Goal: Task Accomplishment & Management: Complete application form

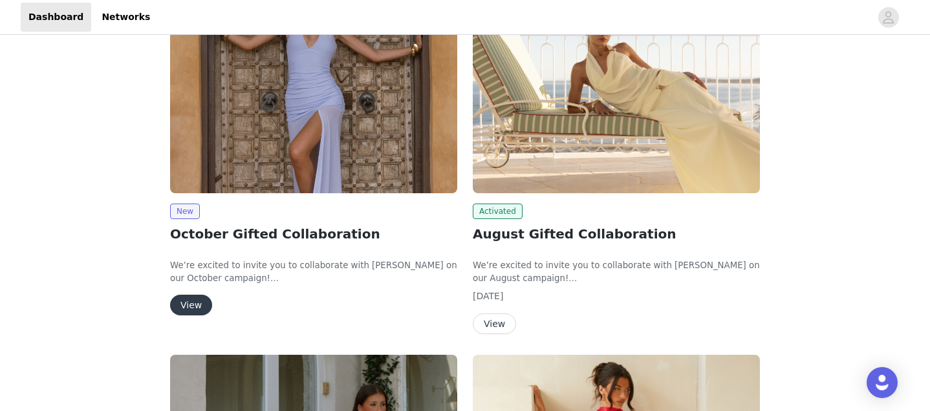
scroll to position [236, 0]
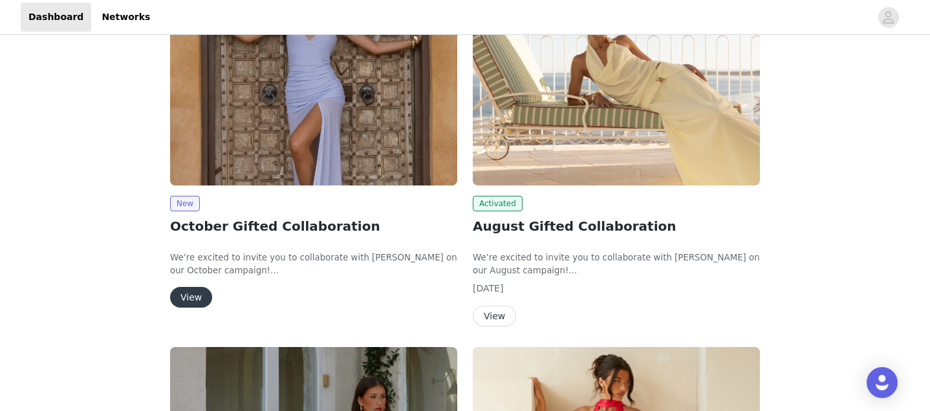
click at [188, 299] on button "View" at bounding box center [191, 297] width 42 height 21
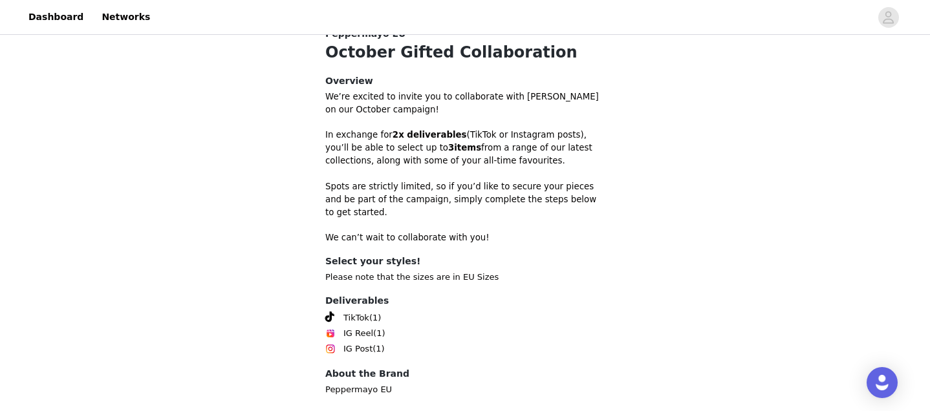
scroll to position [416, 0]
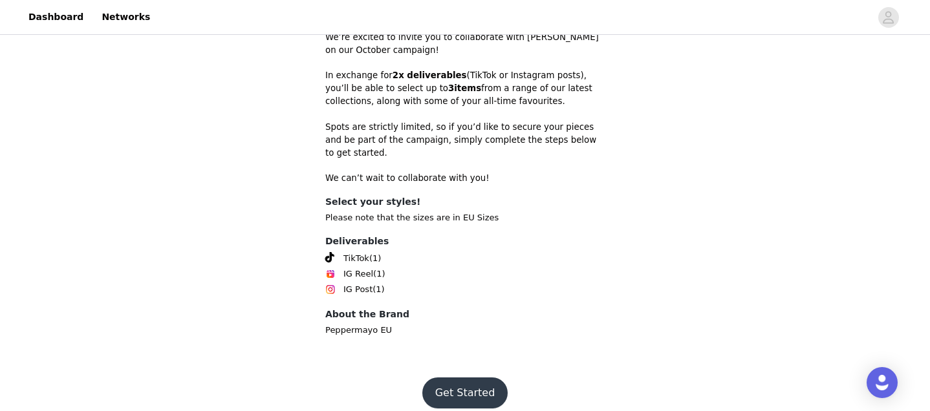
click at [446, 382] on button "Get Started" at bounding box center [465, 393] width 86 height 31
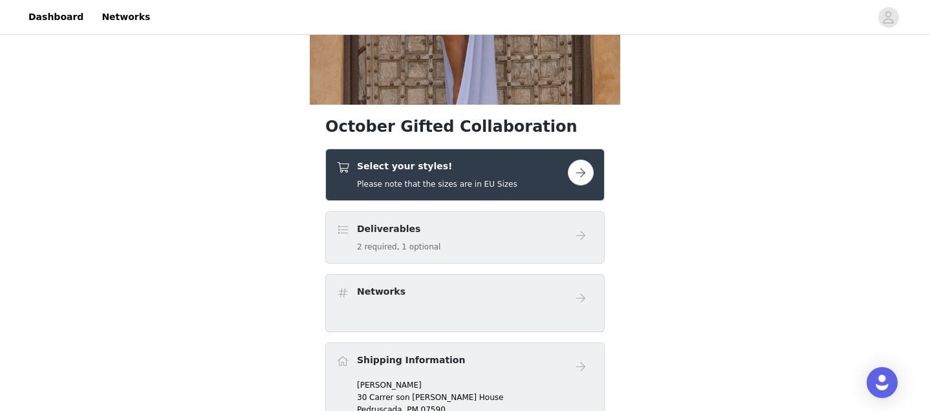
scroll to position [252, 0]
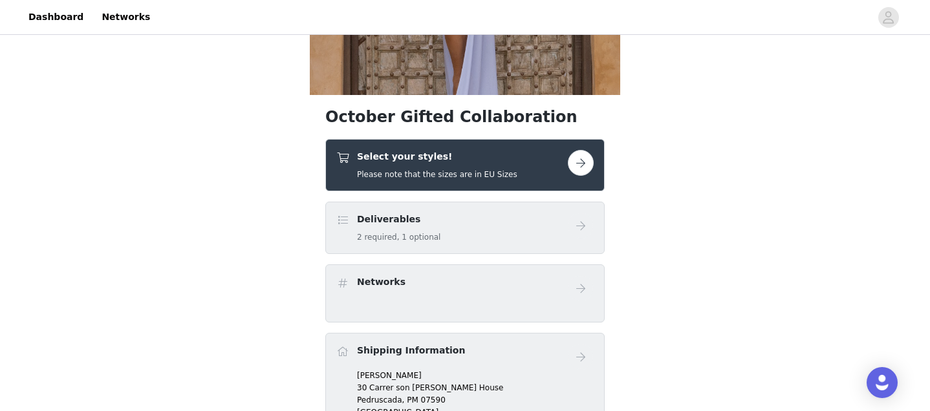
click at [585, 159] on button "button" at bounding box center [581, 163] width 26 height 26
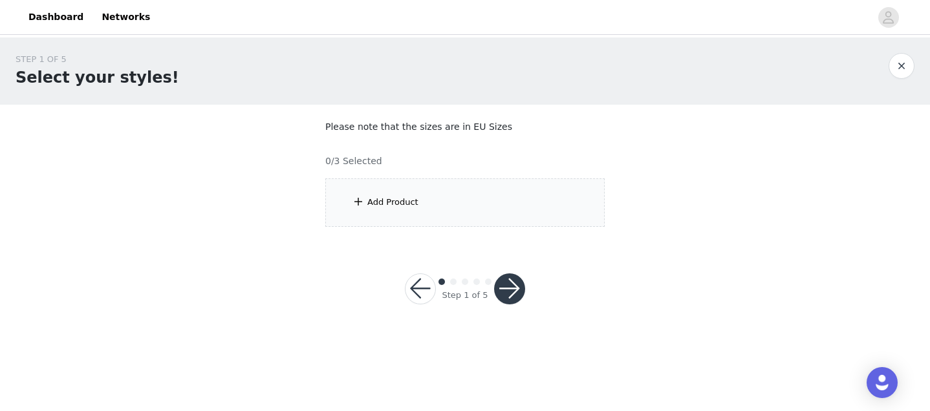
click at [402, 209] on div "Add Product" at bounding box center [464, 203] width 279 height 49
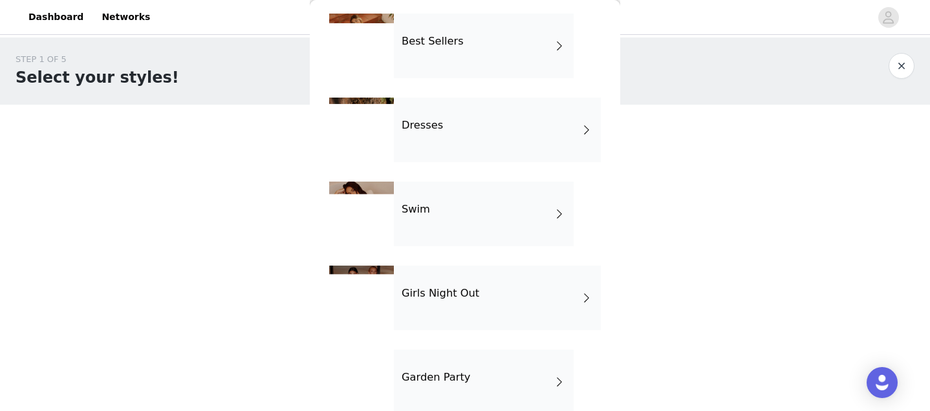
scroll to position [210, 0]
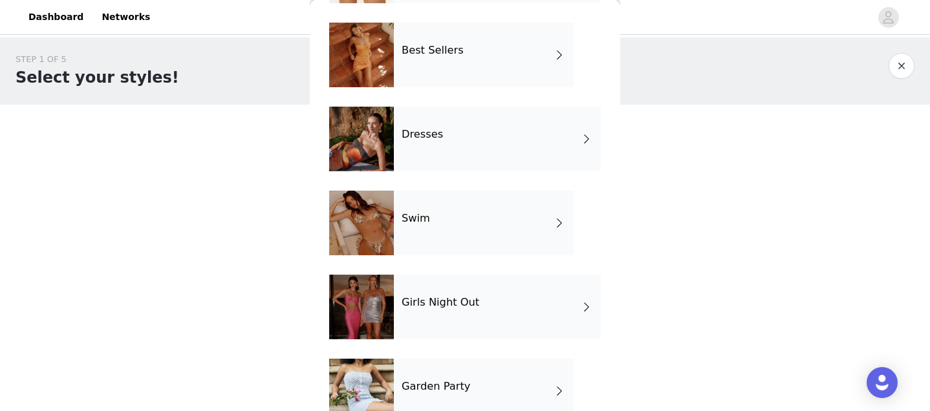
click at [443, 140] on div "Dresses" at bounding box center [497, 139] width 207 height 65
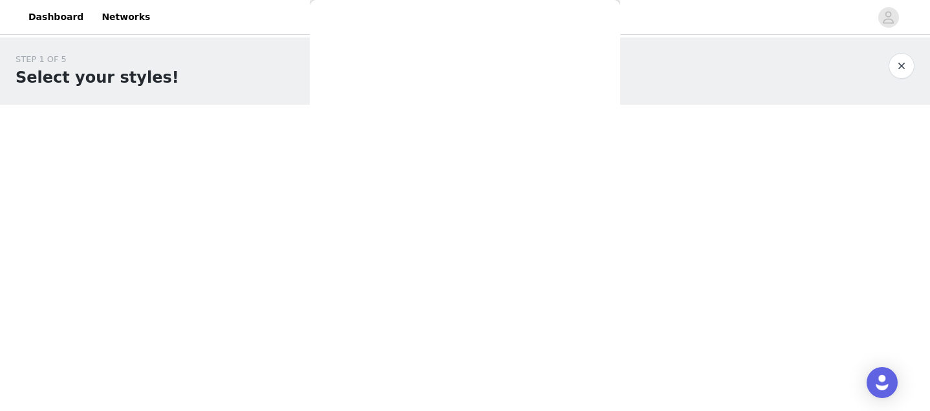
scroll to position [0, 0]
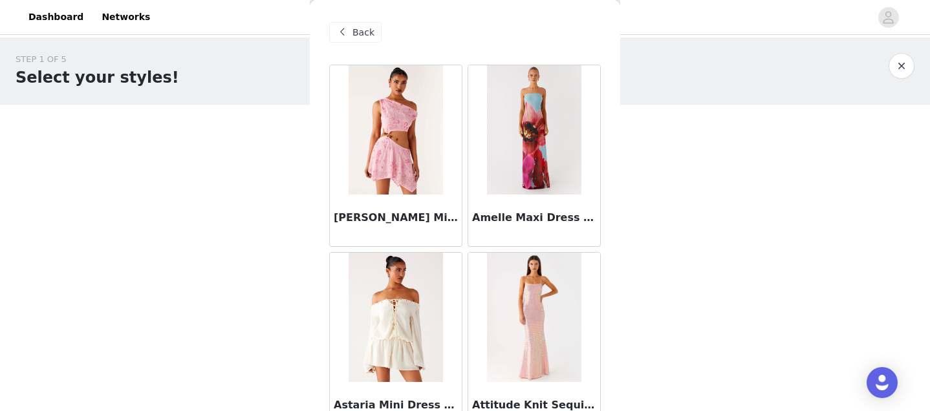
click at [391, 328] on img at bounding box center [396, 317] width 94 height 129
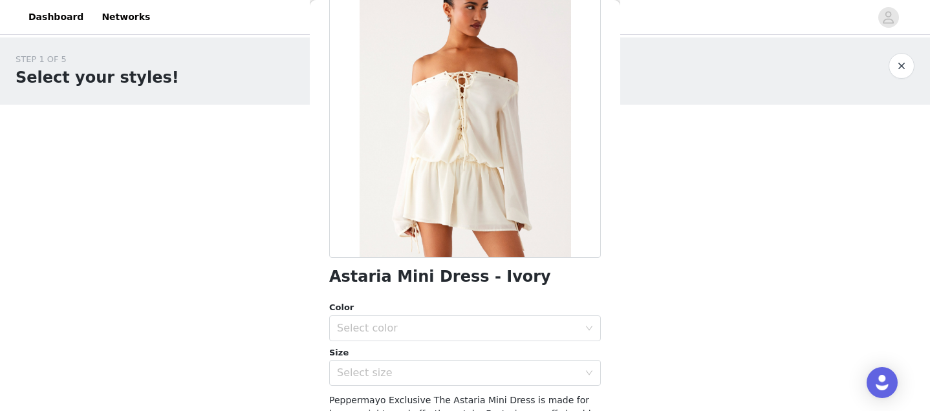
scroll to position [102, 0]
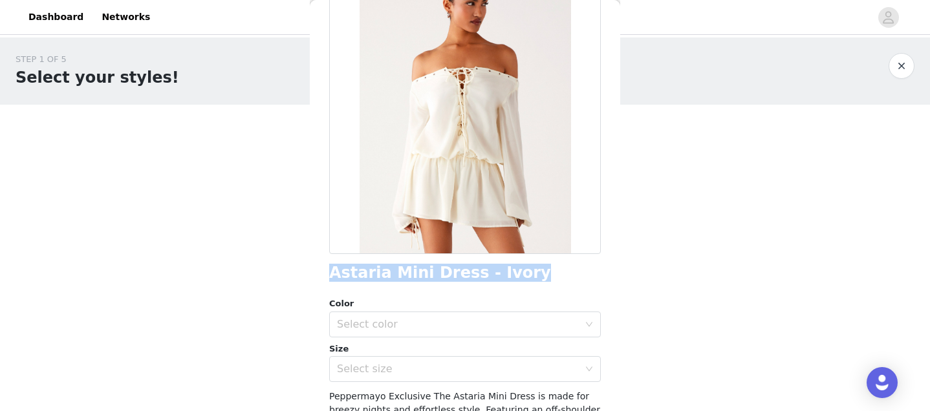
drag, startPoint x: 327, startPoint y: 277, endPoint x: 533, endPoint y: 272, distance: 205.8
click at [533, 272] on div "Back Astaria Mini Dress - Ivory Color Select color Size Select size Peppermayo …" at bounding box center [465, 205] width 310 height 411
copy h1 "Astaria Mini Dress - Ivory"
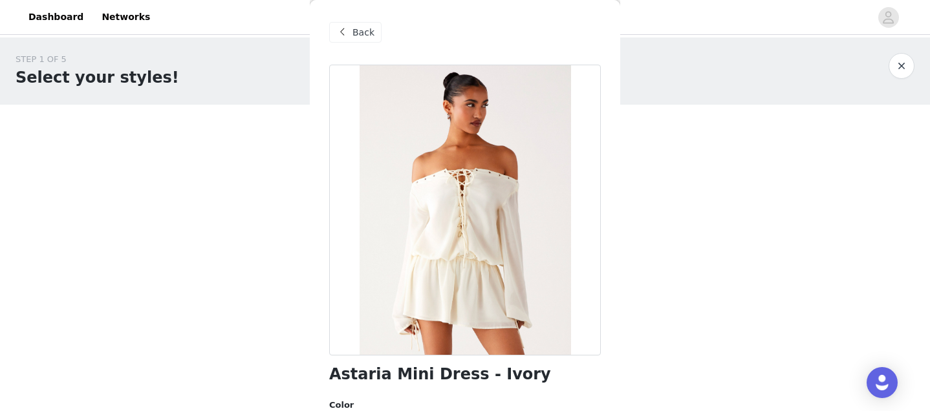
click at [357, 34] on span "Back" at bounding box center [364, 33] width 22 height 14
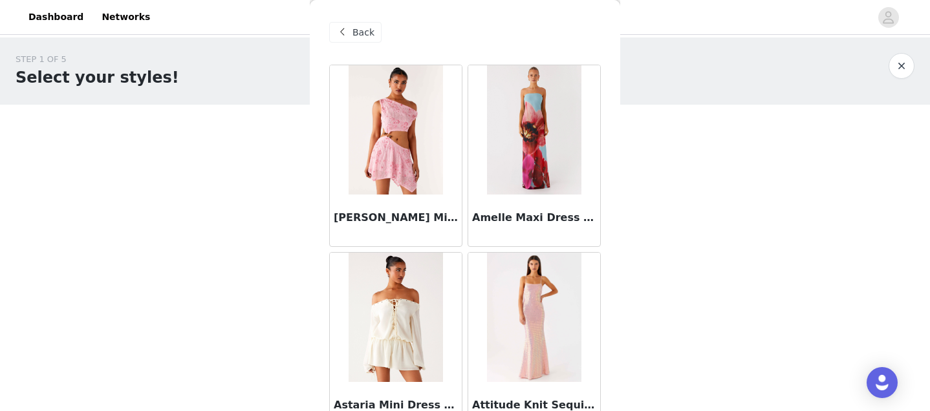
scroll to position [204, 0]
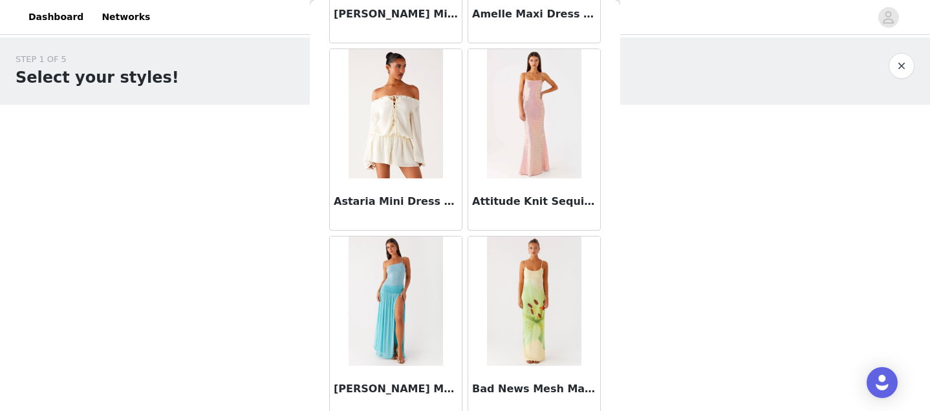
click at [527, 201] on h3 "Attitude Knit Sequin Maxi Dress - Iridescent Pink" at bounding box center [534, 202] width 124 height 16
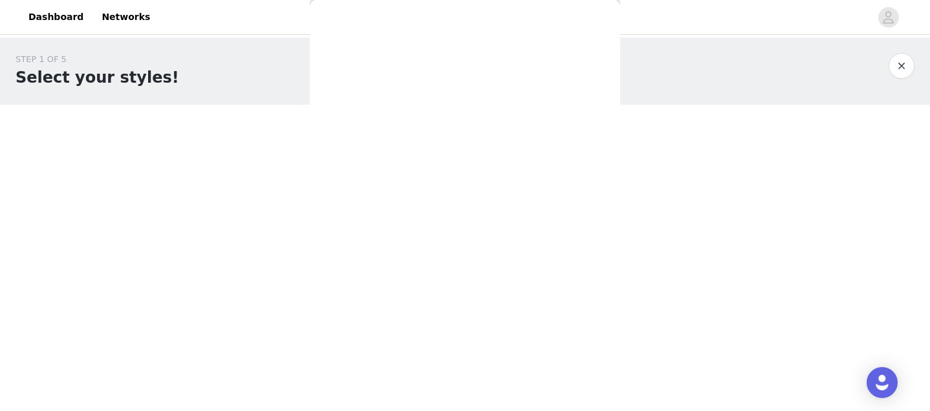
scroll to position [0, 0]
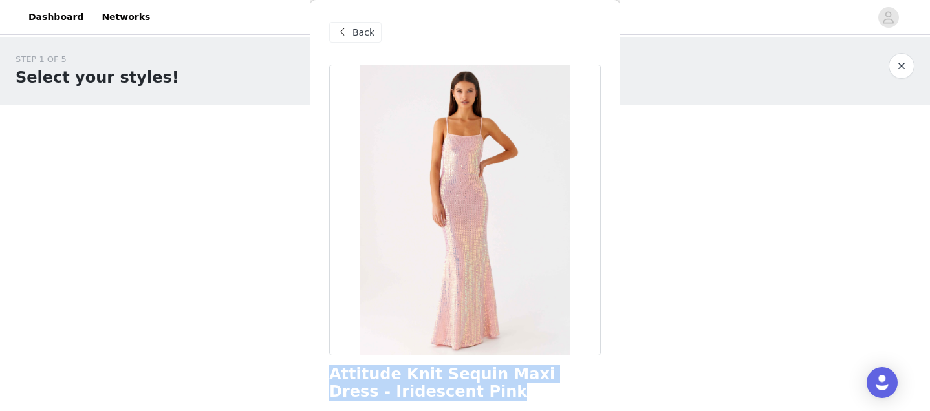
drag, startPoint x: 333, startPoint y: 375, endPoint x: 449, endPoint y: 393, distance: 117.2
click at [449, 393] on h1 "Attitude Knit Sequin Maxi Dress - Iridescent Pink" at bounding box center [465, 383] width 272 height 35
copy h1 "Attitude Knit Sequin Maxi Dress - Iridescent Pink"
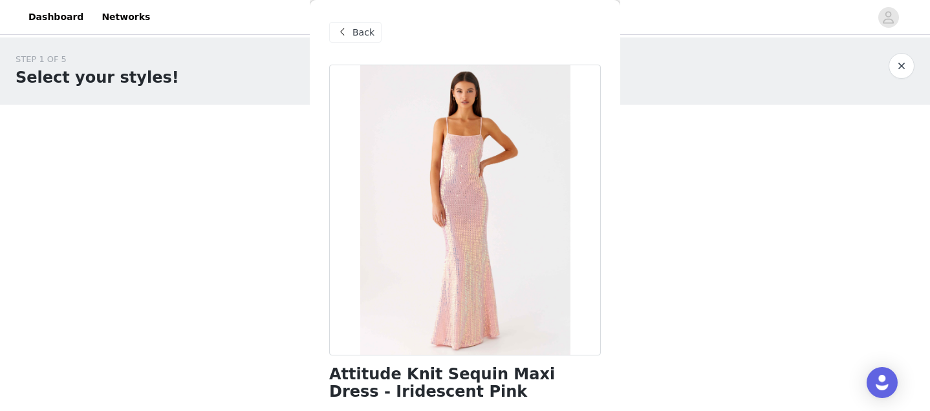
click at [375, 35] on div "Back" at bounding box center [355, 32] width 52 height 21
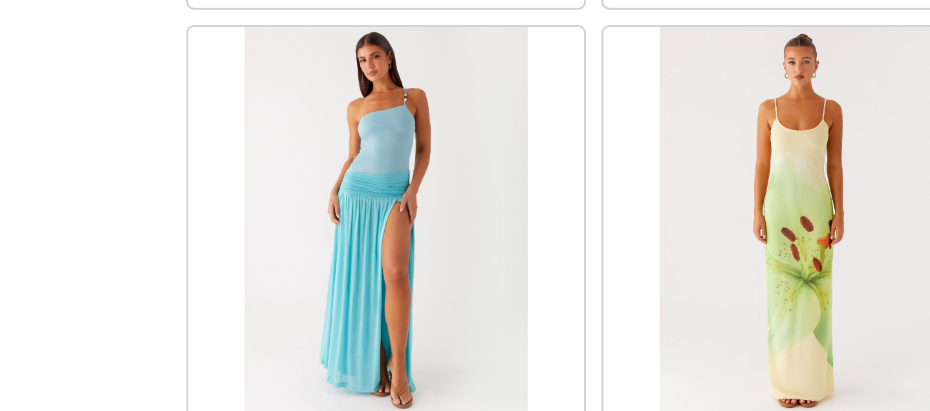
scroll to position [347, 0]
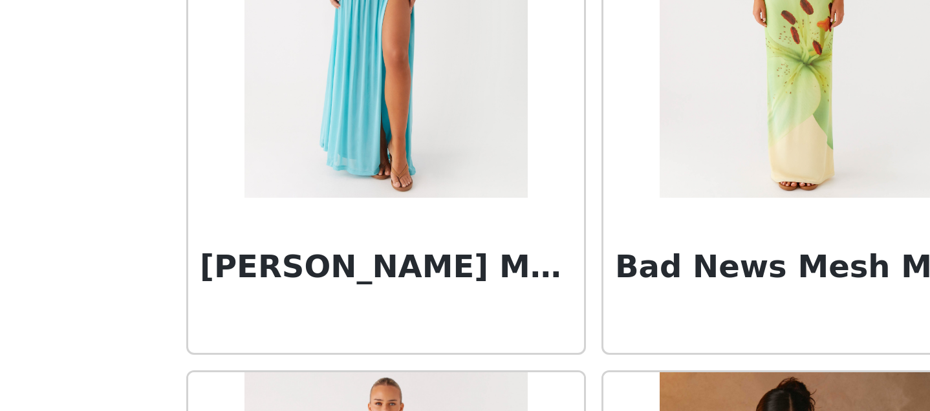
click at [352, 241] on h3 "Aurelia Maxi Dress - Aqua" at bounding box center [396, 246] width 124 height 16
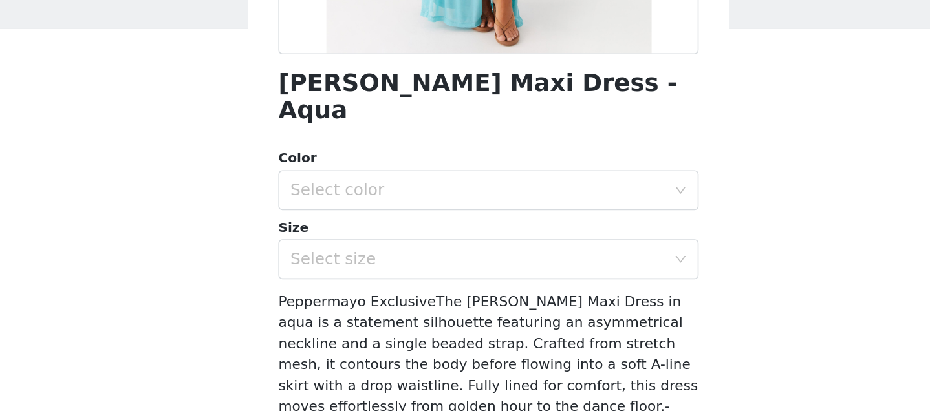
scroll to position [239, 0]
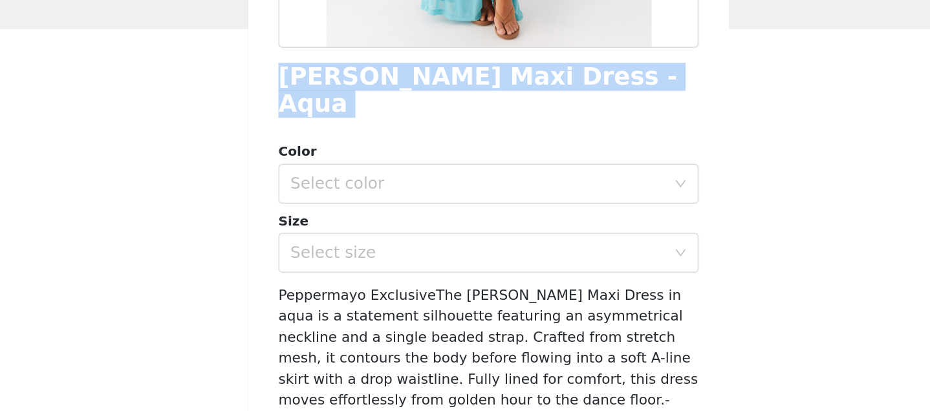
drag, startPoint x: 329, startPoint y: 135, endPoint x: 511, endPoint y: 149, distance: 182.3
click at [511, 149] on div "Aurelia Maxi Dress - Aqua Color Select color Size Select size Peppermayo Exclus…" at bounding box center [465, 163] width 272 height 675
copy div "Aurelia Maxi Dress - Aqua"
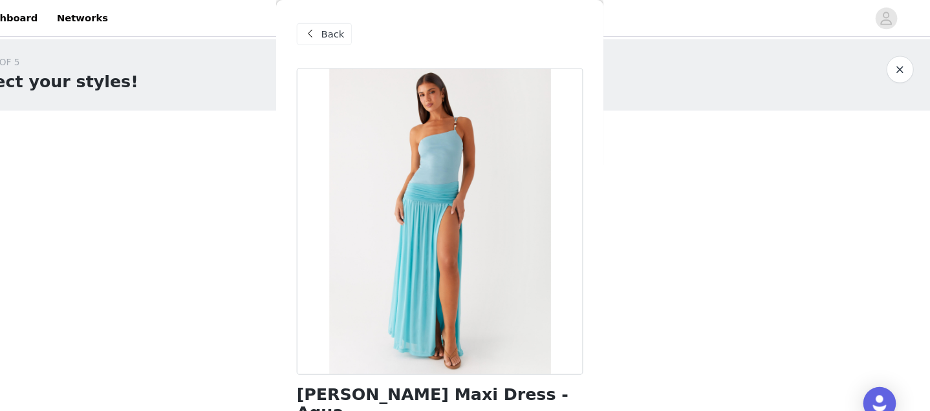
click at [351, 24] on div "Back" at bounding box center [355, 32] width 52 height 21
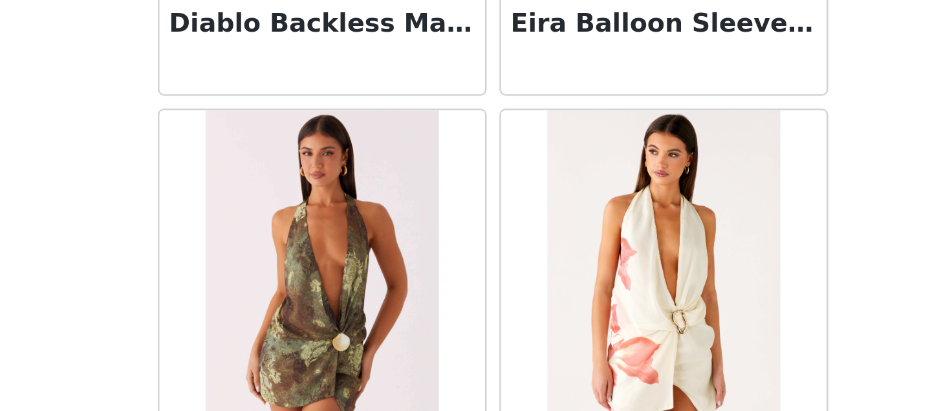
scroll to position [1223, 0]
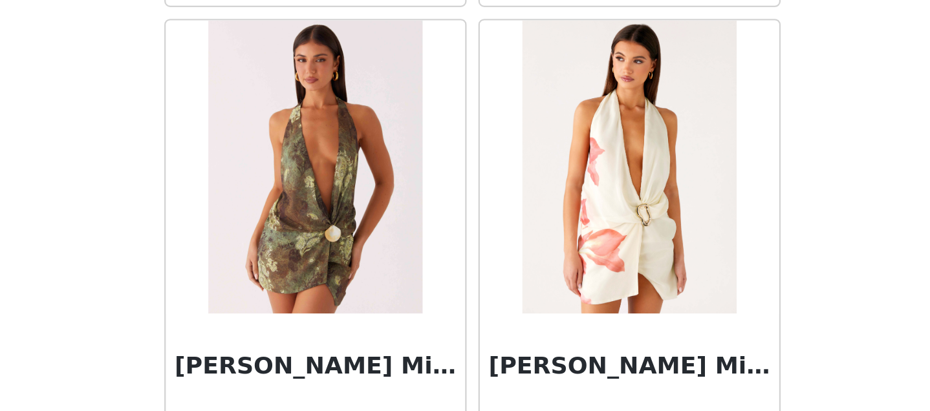
click at [368, 302] on h3 "Eleanora Plunge Mini Dress - Cyber Floral" at bounding box center [396, 308] width 124 height 16
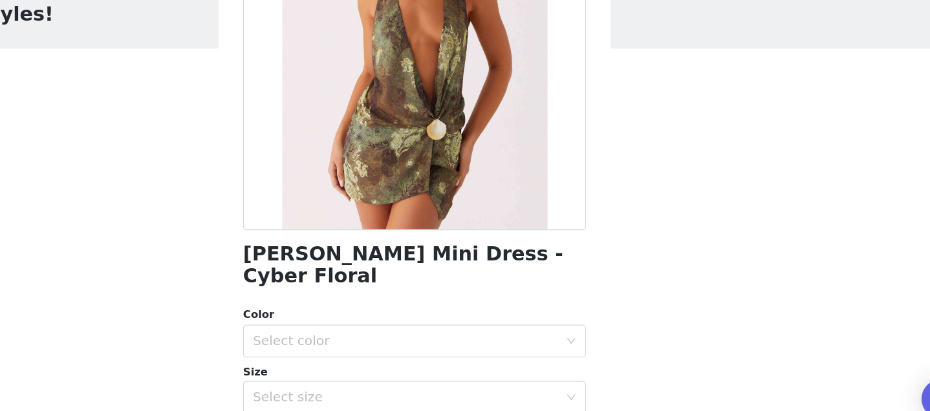
scroll to position [111, 0]
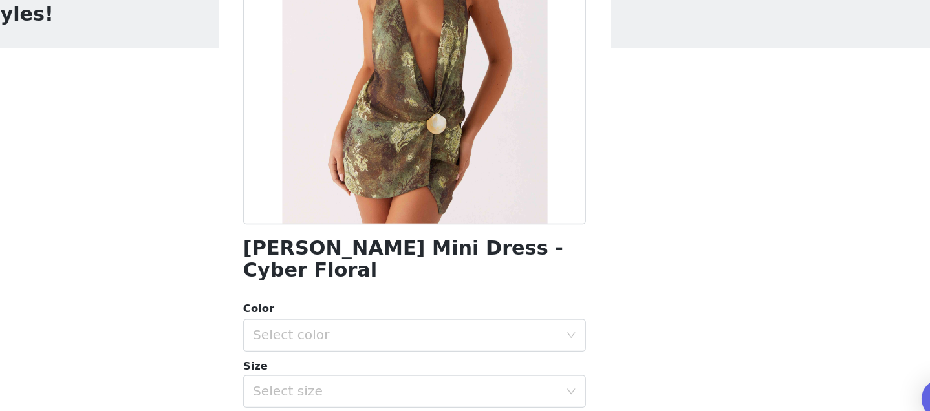
drag, startPoint x: 327, startPoint y: 263, endPoint x: 378, endPoint y: 288, distance: 57.3
click at [378, 288] on div "Back Eleanora Plunge Mini Dress - Cyber Floral Color Select color Size Select s…" at bounding box center [465, 205] width 310 height 411
copy h1 "Eleanora Plunge Mini Dress - Cyber Floral"
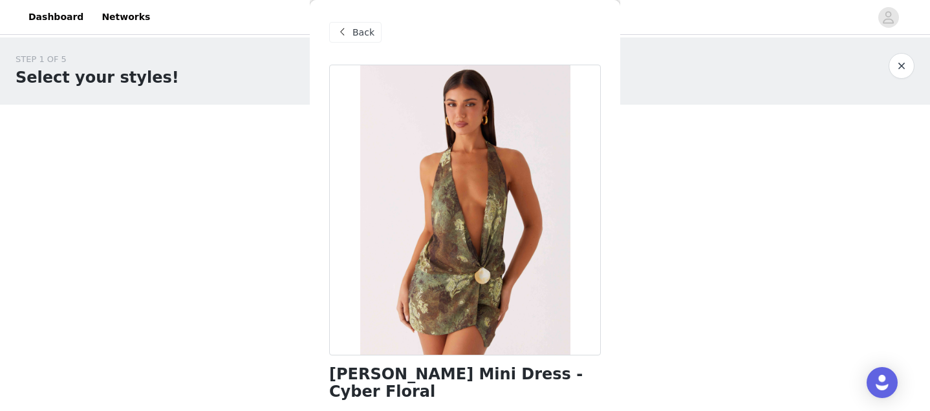
click at [377, 30] on div "Back" at bounding box center [355, 32] width 52 height 21
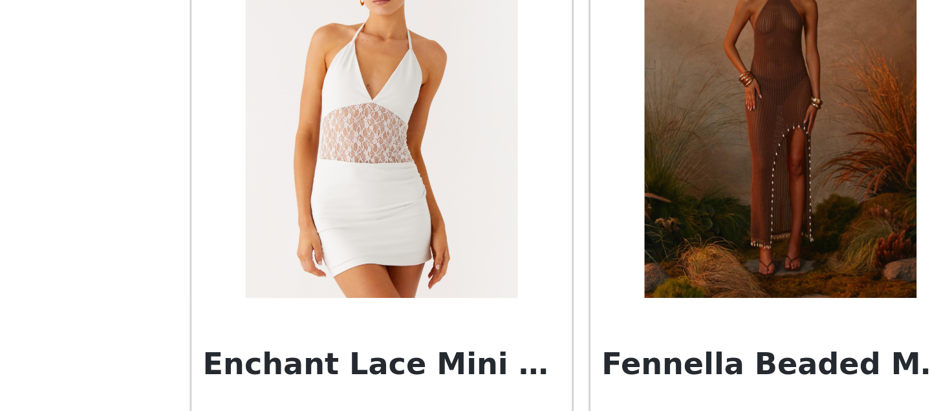
scroll to position [1568, 0]
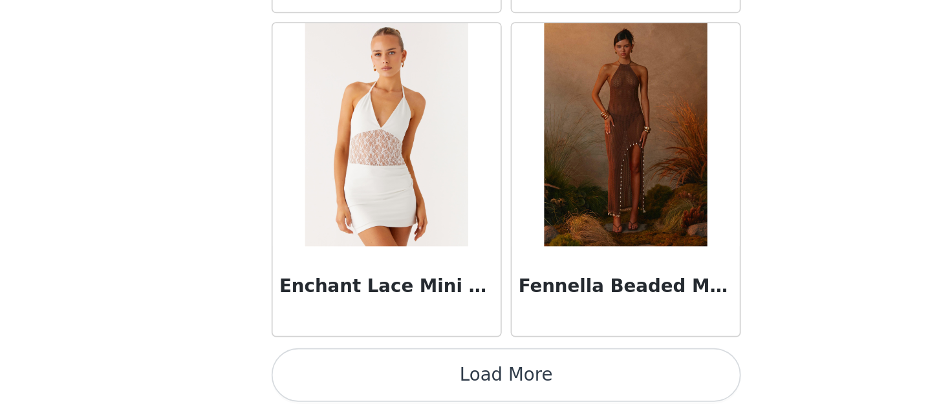
click at [464, 395] on button "Load More" at bounding box center [465, 389] width 272 height 31
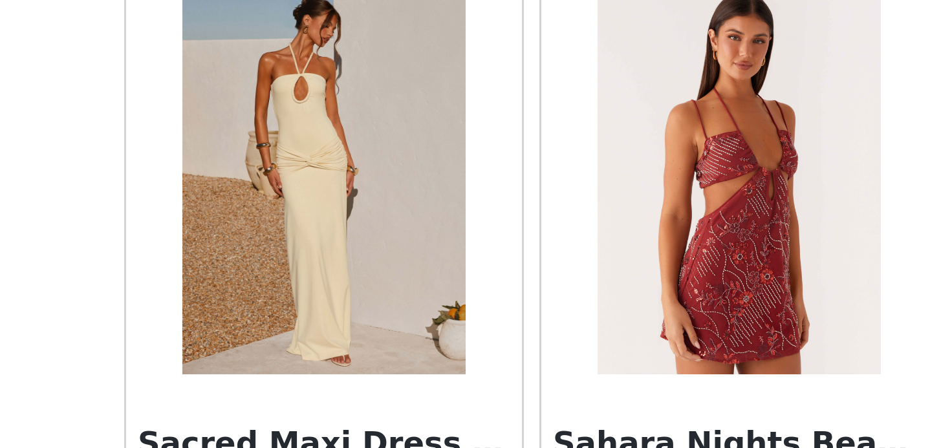
scroll to position [3407, 0]
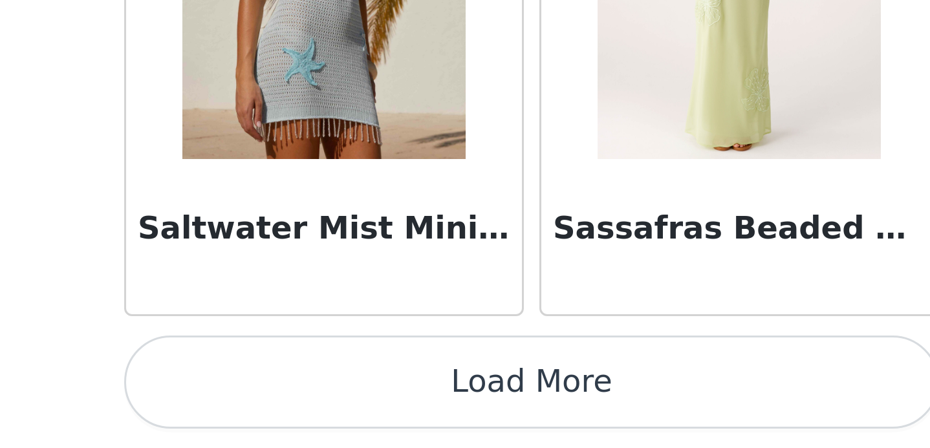
click at [469, 411] on button "Load More" at bounding box center [465, 426] width 272 height 31
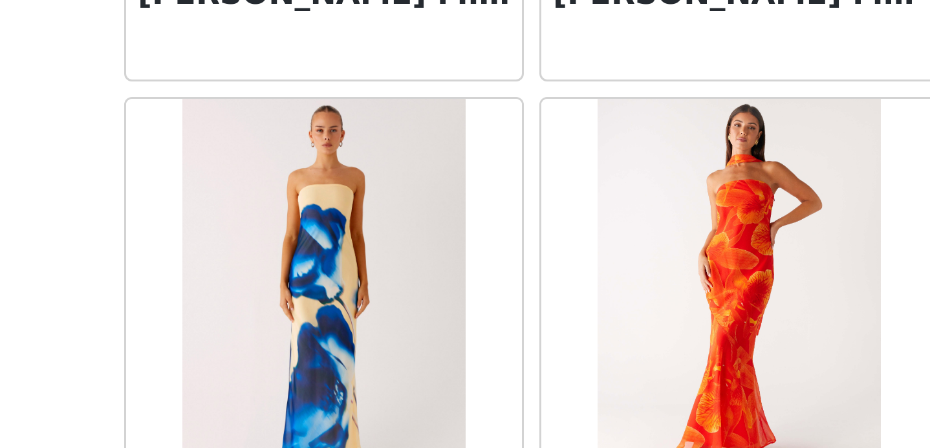
scroll to position [5283, 0]
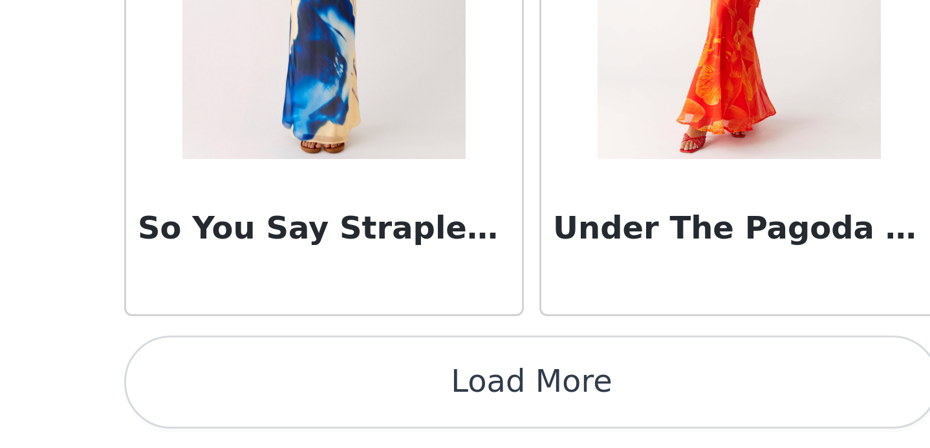
click at [462, 411] on button "Load More" at bounding box center [465, 426] width 272 height 31
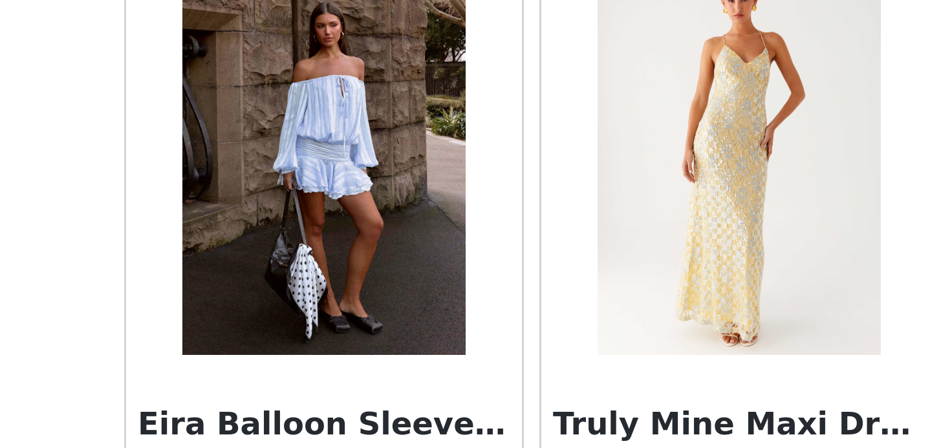
scroll to position [5970, 0]
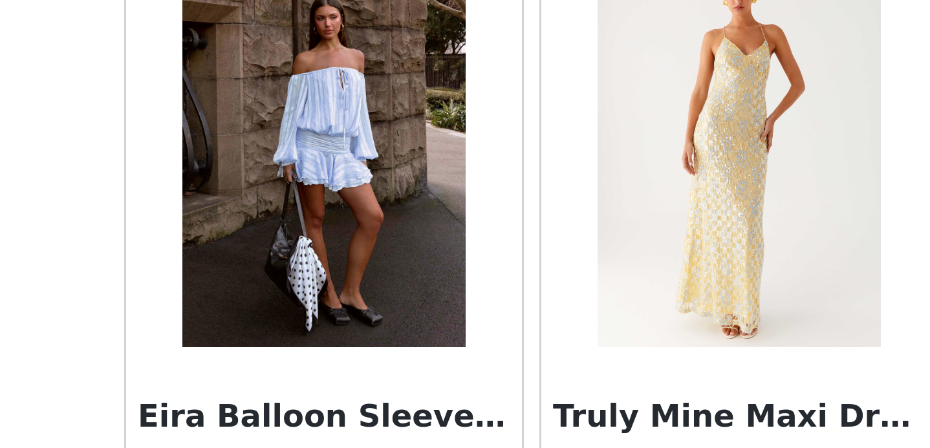
click at [501, 411] on h3 "Truly Mine Maxi Dress - Yellow" at bounding box center [534, 438] width 124 height 16
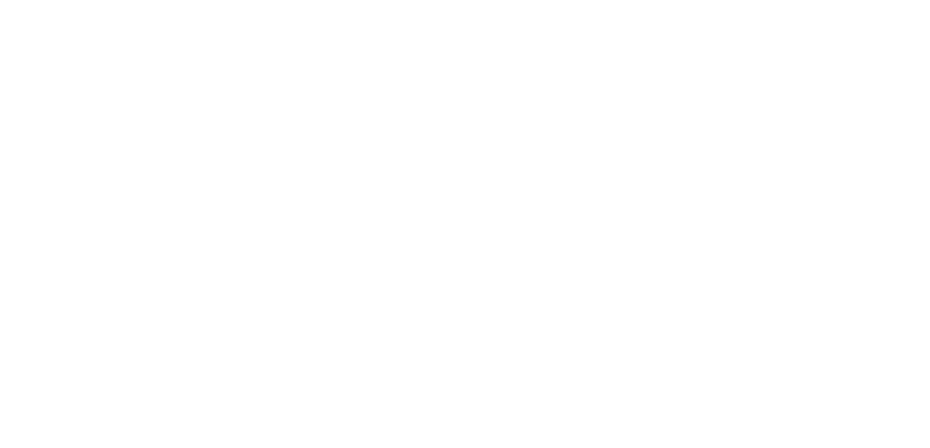
scroll to position [0, 0]
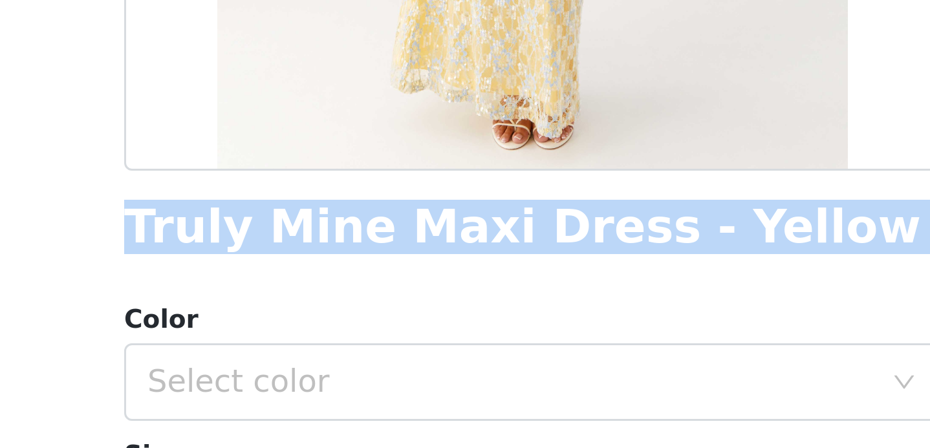
drag, startPoint x: 327, startPoint y: 379, endPoint x: 521, endPoint y: 387, distance: 193.6
click at [521, 387] on div "Back Truly Mine Maxi Dress - Yellow Color Select color Size Select size Pepperm…" at bounding box center [465, 224] width 310 height 448
copy div "Truly Mine Maxi Dress - Yellow"
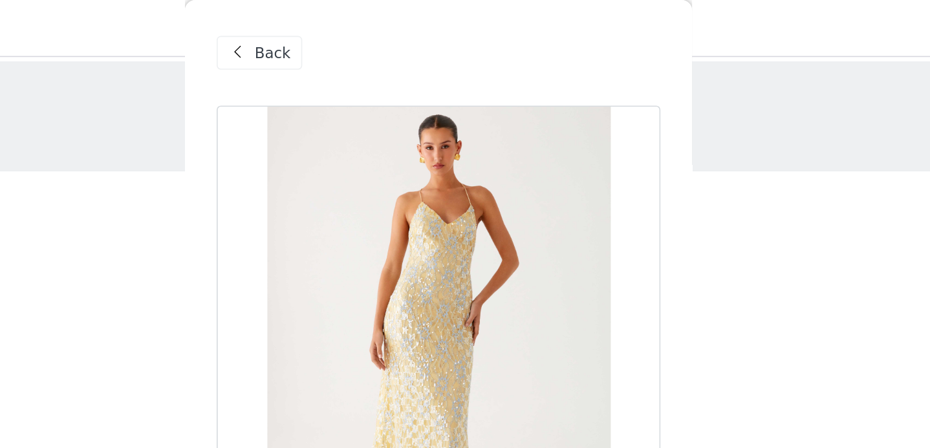
click at [346, 26] on span at bounding box center [342, 33] width 16 height 16
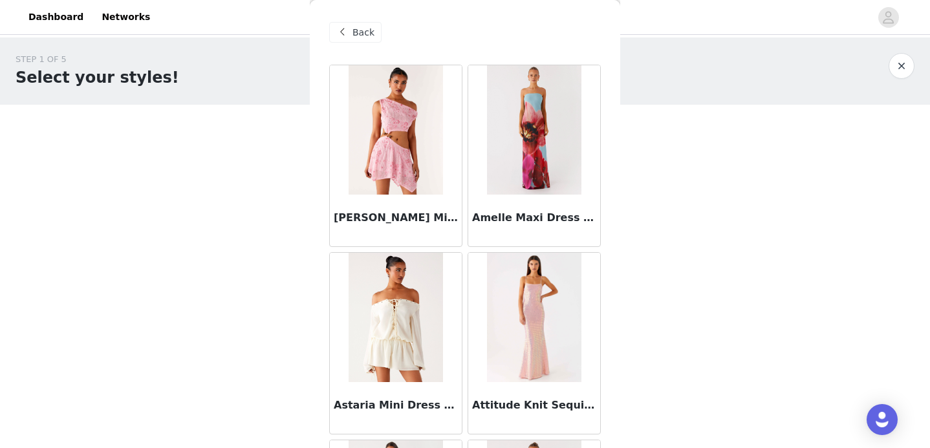
click at [351, 36] on div "Back" at bounding box center [355, 32] width 52 height 21
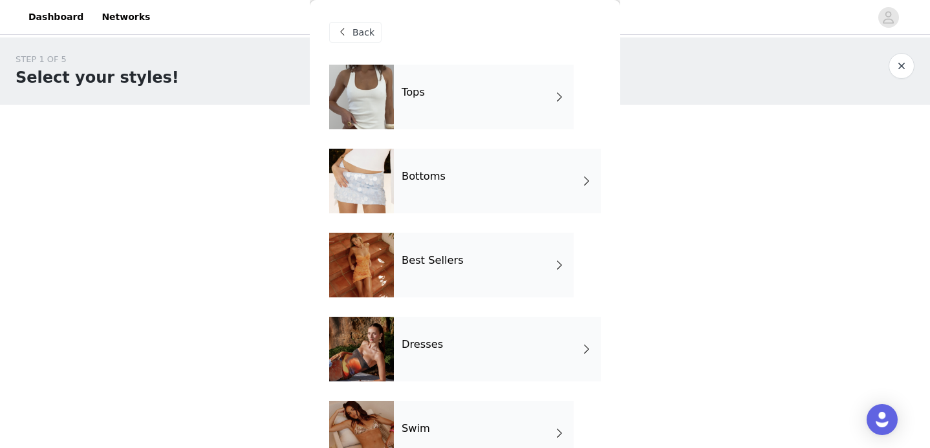
scroll to position [289, 0]
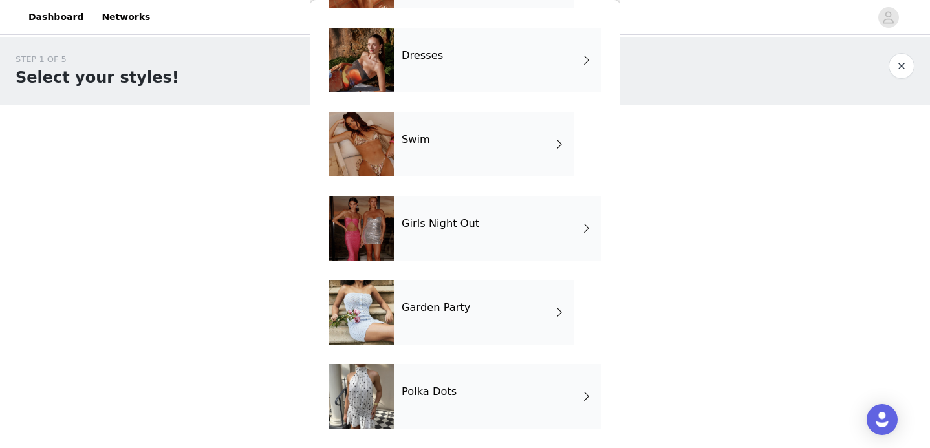
click at [423, 386] on h4 "Polka Dots" at bounding box center [429, 392] width 55 height 12
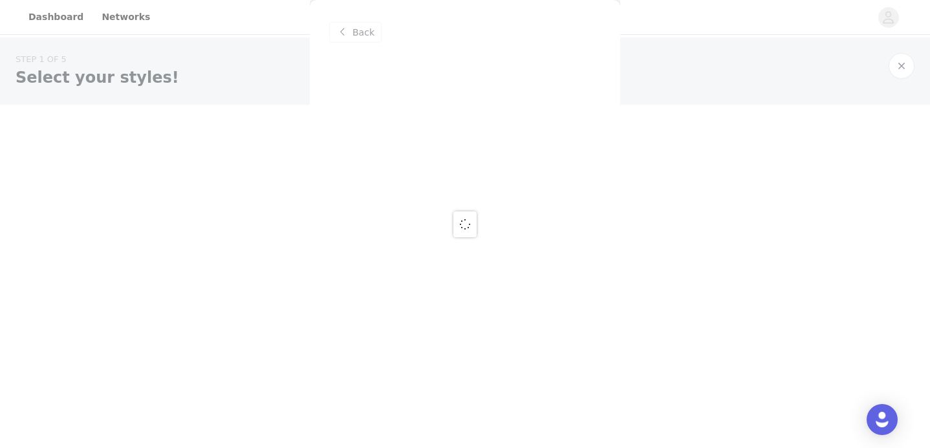
scroll to position [0, 0]
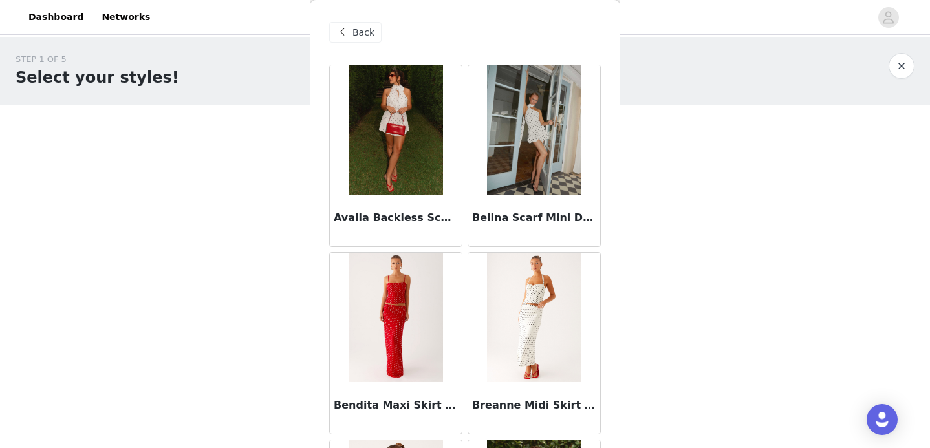
click at [369, 157] on img at bounding box center [396, 129] width 94 height 129
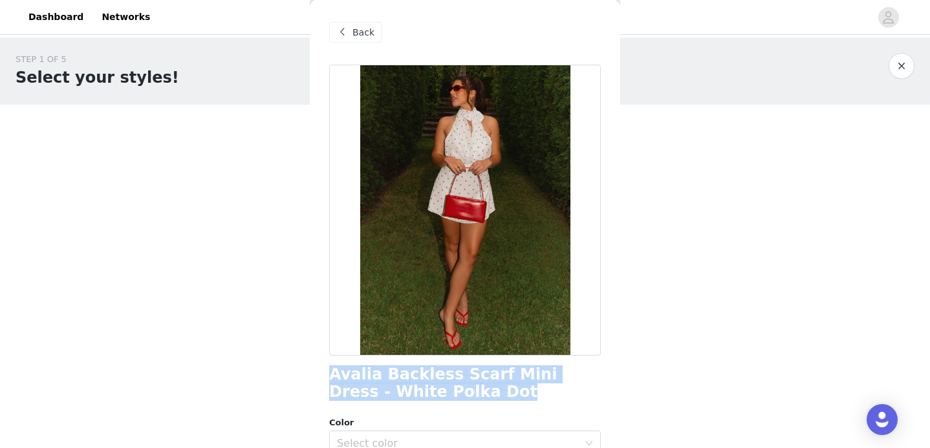
drag, startPoint x: 331, startPoint y: 376, endPoint x: 466, endPoint y: 396, distance: 136.0
click at [466, 396] on h1 "Avalia Backless Scarf Mini Dress - White Polka Dot" at bounding box center [465, 383] width 272 height 35
copy h1 "Avalia Backless Scarf Mini Dress - White Polka Dot"
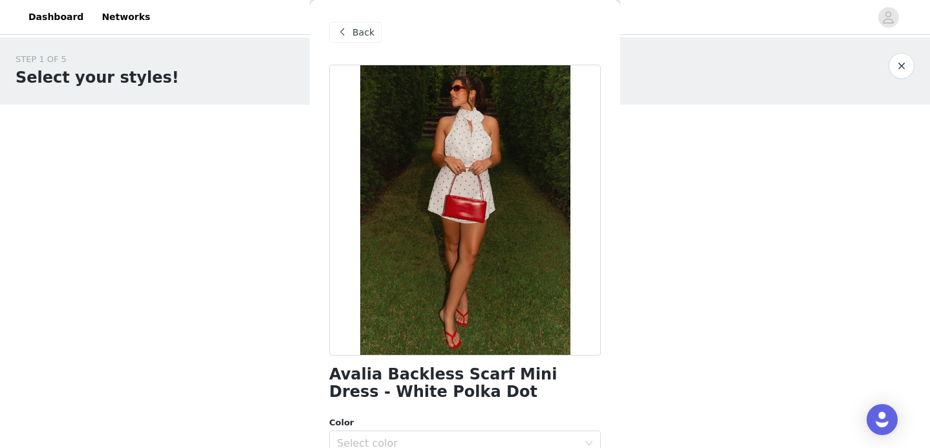
click at [351, 29] on div "Back" at bounding box center [355, 32] width 52 height 21
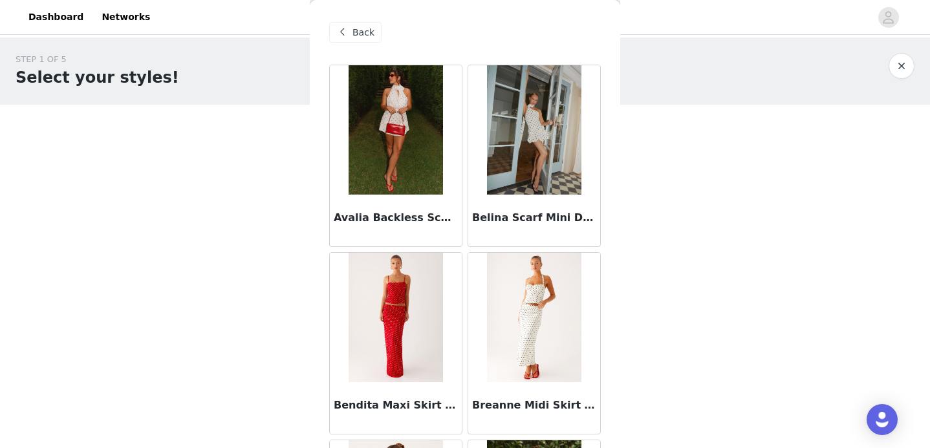
click at [520, 206] on div "Belina Scarf Mini Dress - White Polkadot" at bounding box center [534, 221] width 132 height 52
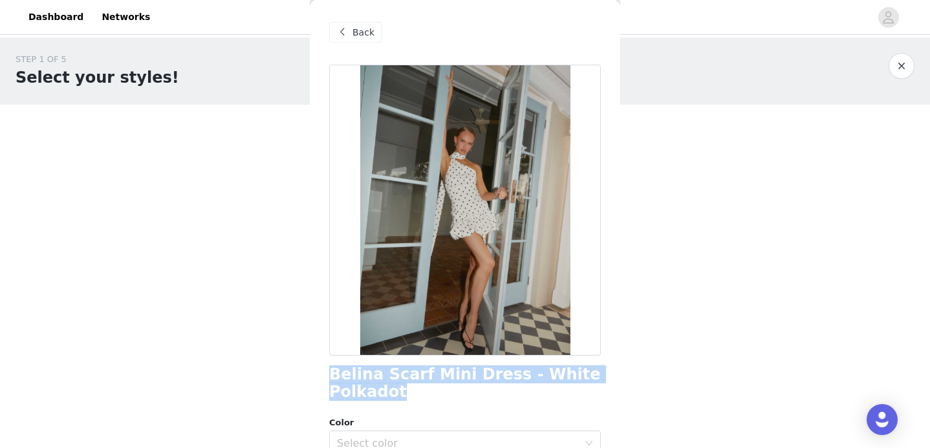
drag, startPoint x: 330, startPoint y: 375, endPoint x: 417, endPoint y: 399, distance: 90.7
click at [417, 399] on h1 "Belina Scarf Mini Dress - White Polkadot" at bounding box center [465, 383] width 272 height 35
copy h1 "Belina Scarf Mini Dress - White Polkadot"
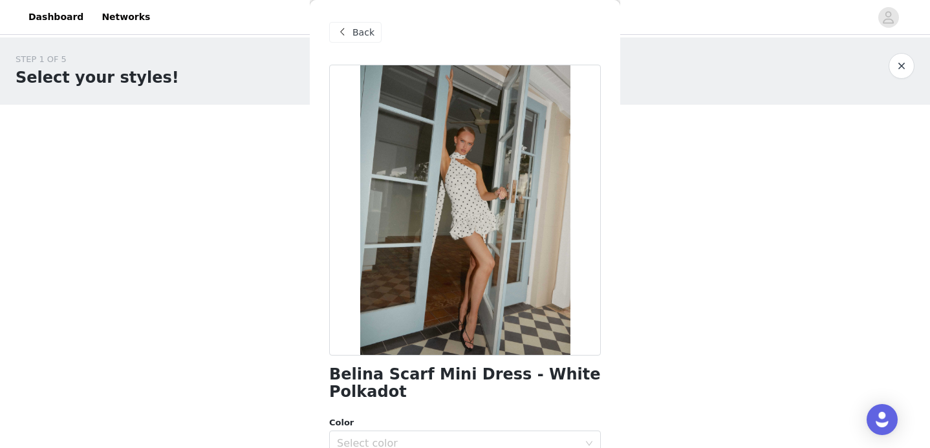
click at [365, 39] on div "Back" at bounding box center [355, 32] width 52 height 21
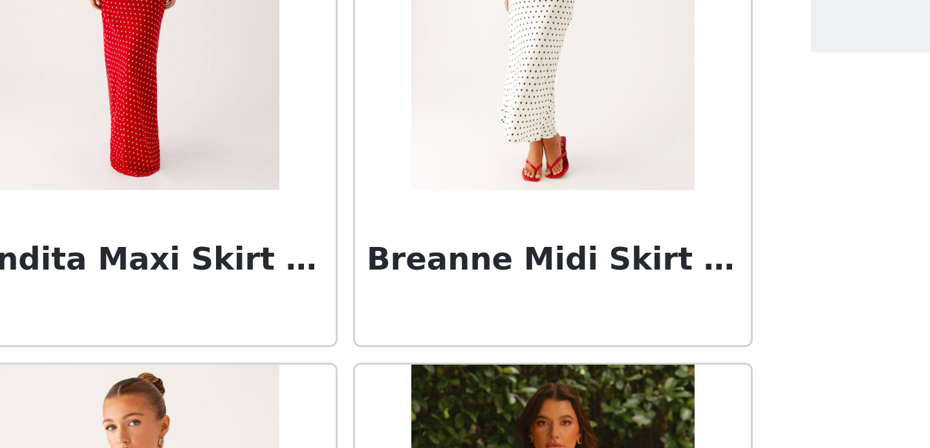
scroll to position [236, 0]
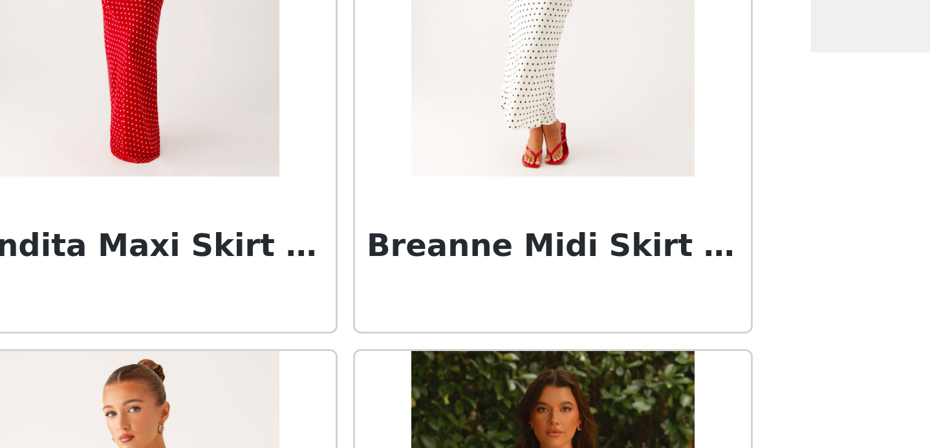
click at [532, 171] on h3 "Breanne Midi Skirt - White Polka Dot" at bounding box center [534, 170] width 124 height 16
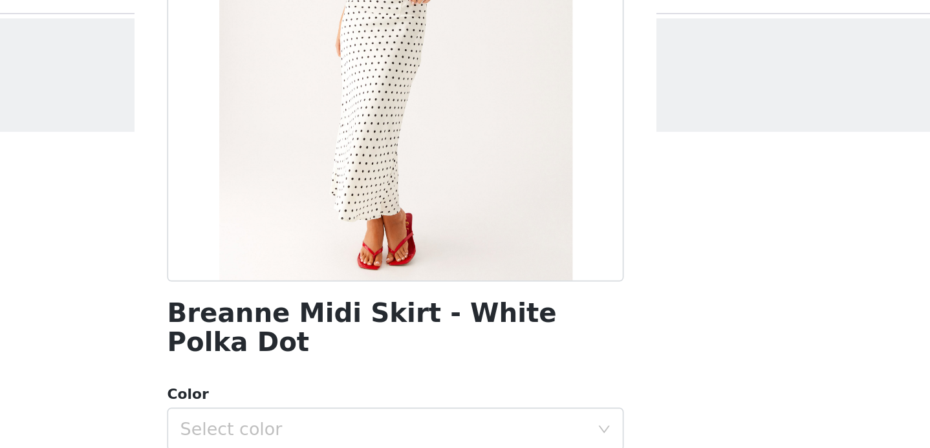
scroll to position [192, 0]
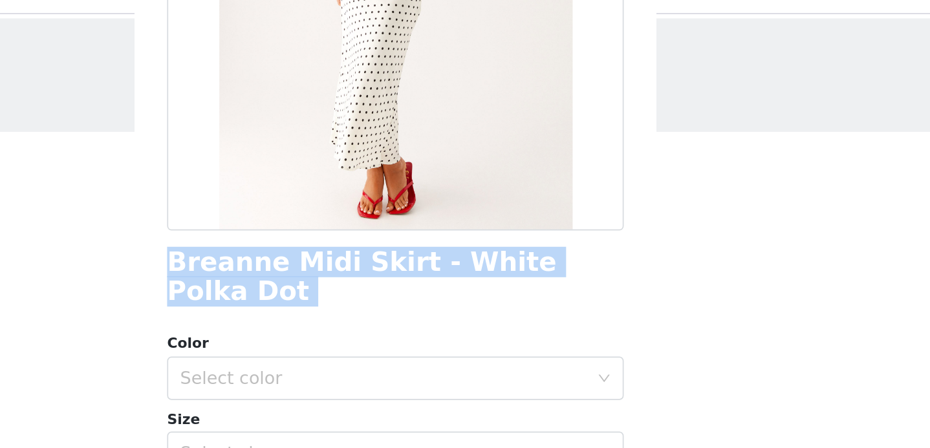
drag, startPoint x: 332, startPoint y: 186, endPoint x: 598, endPoint y: 192, distance: 266.6
click at [598, 192] on div "Back Breanne Midi Skirt - White Polka Dot Color Select color Size Select size P…" at bounding box center [465, 224] width 310 height 448
copy div "Breanne Midi Skirt - White Polka Dot"
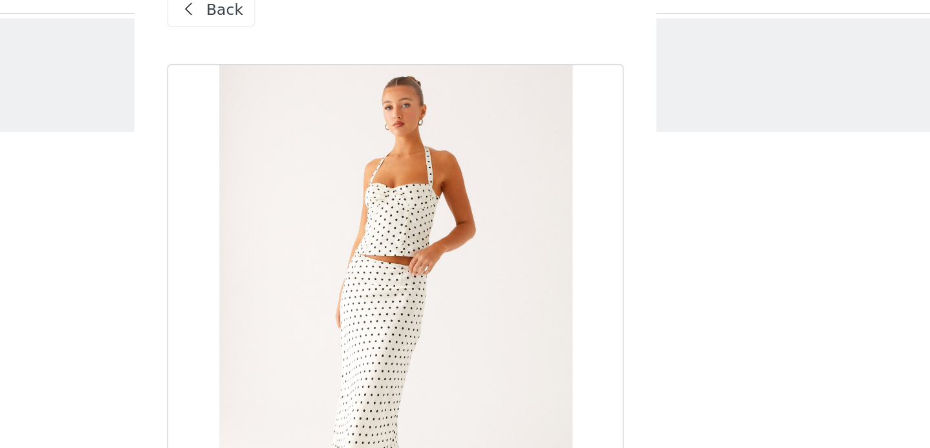
click at [356, 39] on span "Back" at bounding box center [364, 33] width 22 height 14
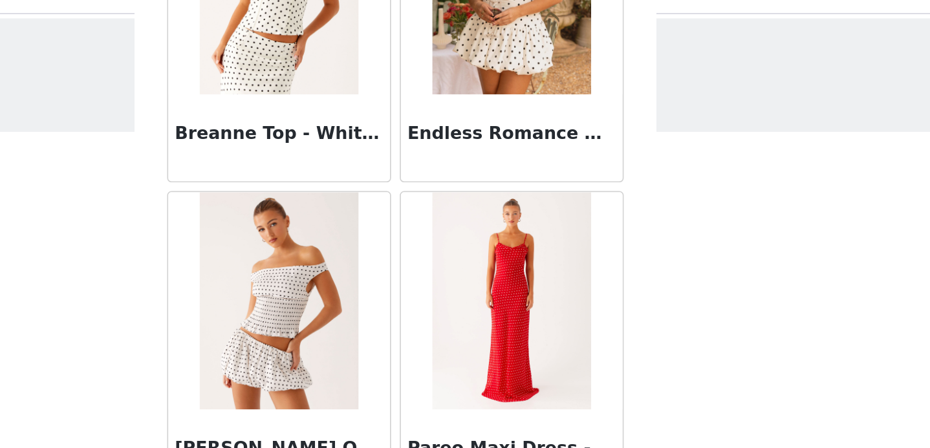
scroll to position [475, 0]
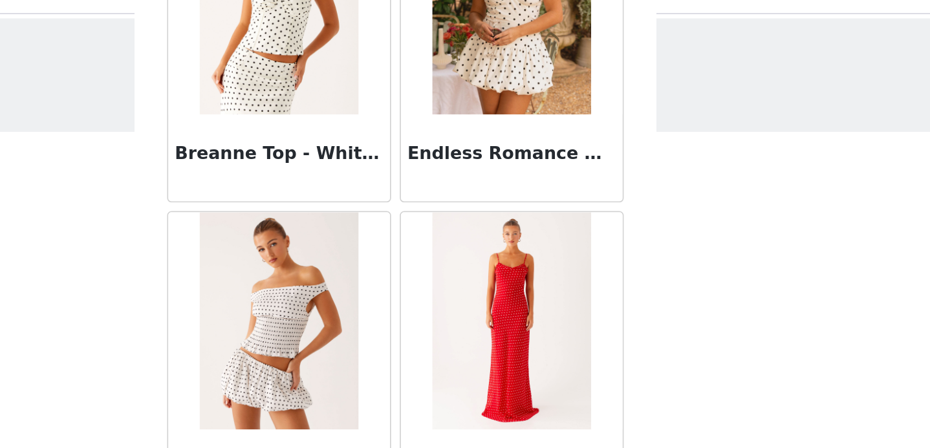
click at [378, 152] on article "Heather Off Shoulder Top - White Black Polka Dot" at bounding box center [395, 243] width 133 height 182
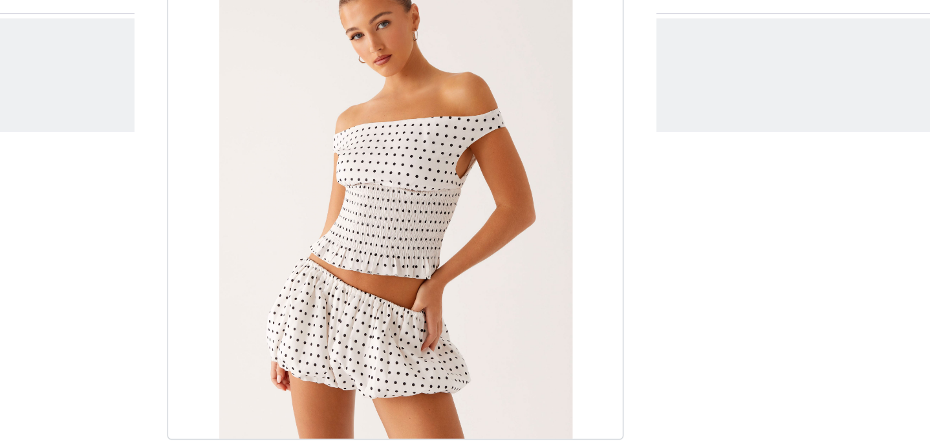
scroll to position [0, 0]
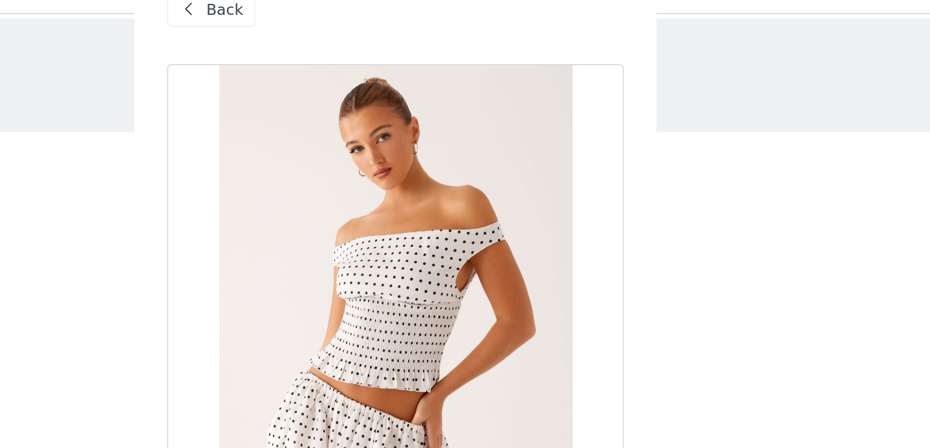
click at [356, 43] on div "Back" at bounding box center [465, 32] width 272 height 65
click at [356, 39] on div "Back" at bounding box center [355, 32] width 52 height 21
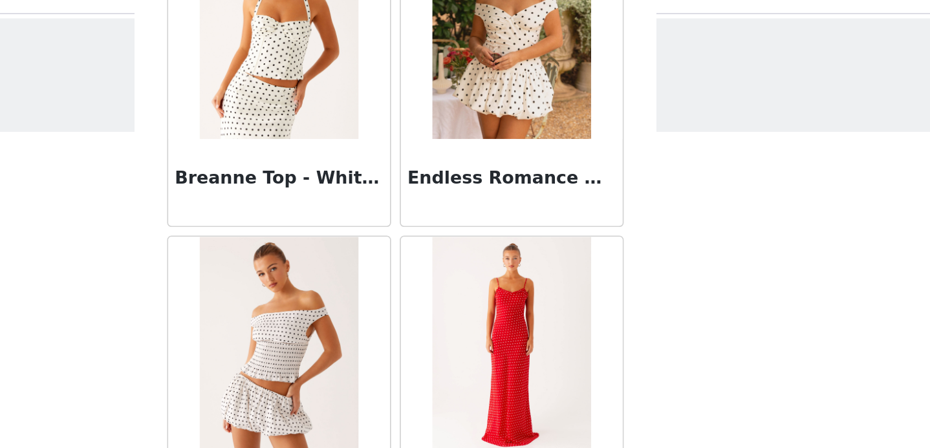
scroll to position [455, 0]
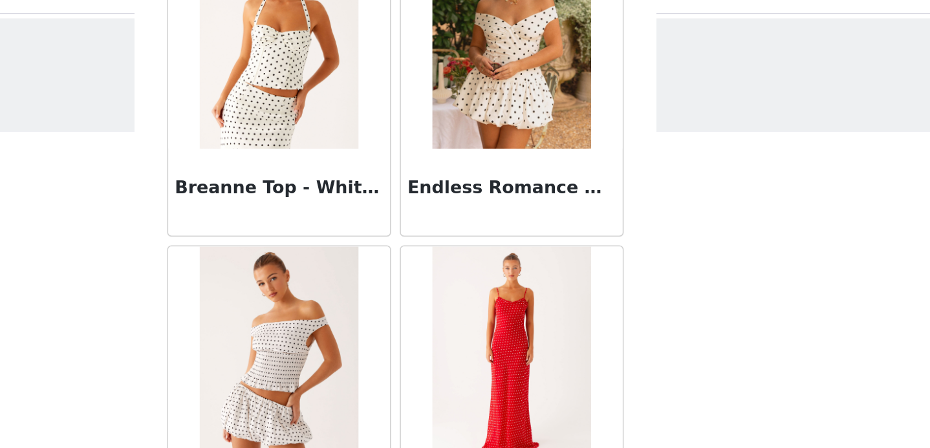
click at [393, 80] on img at bounding box center [396, 50] width 94 height 129
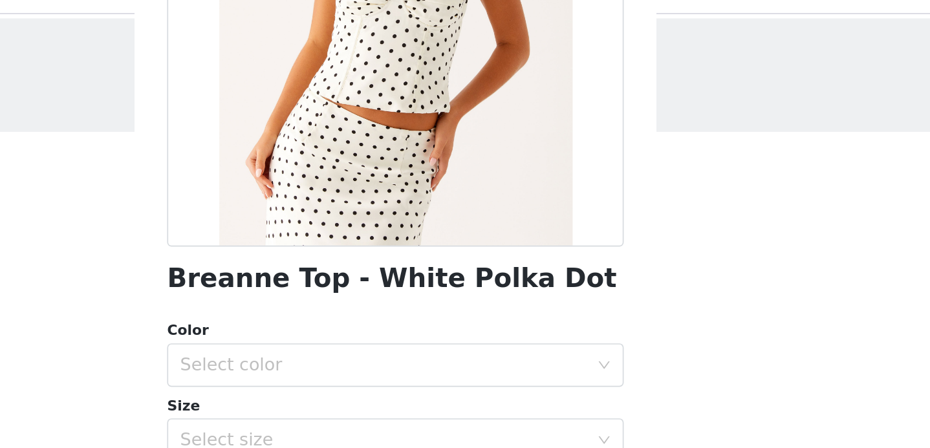
scroll to position [195, 0]
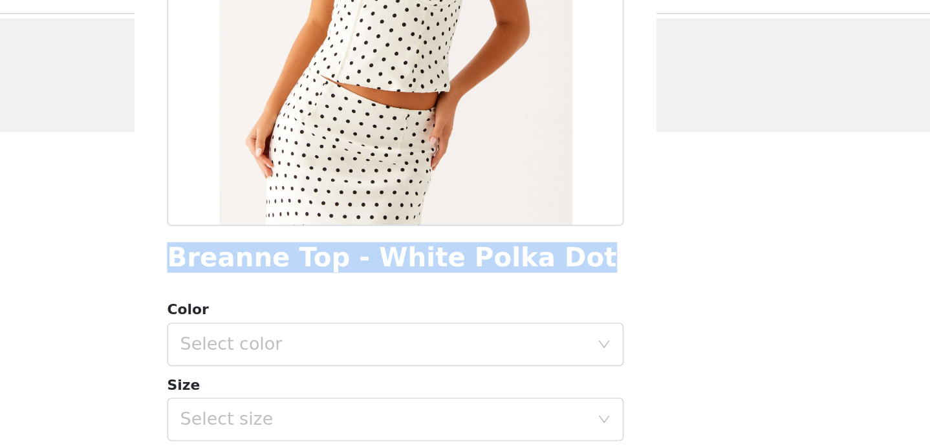
drag, startPoint x: 329, startPoint y: 185, endPoint x: 602, endPoint y: 184, distance: 273.0
click at [602, 184] on div "Back Breanne Top - White Polka Dot Color Select color Size Select size Pepperma…" at bounding box center [465, 224] width 310 height 448
copy h1 "Breanne Top - White Polka Dot"
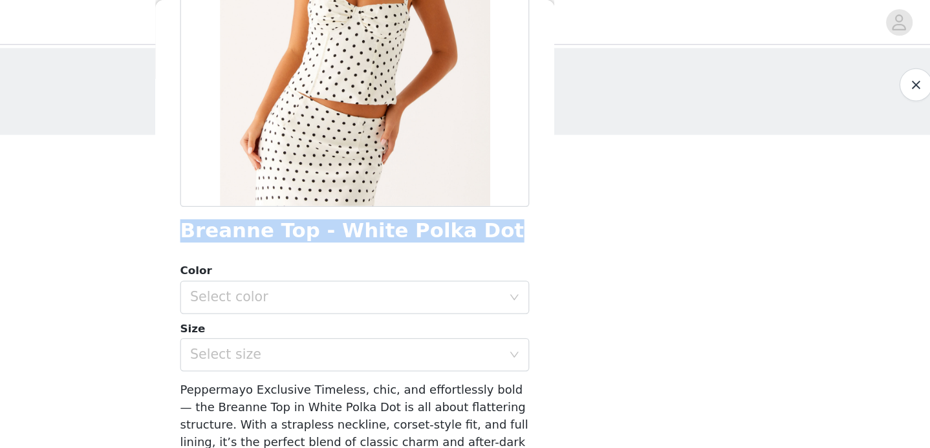
scroll to position [0, 0]
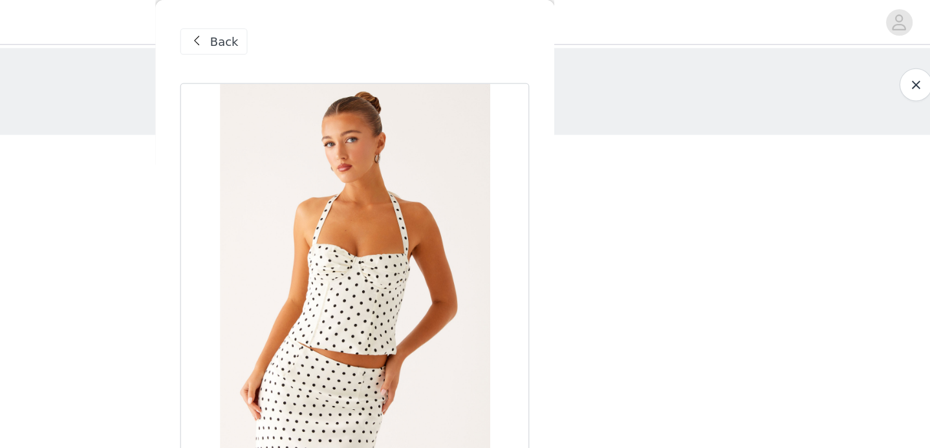
click at [337, 26] on span at bounding box center [342, 33] width 16 height 16
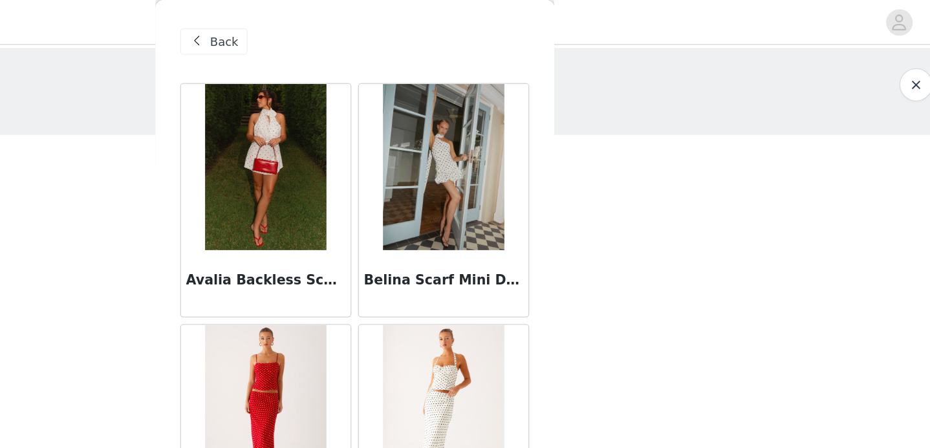
scroll to position [285, 0]
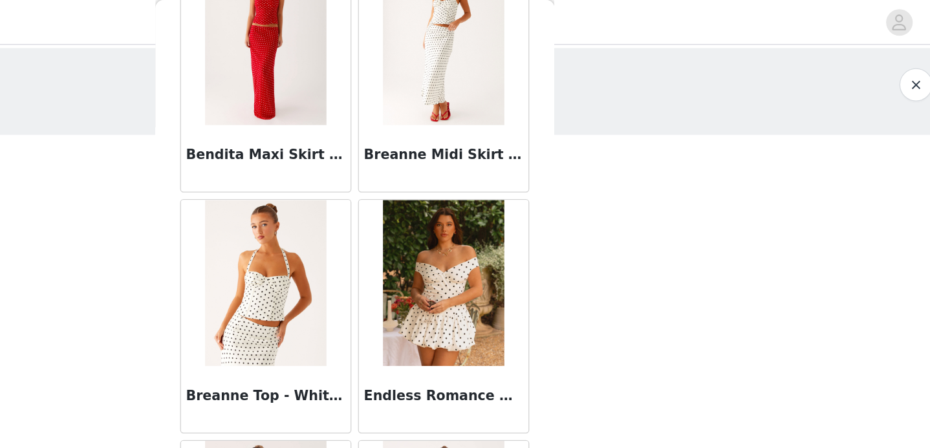
click at [508, 304] on h3 "Endless Romance Off Shoulder Mini Dress - White Polka Dot" at bounding box center [534, 309] width 124 height 16
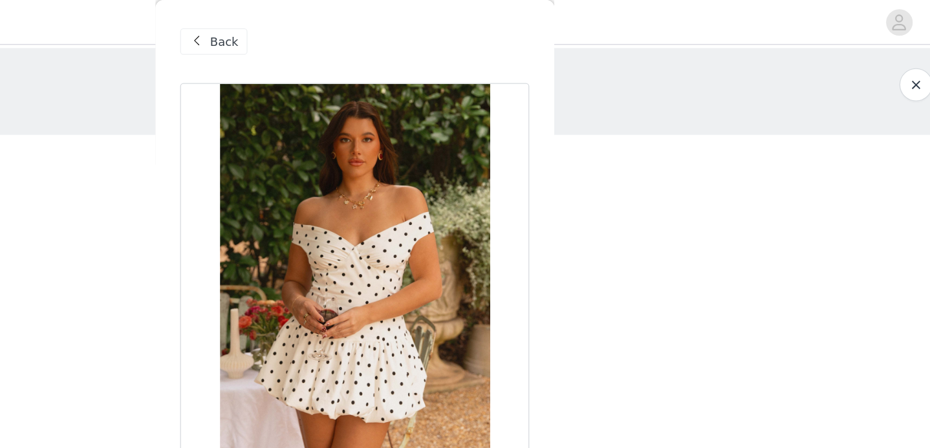
scroll to position [212, 0]
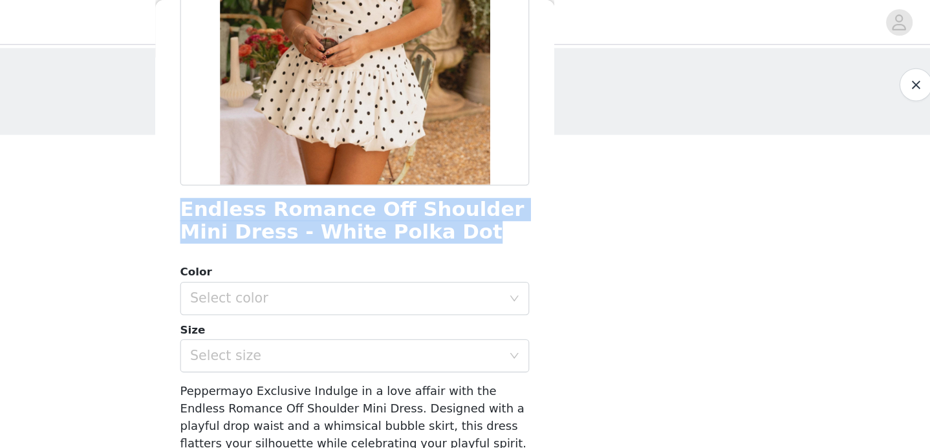
drag, startPoint x: 331, startPoint y: 165, endPoint x: 513, endPoint y: 188, distance: 183.2
click at [513, 188] on h1 "Endless Romance Off Shoulder Mini Dress - White Polka Dot" at bounding box center [465, 172] width 272 height 35
copy h1 "Endless Romance Off Shoulder Mini Dress - White Polka Dot"
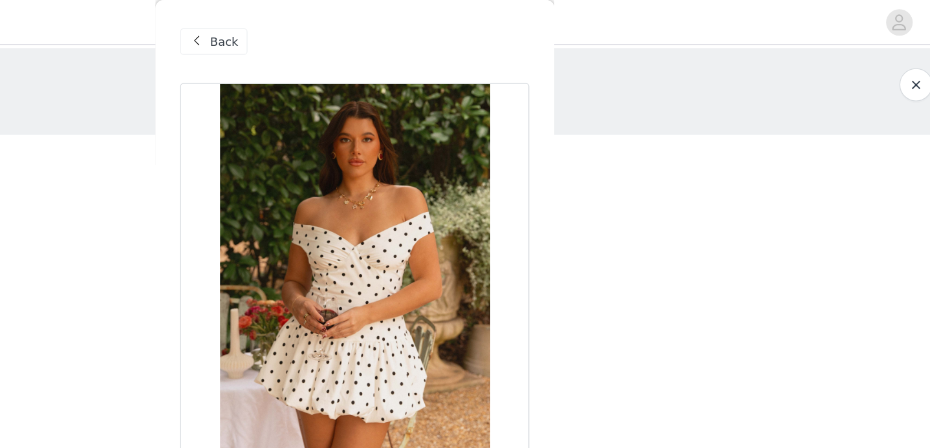
click at [369, 37] on span "Back" at bounding box center [364, 33] width 22 height 14
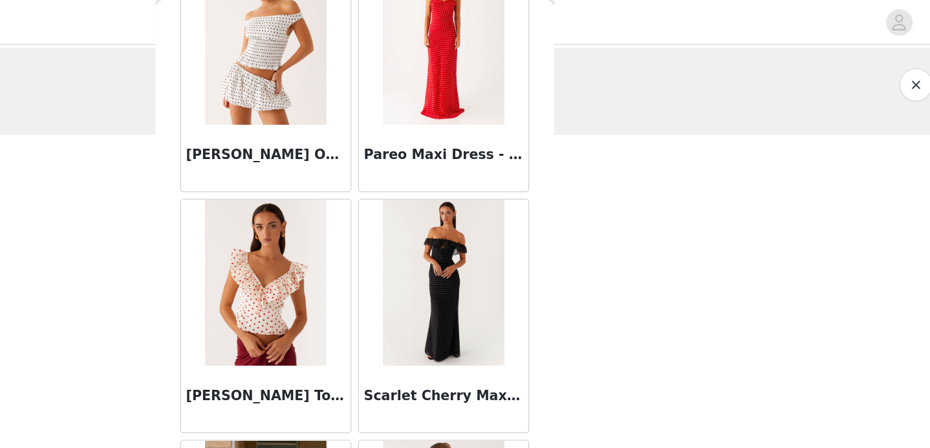
scroll to position [661, 0]
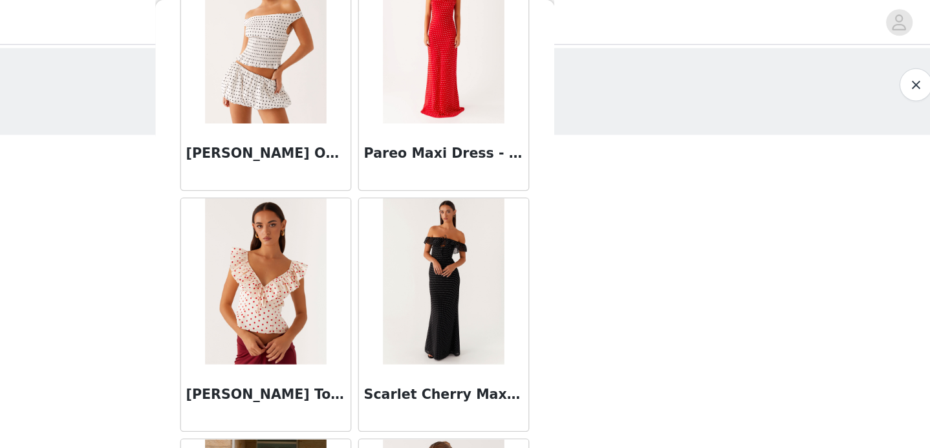
click at [407, 89] on img at bounding box center [396, 31] width 94 height 129
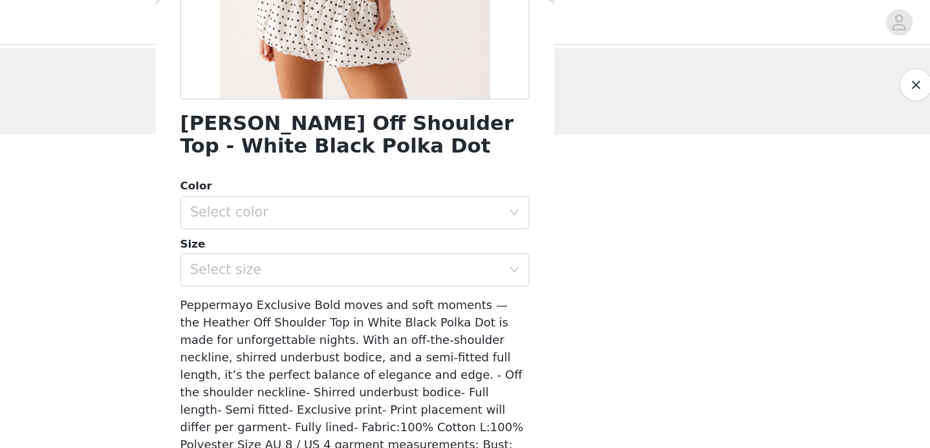
scroll to position [268, 0]
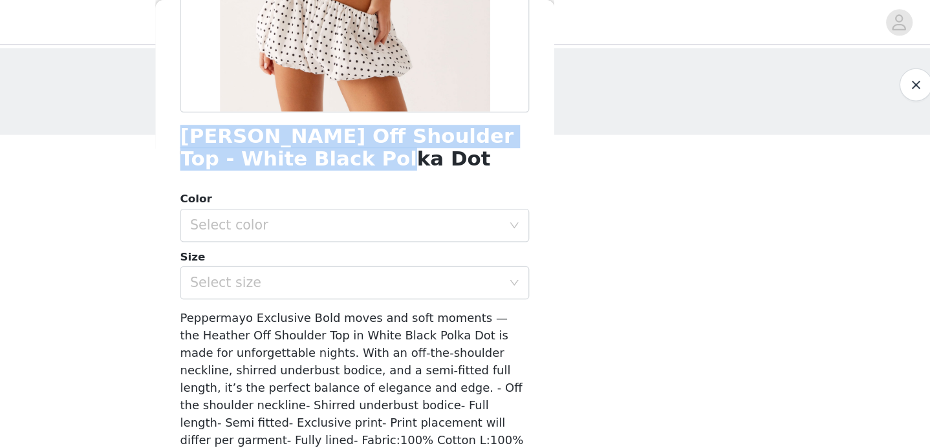
drag, startPoint x: 326, startPoint y: 105, endPoint x: 477, endPoint y: 127, distance: 152.3
click at [477, 127] on div "Back Heather Off Shoulder Top - White Black Polka Dot Color Select color Size S…" at bounding box center [465, 224] width 310 height 448
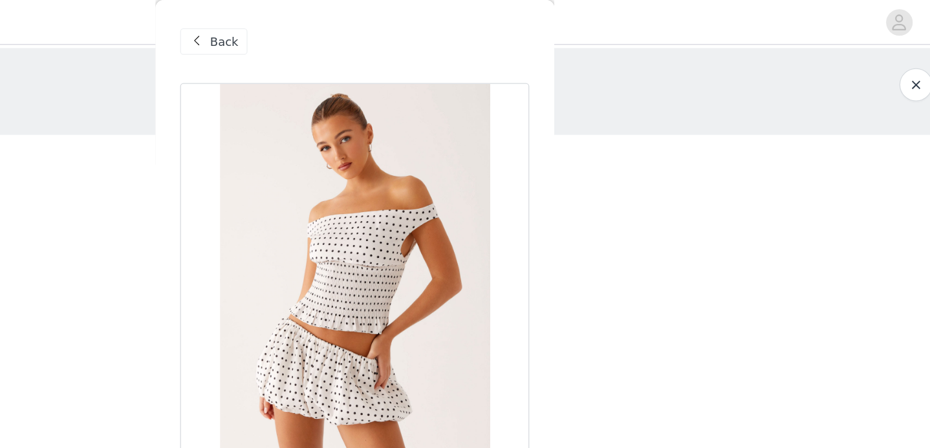
click at [354, 28] on span "Back" at bounding box center [364, 33] width 22 height 14
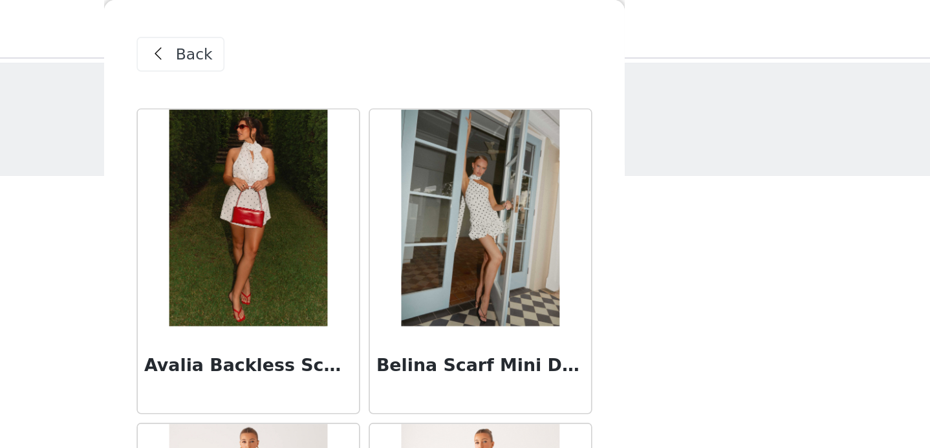
click at [351, 30] on div "Back" at bounding box center [355, 32] width 52 height 21
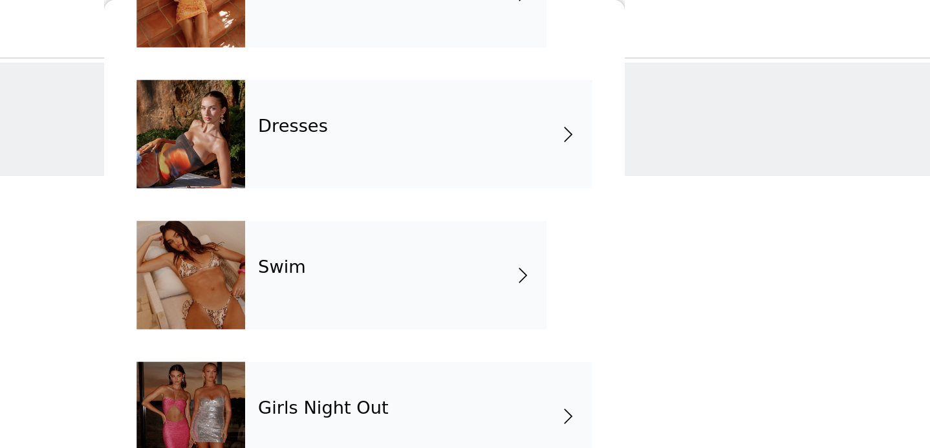
scroll to position [289, 0]
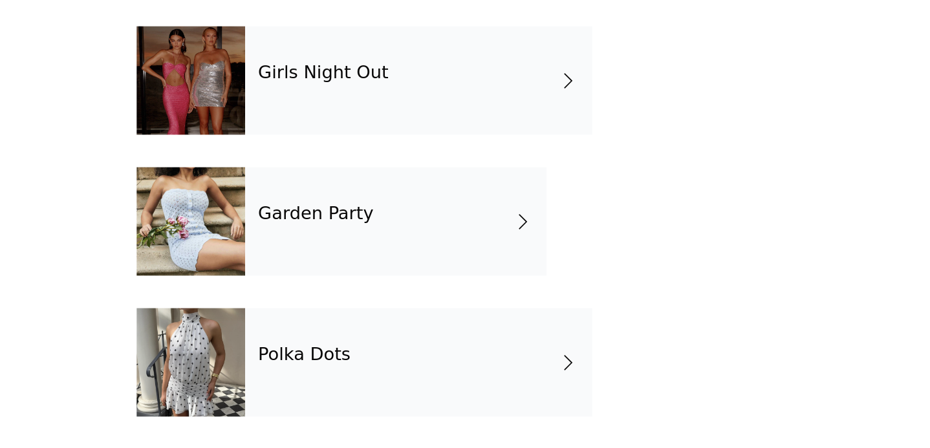
click at [430, 312] on h4 "Garden Party" at bounding box center [436, 308] width 69 height 12
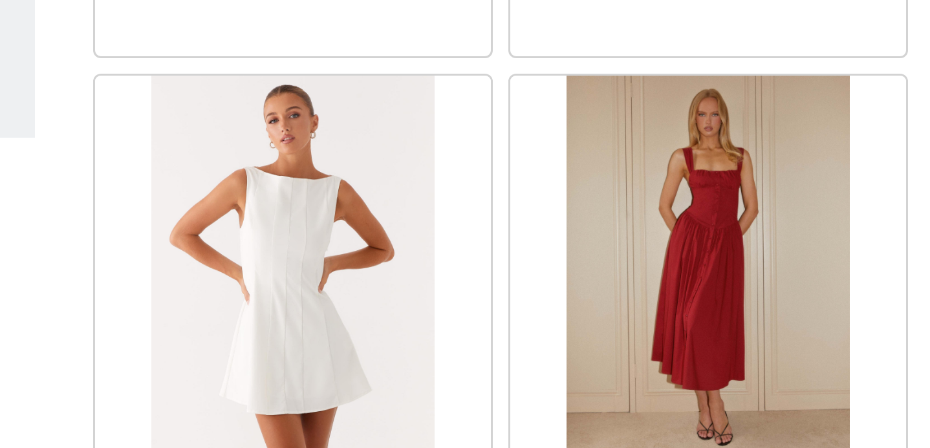
scroll to position [1531, 0]
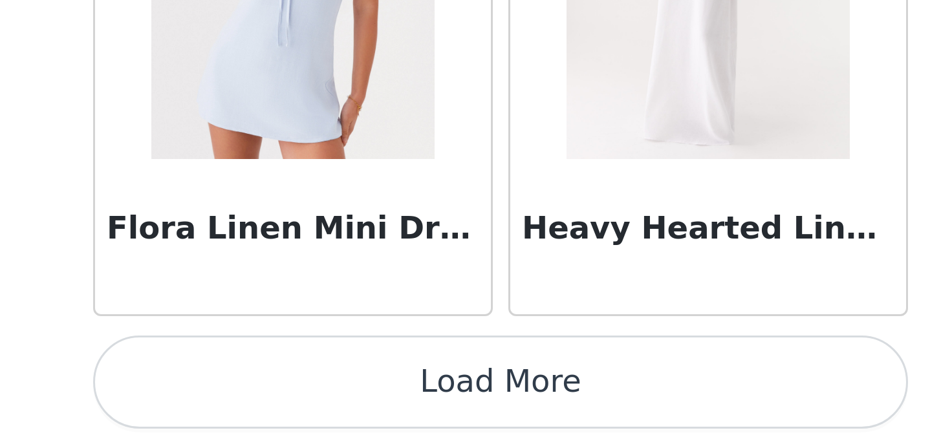
click at [388, 411] on button "Load More" at bounding box center [465, 426] width 272 height 31
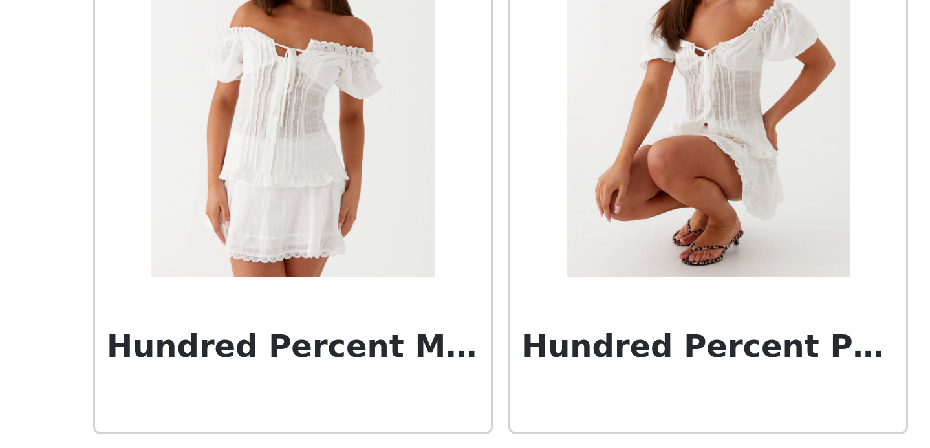
scroll to position [1673, 0]
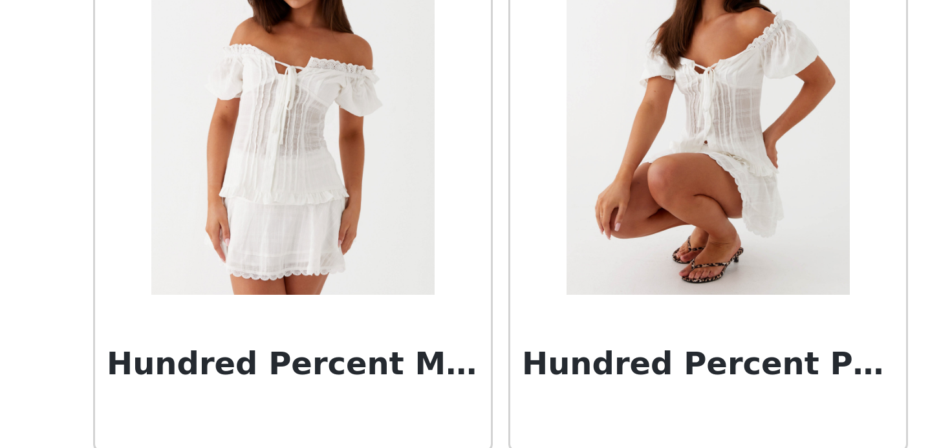
click at [422, 340] on img at bounding box center [396, 332] width 94 height 129
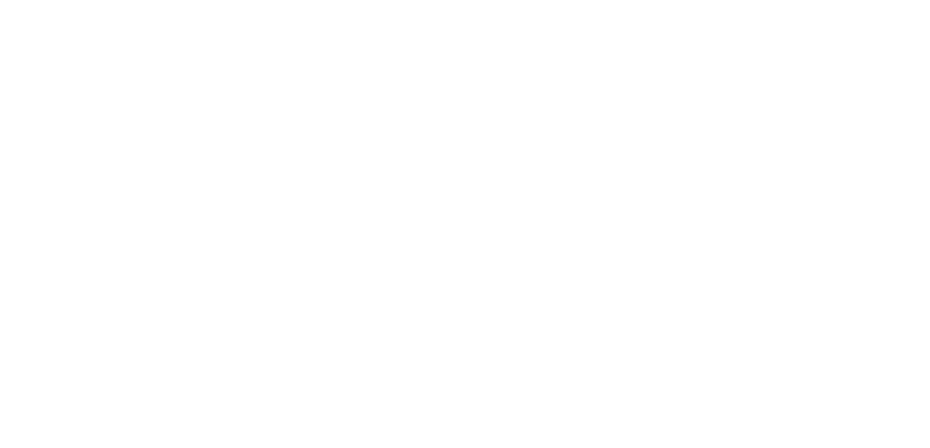
scroll to position [0, 0]
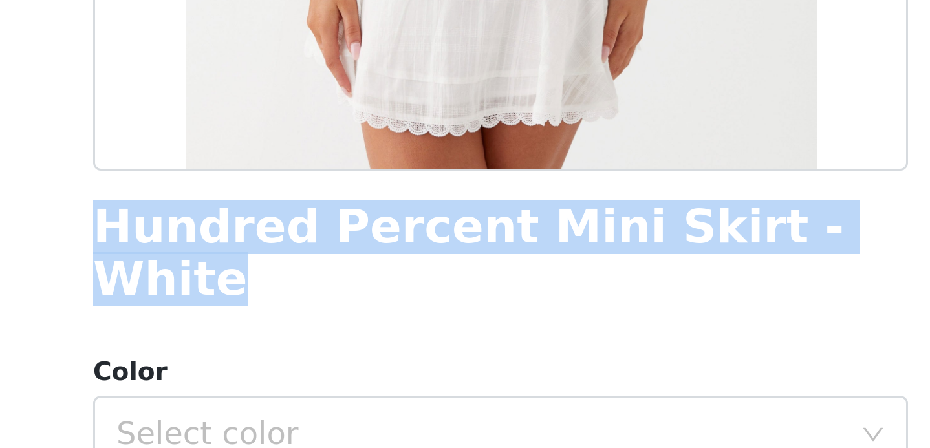
drag, startPoint x: 331, startPoint y: 377, endPoint x: 590, endPoint y: 372, distance: 259.4
click at [590, 372] on div "Back Hundred Percent Mini Skirt - White Color Select color Size Select size Pep…" at bounding box center [465, 224] width 310 height 448
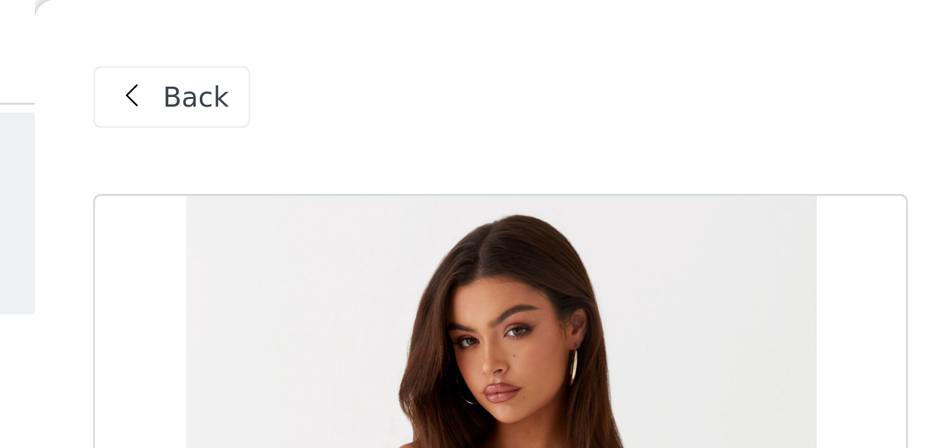
click at [352, 22] on div "Back" at bounding box center [355, 32] width 52 height 21
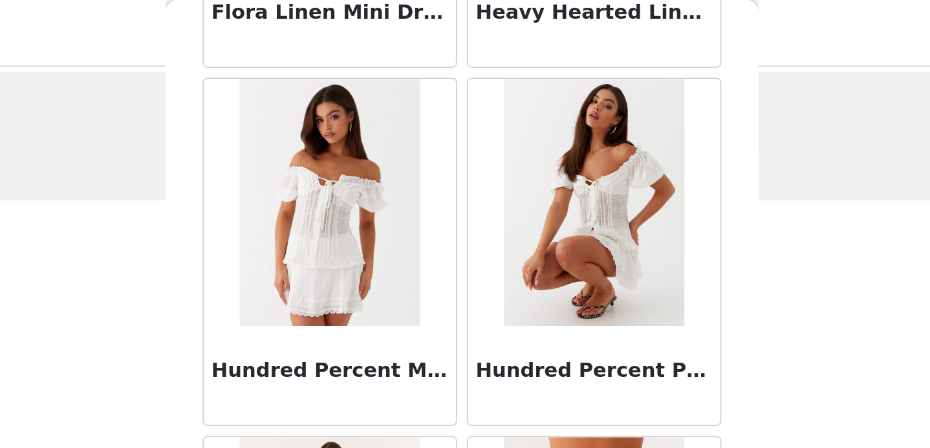
scroll to position [1953, 0]
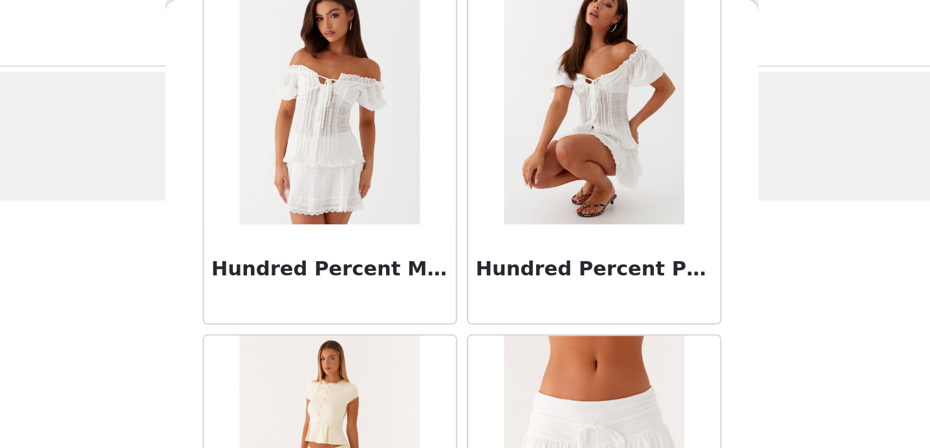
click at [532, 133] on h3 "Hundred Percent Puff Sleeve Top - White" at bounding box center [534, 141] width 124 height 16
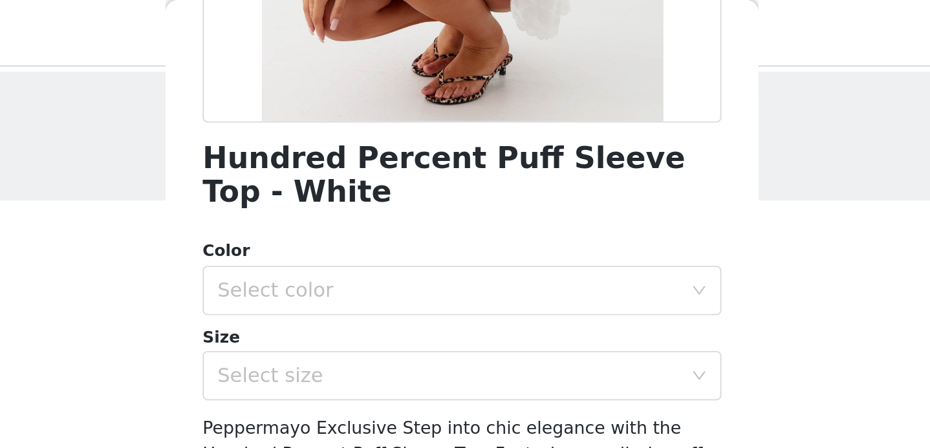
scroll to position [268, 0]
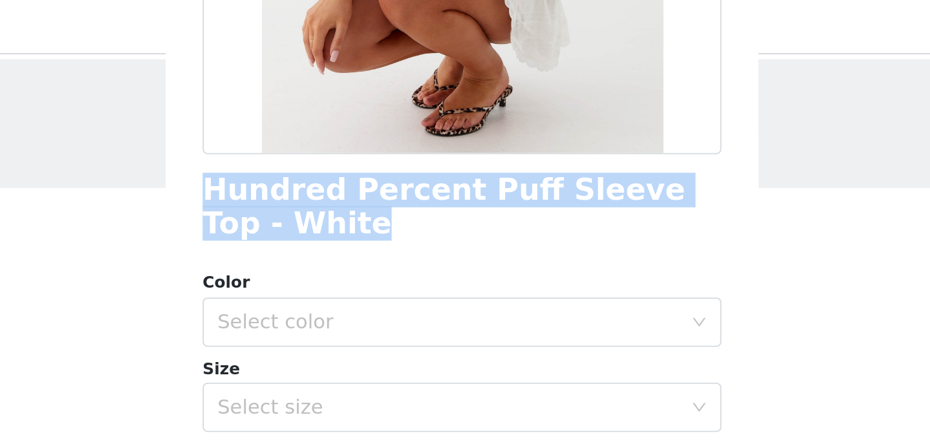
drag, startPoint x: 329, startPoint y: 107, endPoint x: 371, endPoint y: 129, distance: 48.0
click at [371, 129] on h1 "Hundred Percent Puff Sleeve Top - White" at bounding box center [465, 115] width 272 height 35
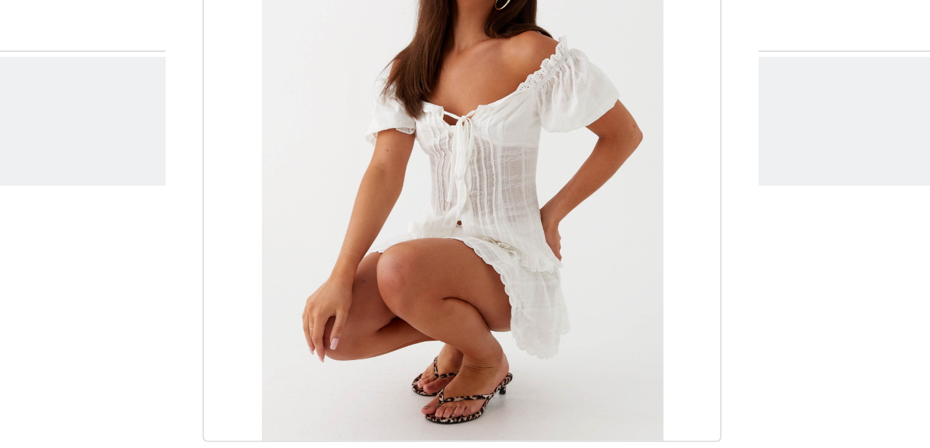
scroll to position [0, 0]
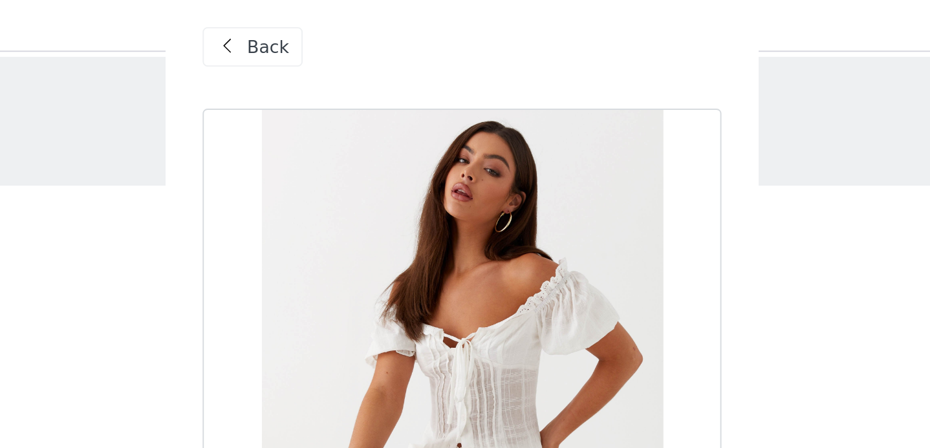
click at [353, 39] on div "Back" at bounding box center [355, 32] width 52 height 21
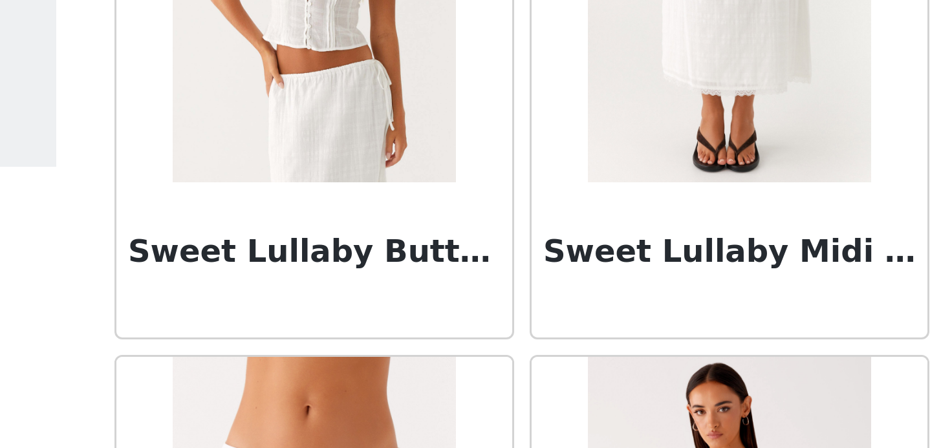
scroll to position [3098, 0]
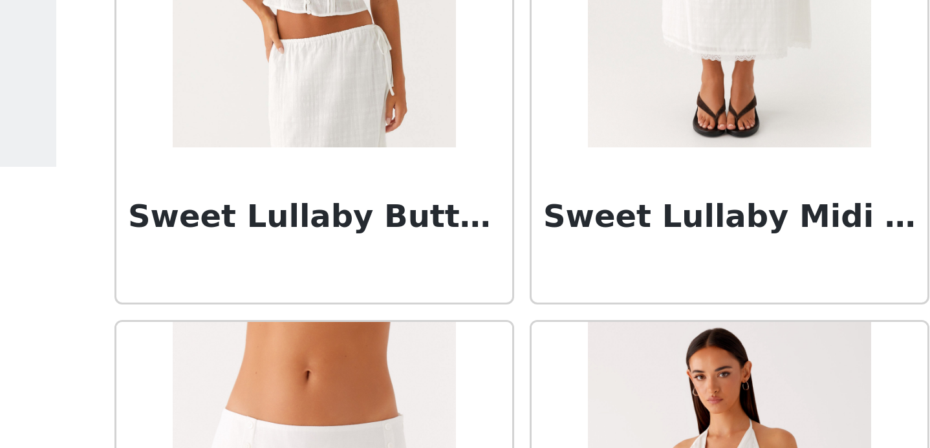
click at [401, 116] on h3 "Sweet Lullaby Button Up Shirt - White" at bounding box center [396, 122] width 124 height 16
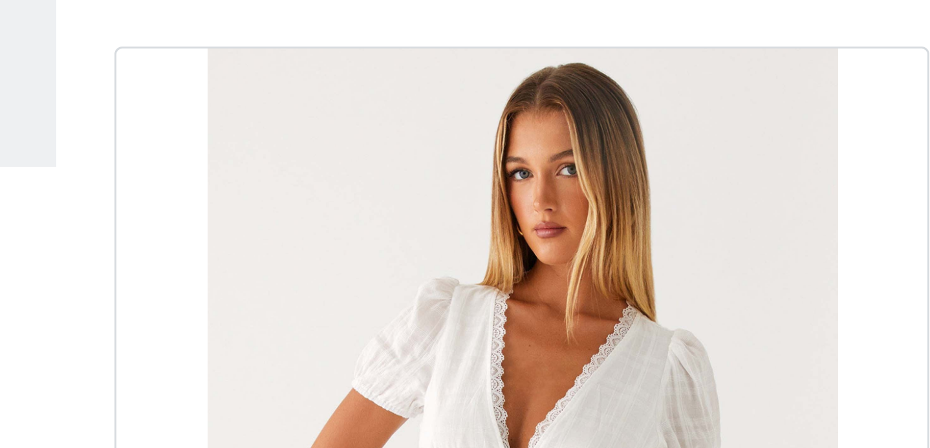
scroll to position [241, 0]
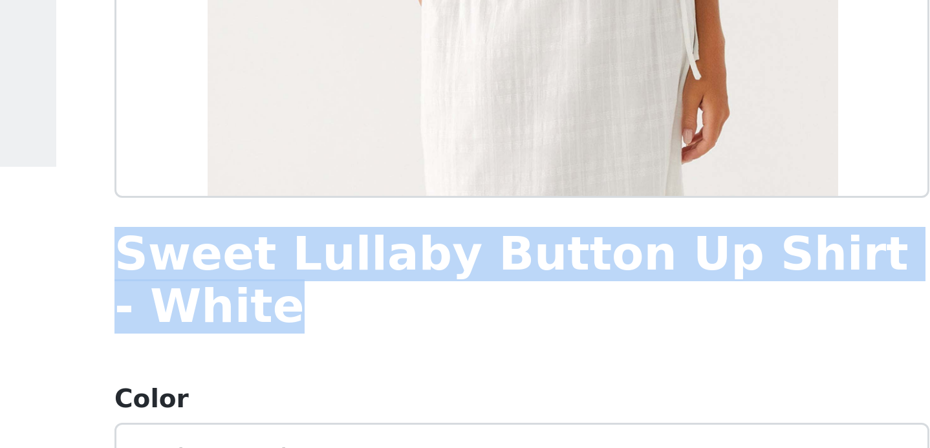
drag, startPoint x: 329, startPoint y: 133, endPoint x: 378, endPoint y: 159, distance: 55.9
click at [378, 159] on h1 "Sweet Lullaby Button Up Shirt - White" at bounding box center [465, 142] width 272 height 35
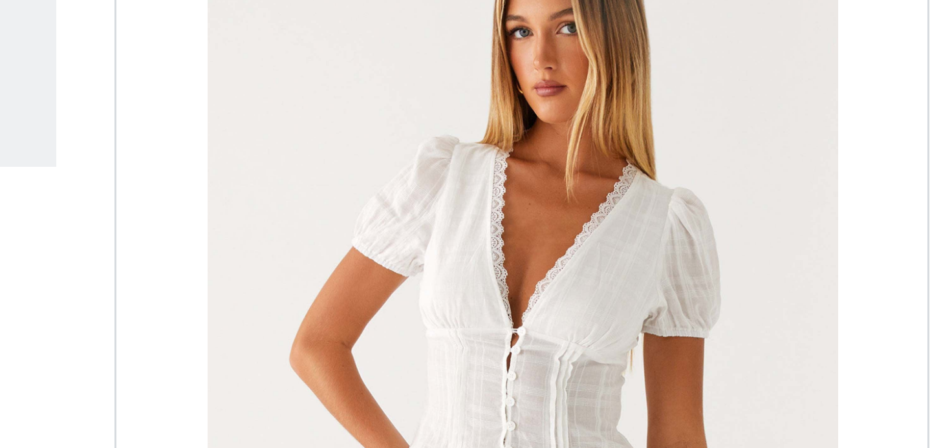
scroll to position [0, 0]
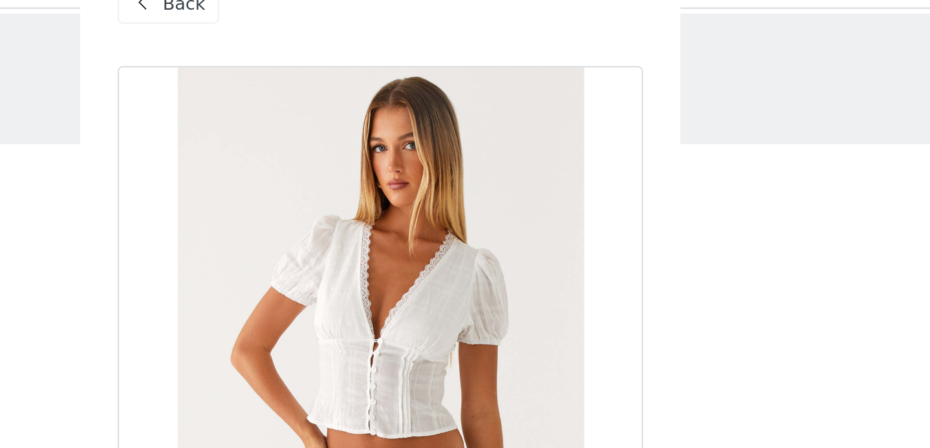
click at [354, 30] on span "Back" at bounding box center [364, 33] width 22 height 14
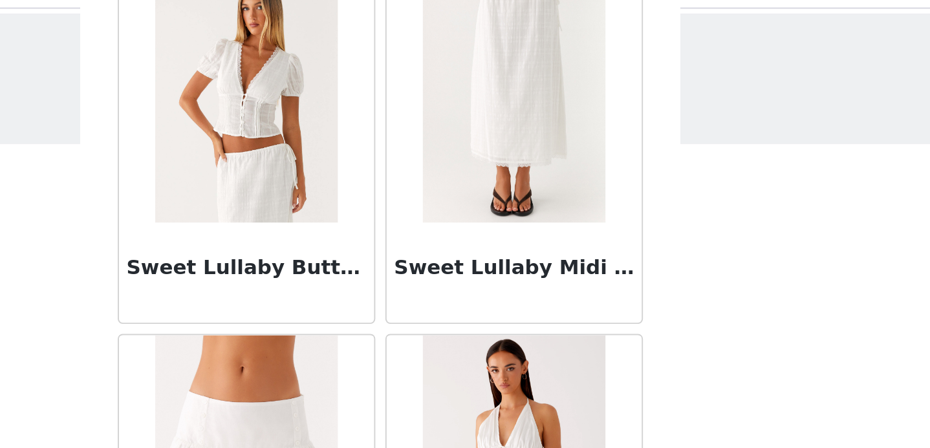
scroll to position [3023, 0]
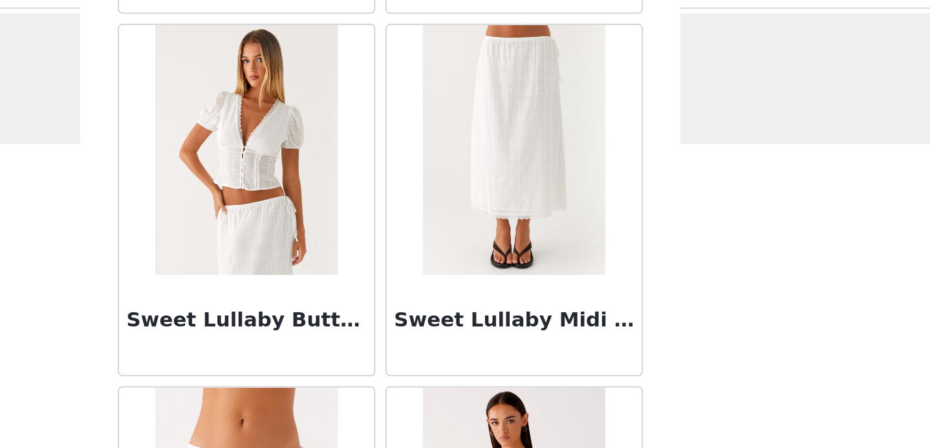
click at [506, 186] on div "Sweet Lullaby Midi Skirt - White" at bounding box center [534, 199] width 132 height 52
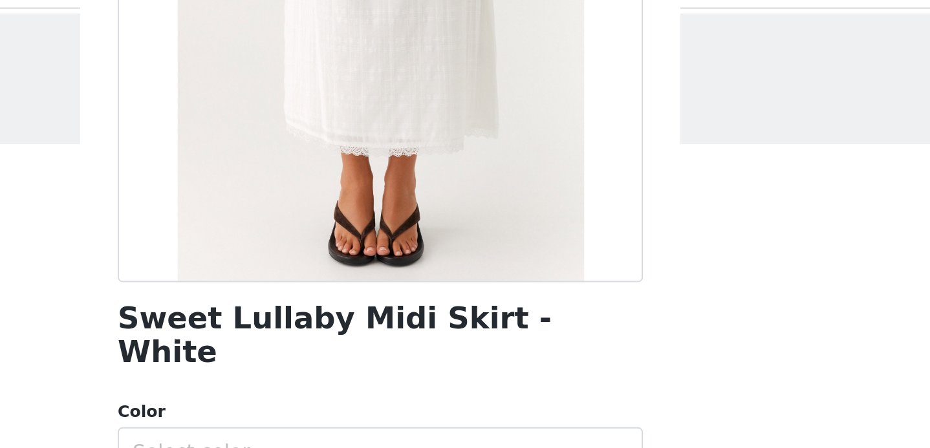
scroll to position [182, 0]
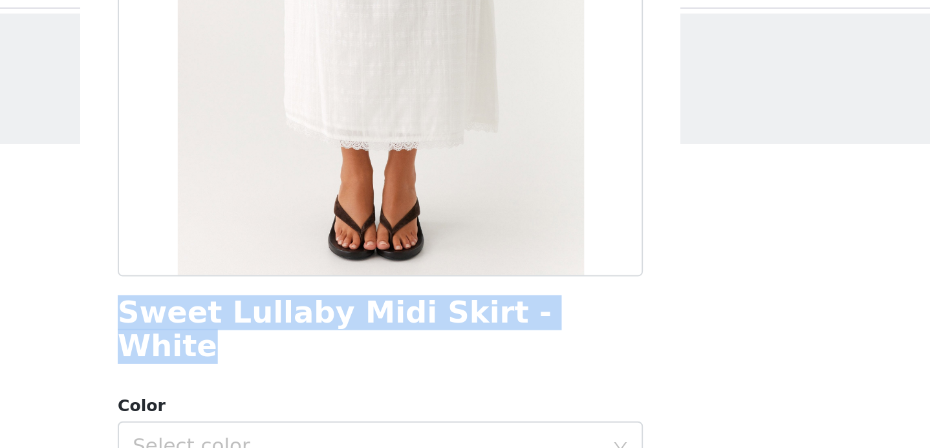
drag, startPoint x: 333, startPoint y: 188, endPoint x: 559, endPoint y: 195, distance: 226.5
click at [559, 195] on div "Sweet Lullaby Midi Skirt - White" at bounding box center [465, 201] width 272 height 35
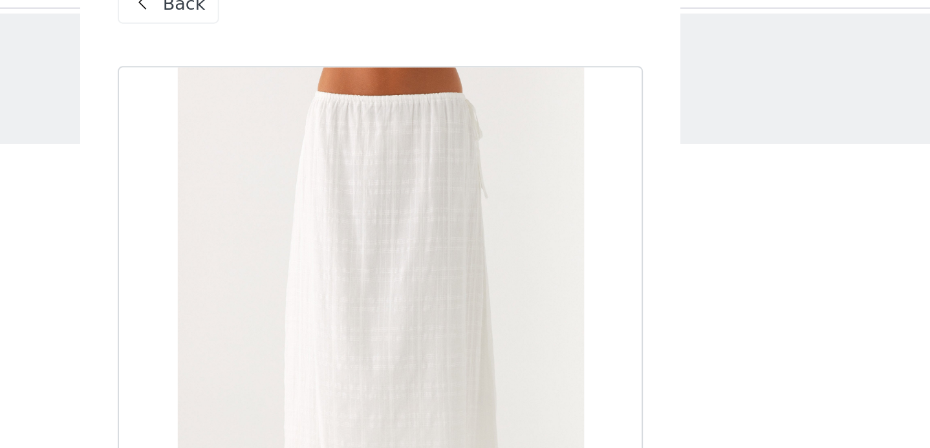
click at [349, 35] on span at bounding box center [342, 33] width 16 height 16
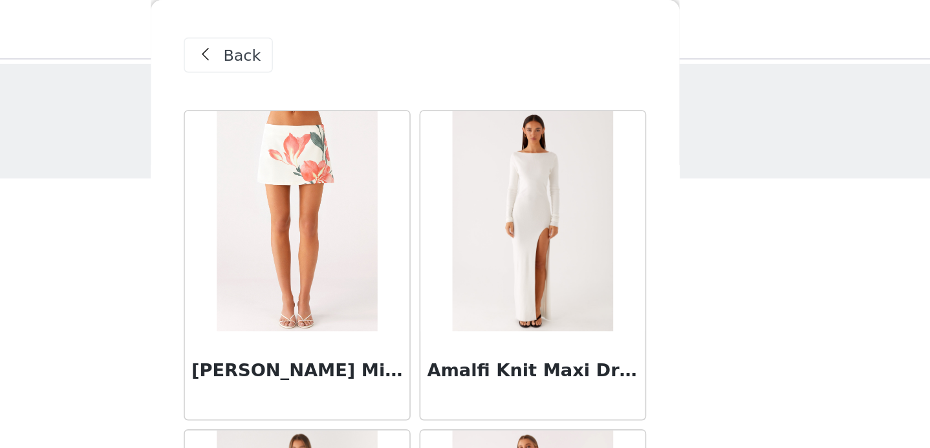
click at [359, 30] on span "Back" at bounding box center [364, 33] width 22 height 14
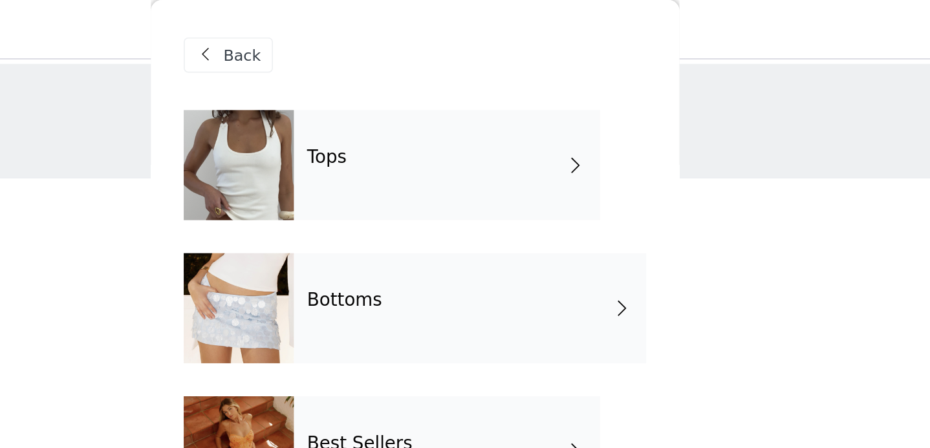
scroll to position [289, 0]
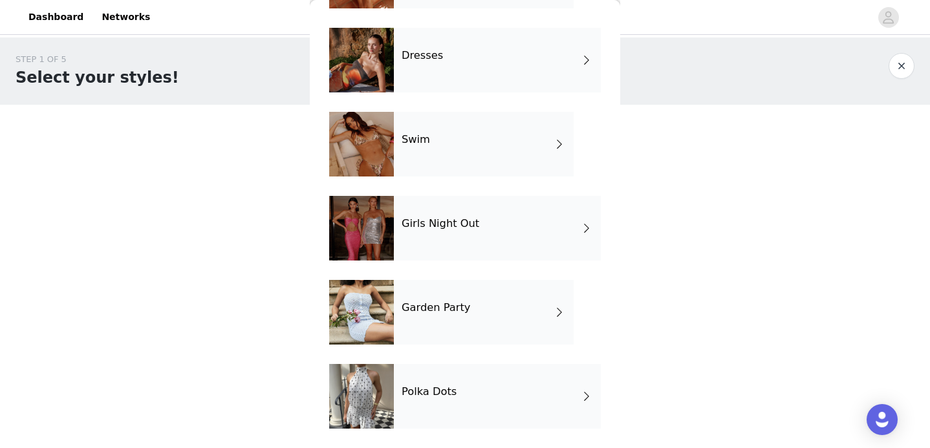
click at [471, 232] on div "Girls Night Out" at bounding box center [497, 228] width 207 height 65
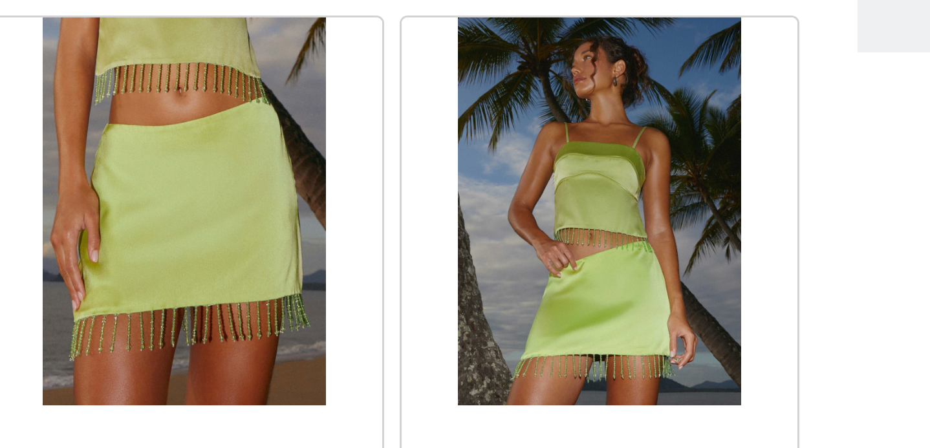
scroll to position [1142, 0]
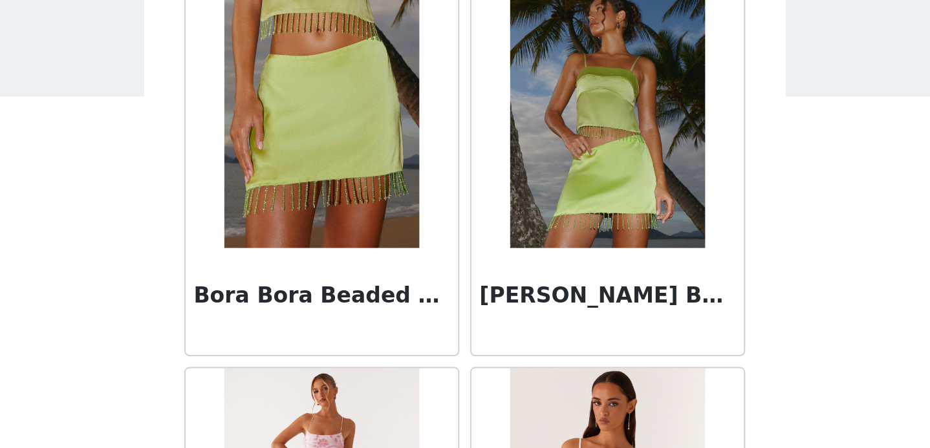
click at [380, 195] on h3 "Bora Bora Beaded Mini Skirt - Lime" at bounding box center [396, 202] width 124 height 16
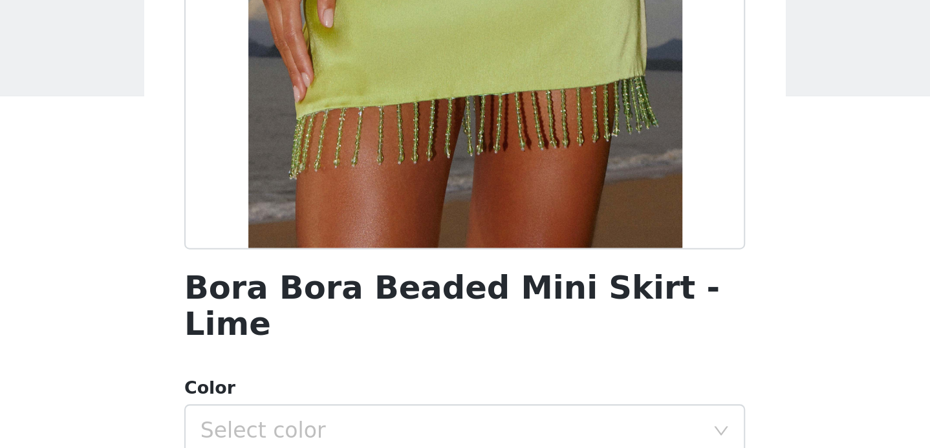
scroll to position [177, 0]
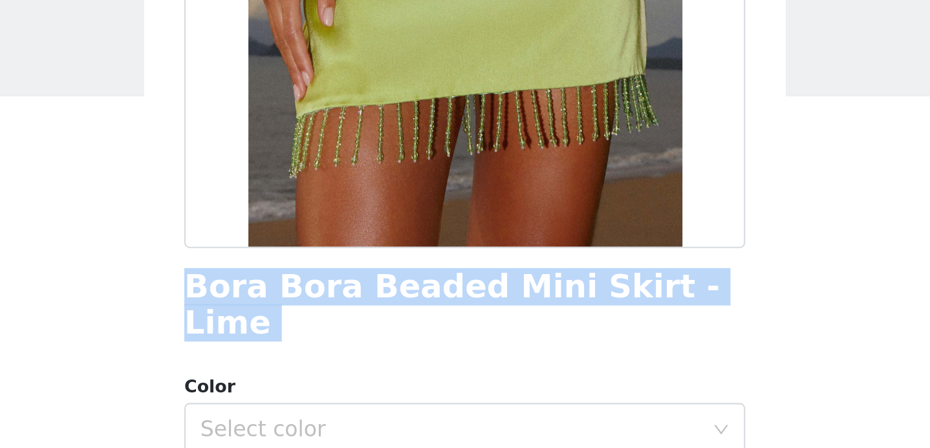
drag, startPoint x: 329, startPoint y: 202, endPoint x: 602, endPoint y: 213, distance: 272.5
click at [602, 213] on div "Back Bora Bora Beaded Mini Skirt - Lime Color Select color Size Select size Pep…" at bounding box center [465, 224] width 310 height 448
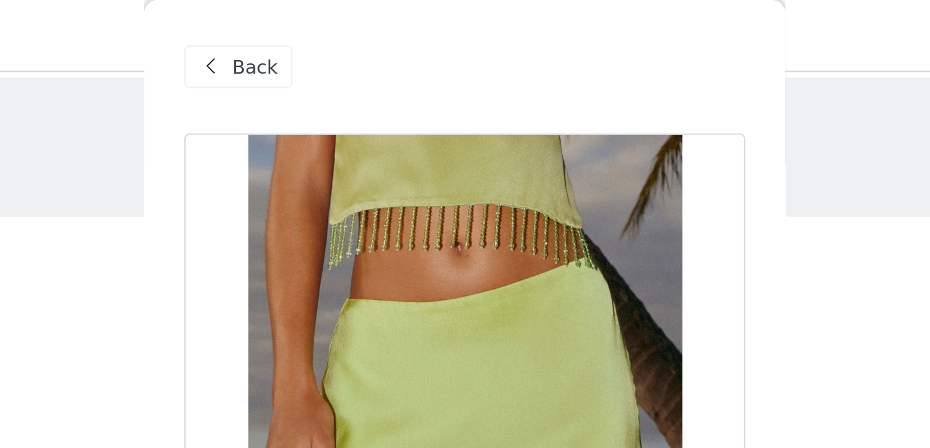
click at [361, 44] on div "Back" at bounding box center [465, 32] width 272 height 65
click at [361, 36] on span "Back" at bounding box center [364, 33] width 22 height 14
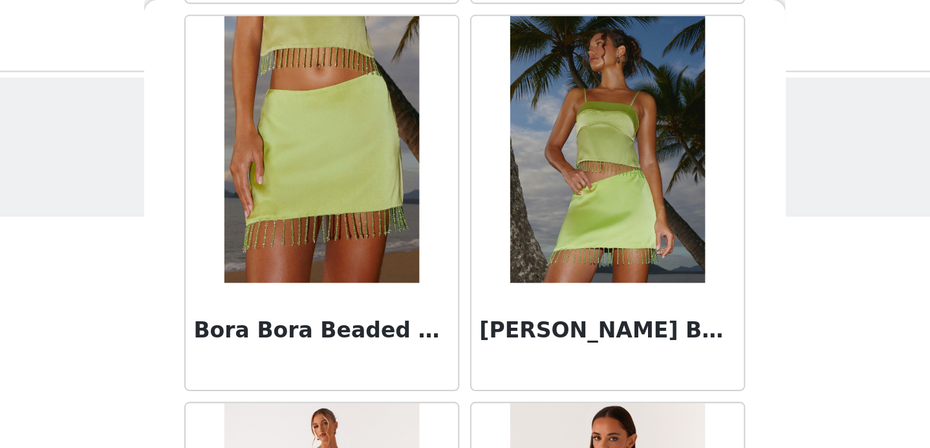
scroll to position [1173, 0]
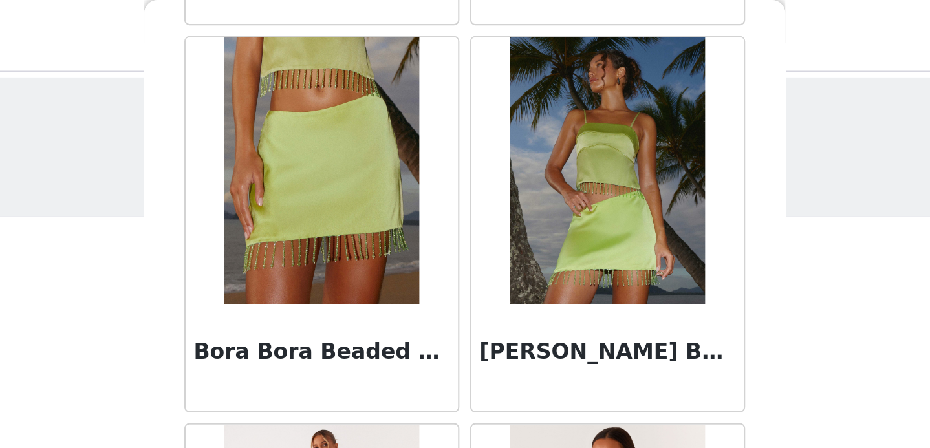
click at [502, 156] on div "Bora Bora Beaded Top - Lime" at bounding box center [534, 173] width 132 height 52
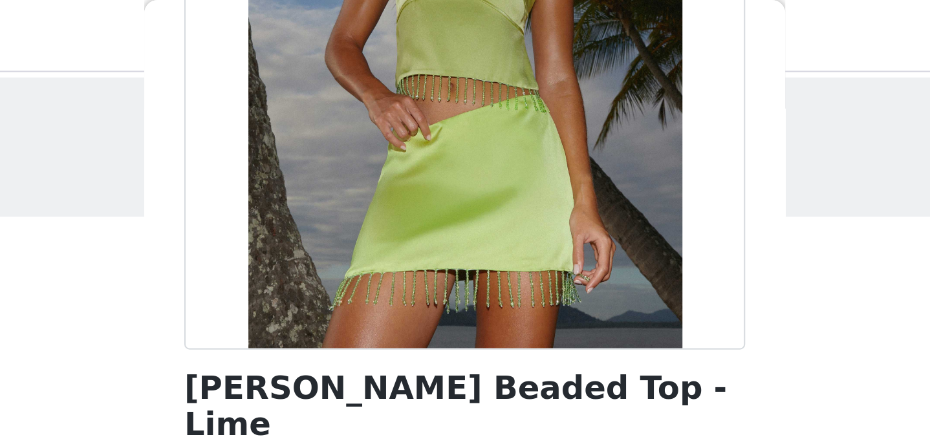
scroll to position [197, 0]
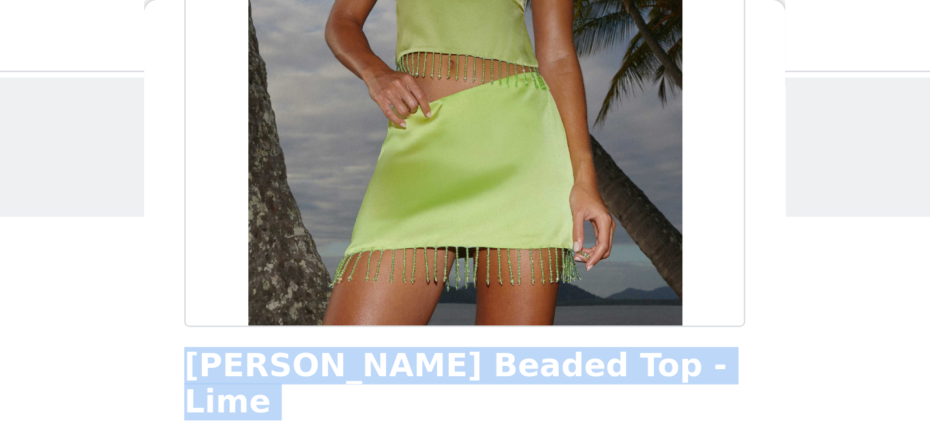
drag, startPoint x: 325, startPoint y: 182, endPoint x: 561, endPoint y: 193, distance: 236.3
click at [561, 193] on div "Back Bora Bora Beaded Top - Lime Color Select color Size Select size Peppermayo…" at bounding box center [465, 224] width 310 height 448
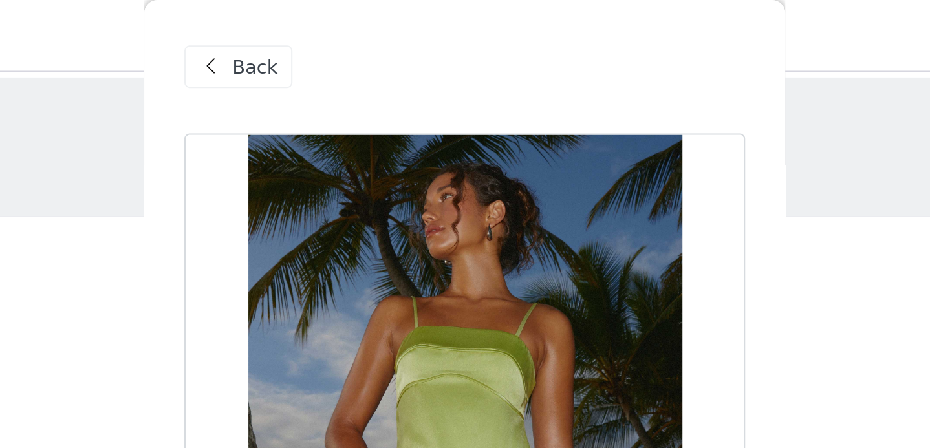
click at [357, 34] on span "Back" at bounding box center [364, 33] width 22 height 14
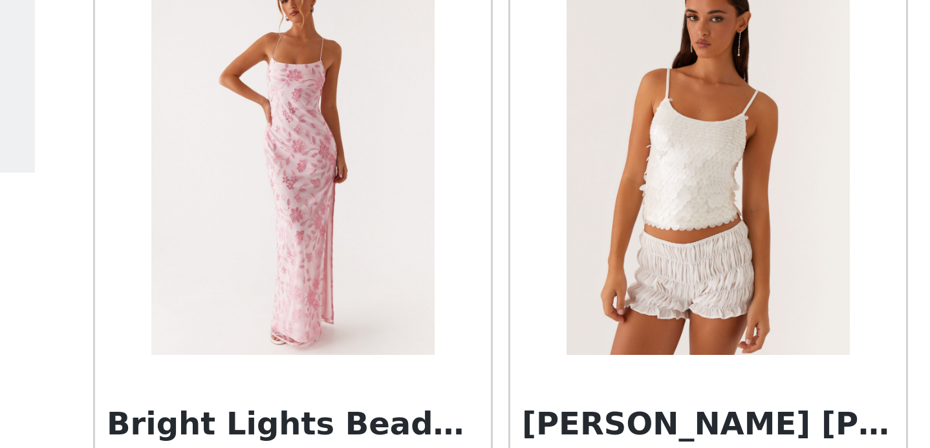
scroll to position [1342, 0]
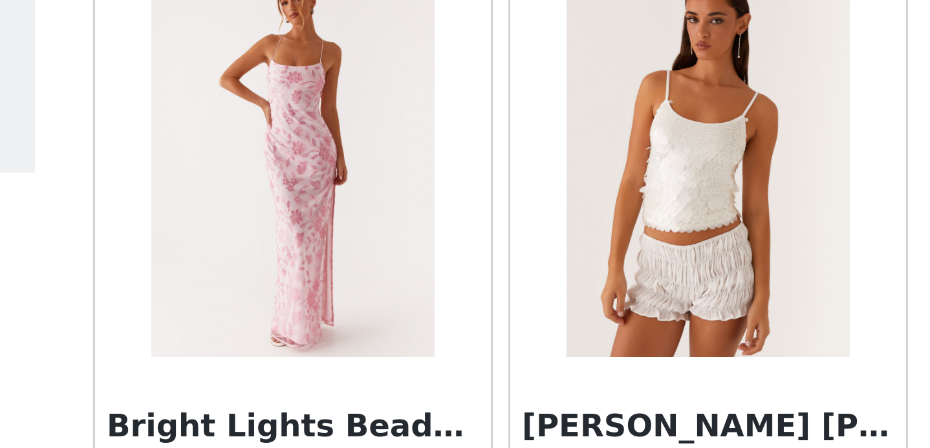
click at [514, 155] on img at bounding box center [534, 101] width 94 height 129
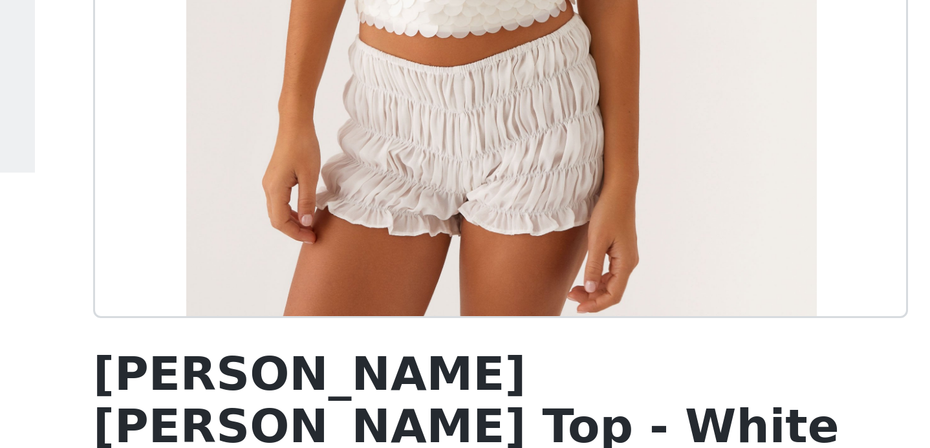
scroll to position [208, 0]
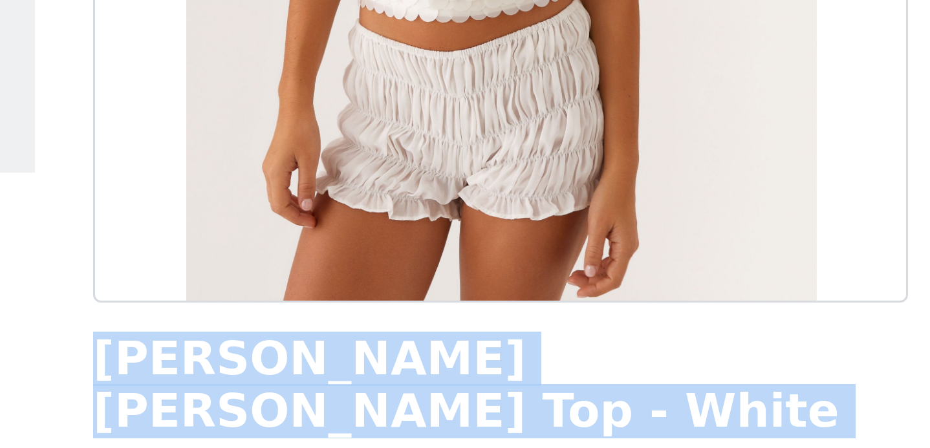
drag, startPoint x: 332, startPoint y: 170, endPoint x: 603, endPoint y: 188, distance: 271.6
click at [603, 188] on div "Back Britta Sequin Cami Top - White Color Select color Size Select size Pepperm…" at bounding box center [465, 224] width 310 height 448
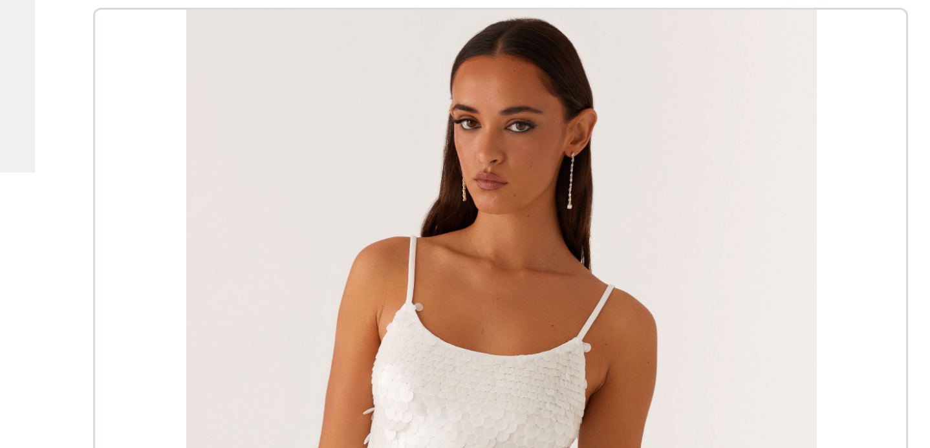
scroll to position [0, 0]
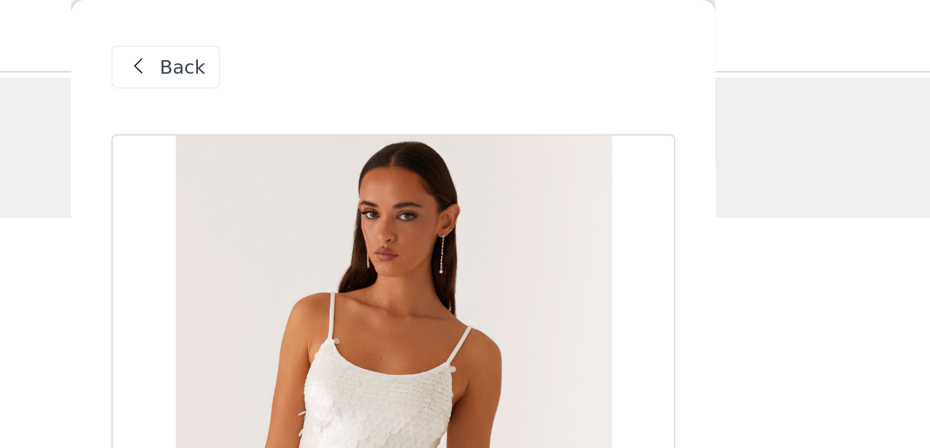
click at [347, 32] on span at bounding box center [342, 33] width 16 height 16
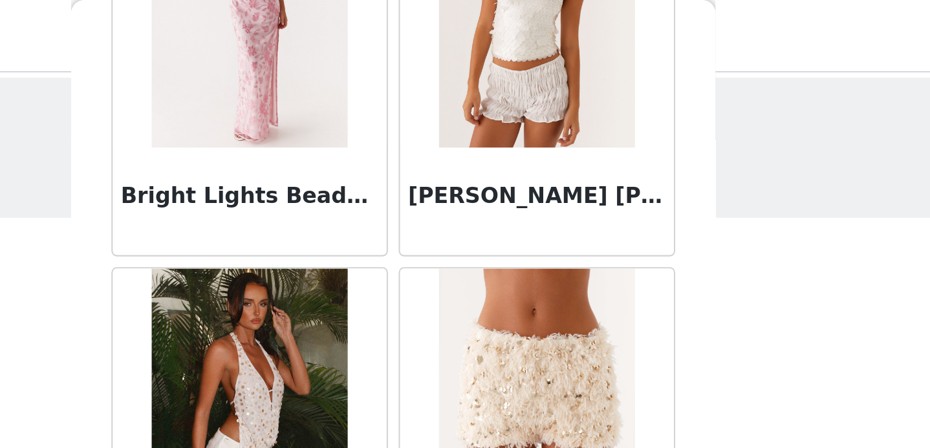
scroll to position [1528, 0]
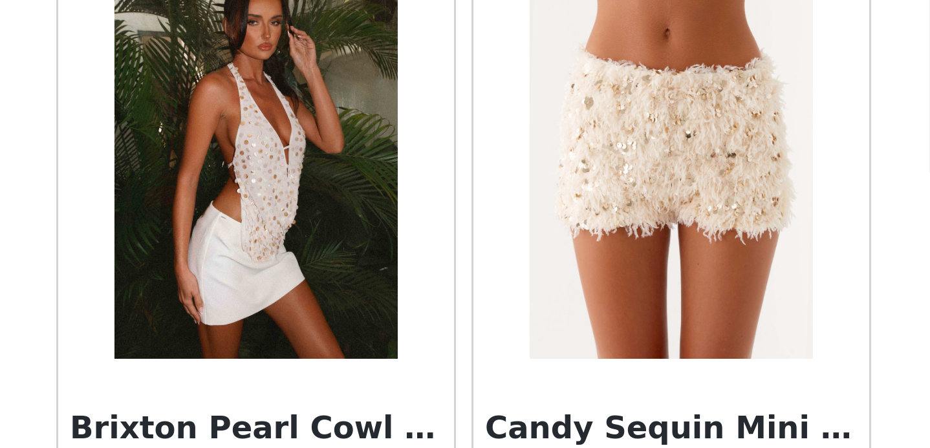
click at [392, 175] on div "Brixton Pearl Cowl Neck Halter Top - Pearl" at bounding box center [396, 193] width 132 height 52
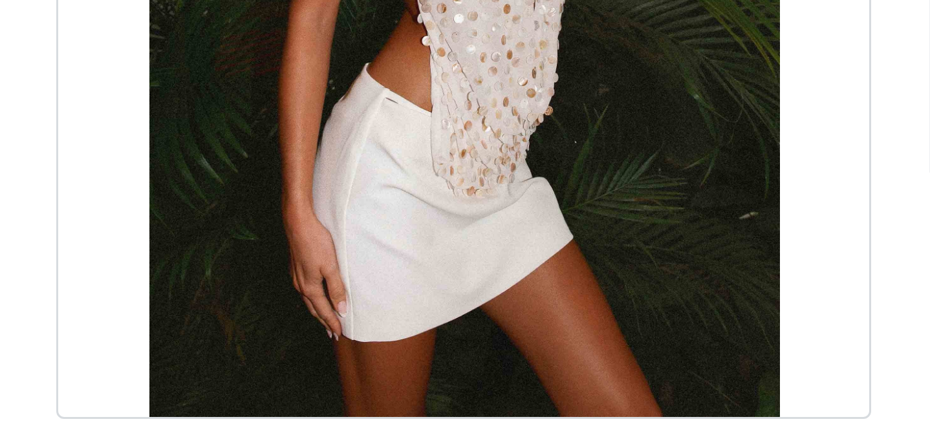
scroll to position [217, 0]
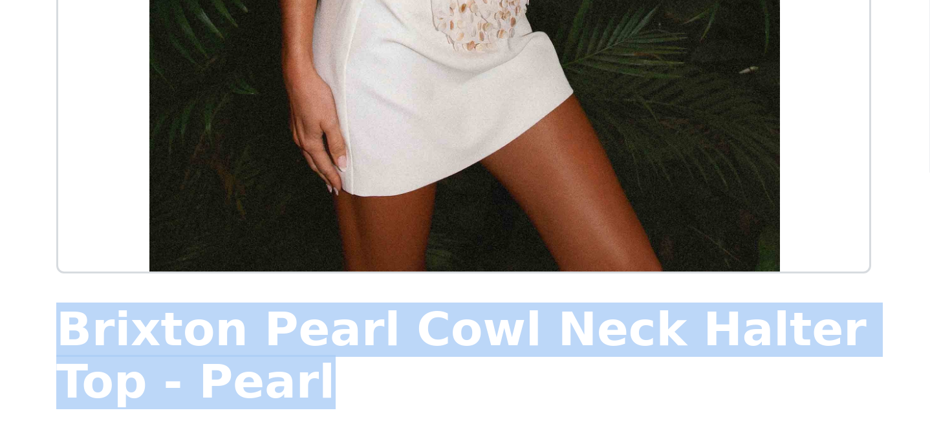
drag, startPoint x: 328, startPoint y: 158, endPoint x: 374, endPoint y: 179, distance: 50.4
click at [374, 179] on div "Back Brixton Pearl Cowl Neck Halter Top - Pearl Color Select color Size Select …" at bounding box center [465, 224] width 310 height 448
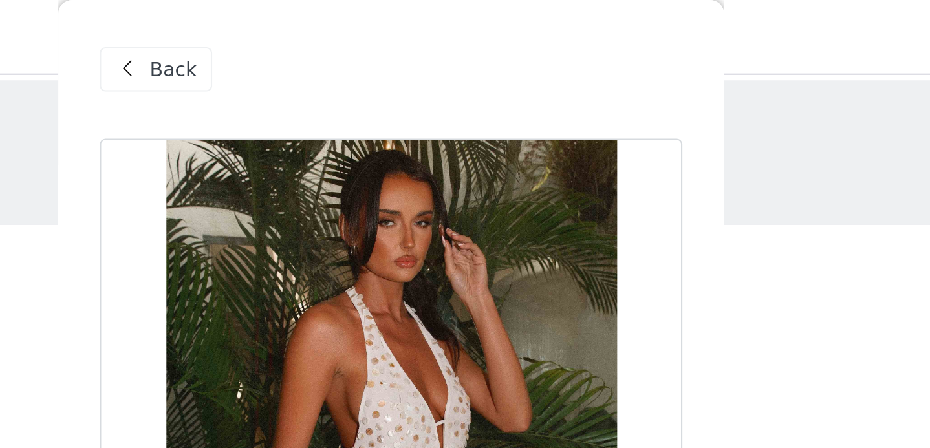
click at [354, 34] on span "Back" at bounding box center [364, 33] width 22 height 14
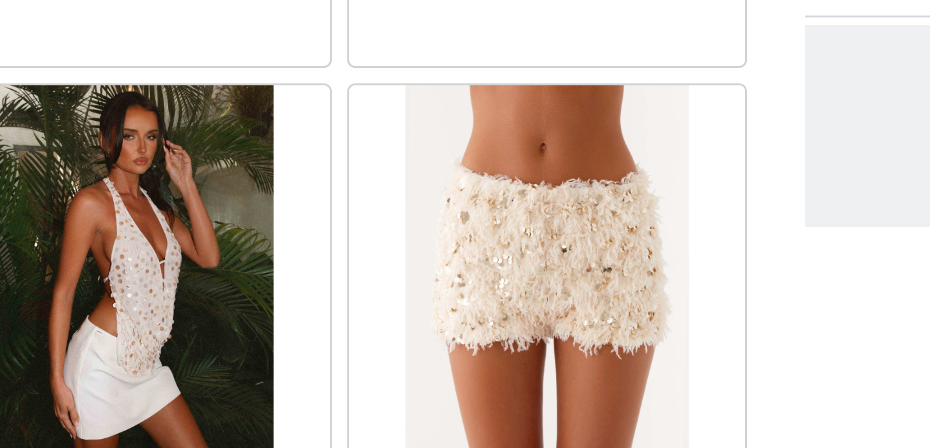
scroll to position [1531, 0]
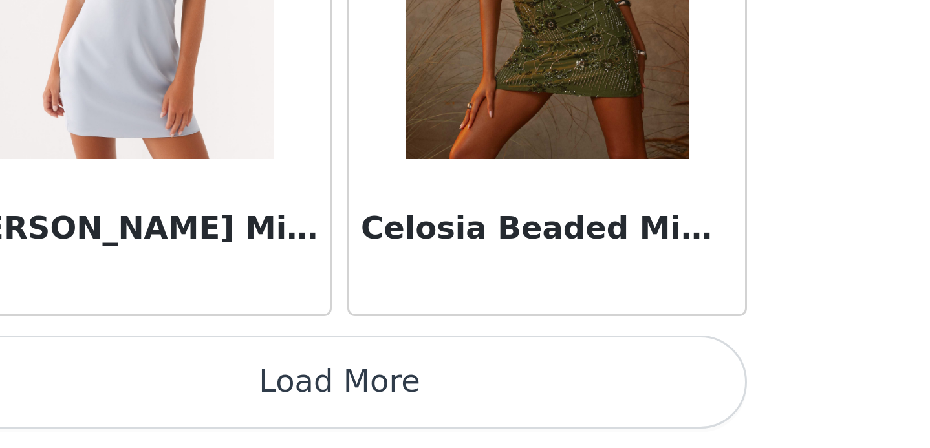
click at [502, 411] on button "Load More" at bounding box center [465, 426] width 272 height 31
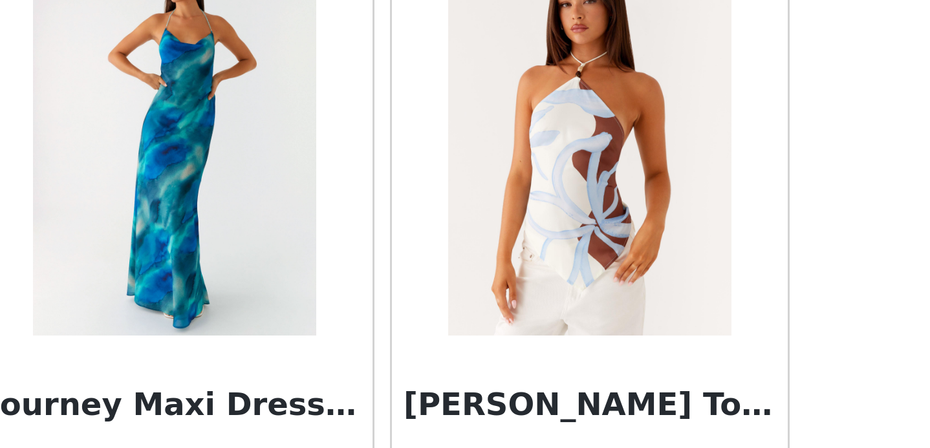
scroll to position [3395, 0]
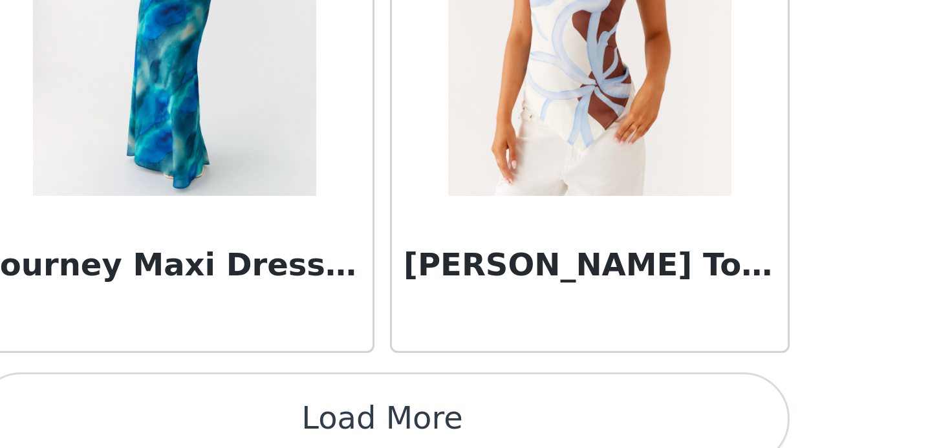
click at [483, 411] on button "Load More" at bounding box center [465, 438] width 272 height 31
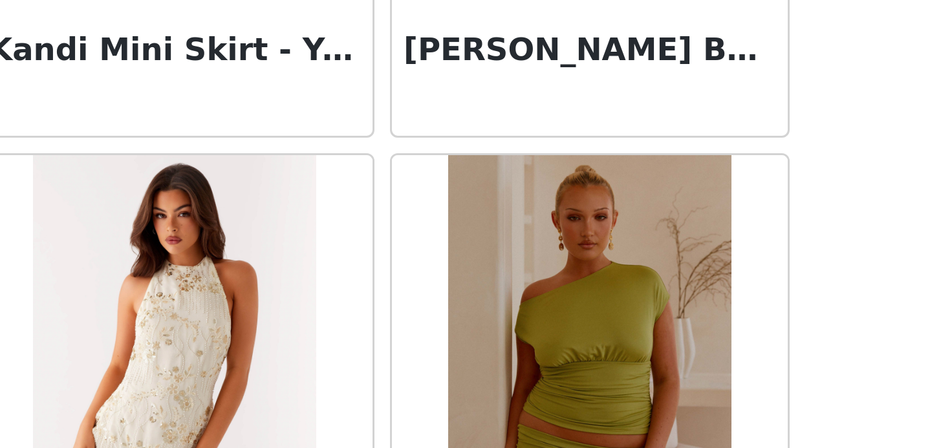
scroll to position [4493, 0]
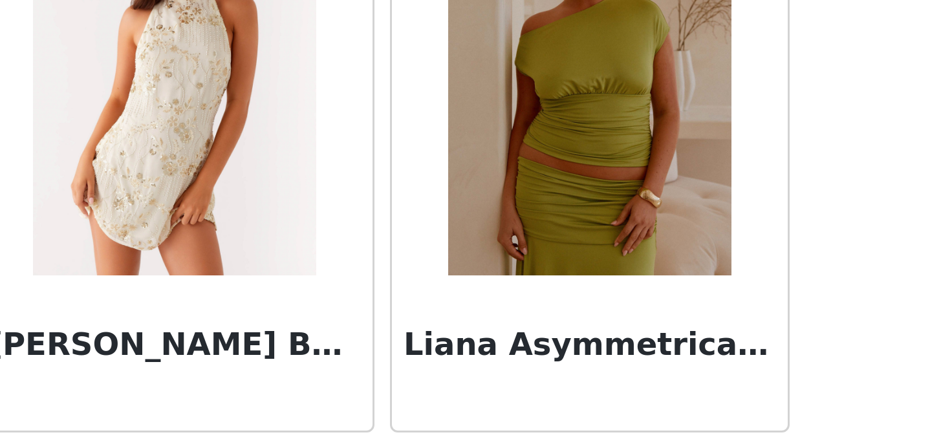
click at [520, 411] on h3 "Liana Asymmetrical Top - Green" at bounding box center [534, 414] width 124 height 16
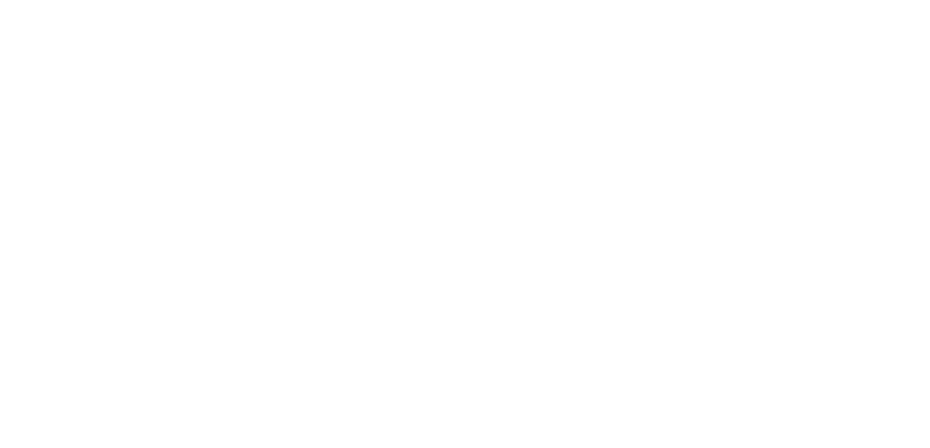
scroll to position [0, 0]
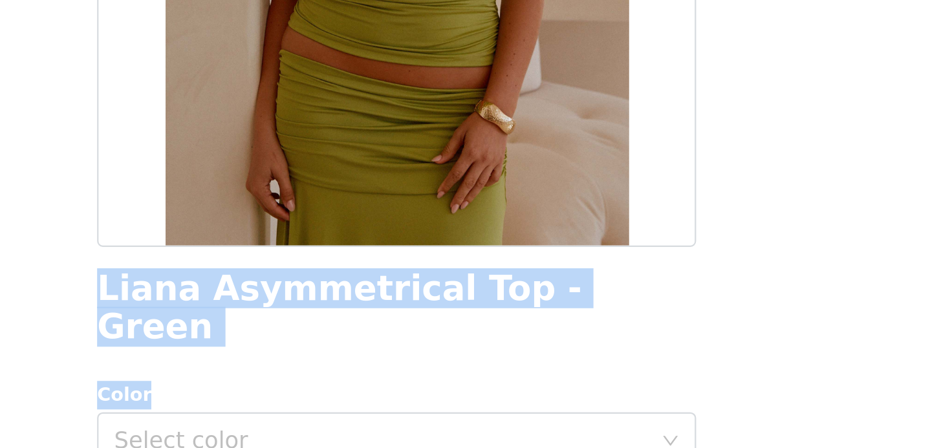
drag, startPoint x: 327, startPoint y: 377, endPoint x: 599, endPoint y: 400, distance: 272.6
click at [599, 400] on div "Back Liana Asymmetrical Top - Green Color Select color Size Select size Pepperm…" at bounding box center [465, 224] width 310 height 448
click at [599, 411] on div "Color" at bounding box center [465, 423] width 272 height 13
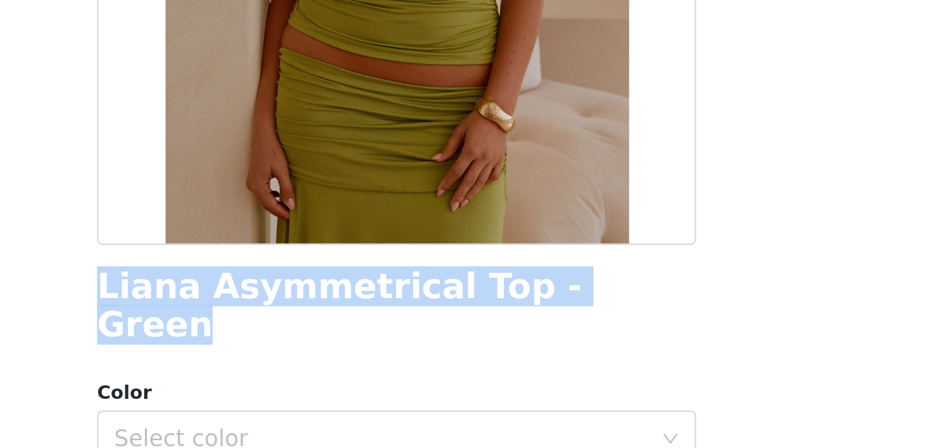
drag, startPoint x: 326, startPoint y: 373, endPoint x: 558, endPoint y: 382, distance: 231.7
click at [558, 382] on div "Back Liana Asymmetrical Top - Green Color Select color Size Select size Pepperm…" at bounding box center [465, 224] width 310 height 448
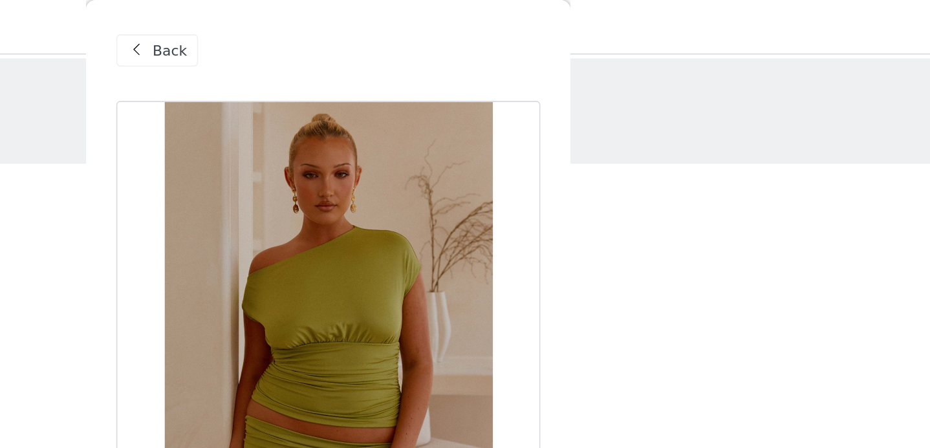
click at [351, 32] on div "Back" at bounding box center [355, 32] width 52 height 21
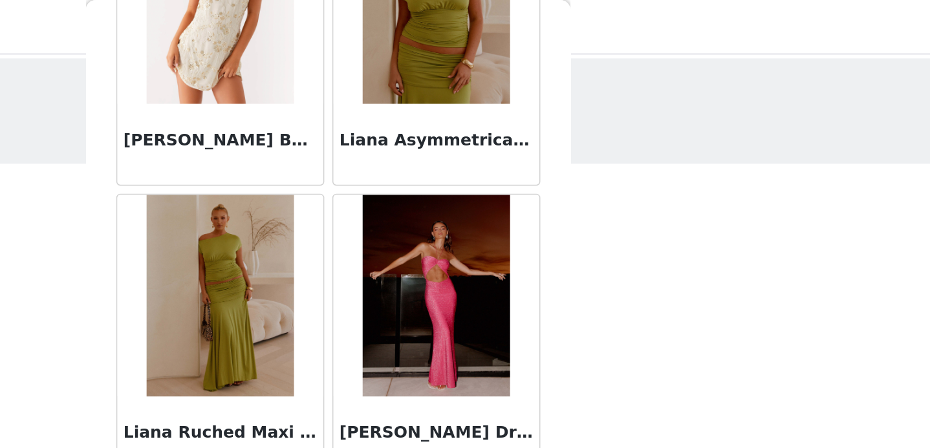
scroll to position [4821, 0]
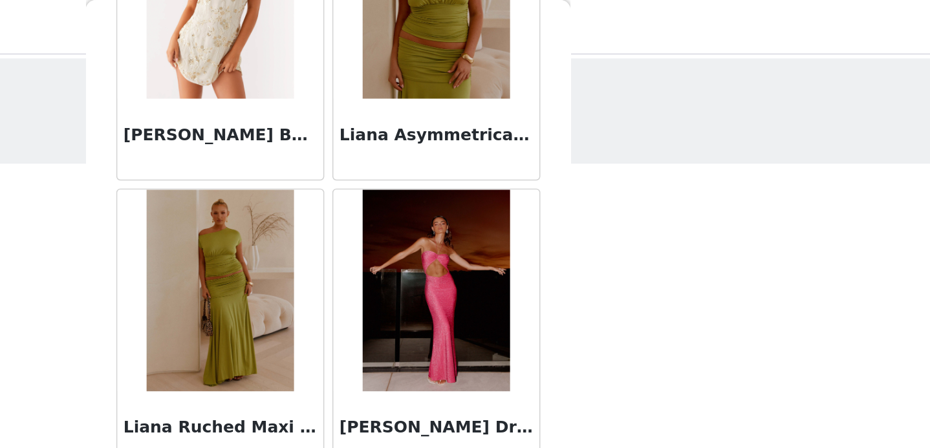
click at [400, 238] on img at bounding box center [396, 186] width 94 height 129
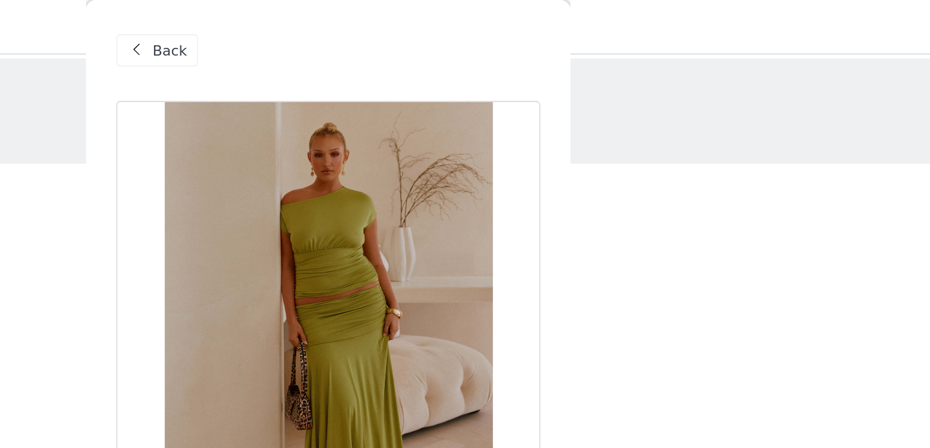
scroll to position [209, 0]
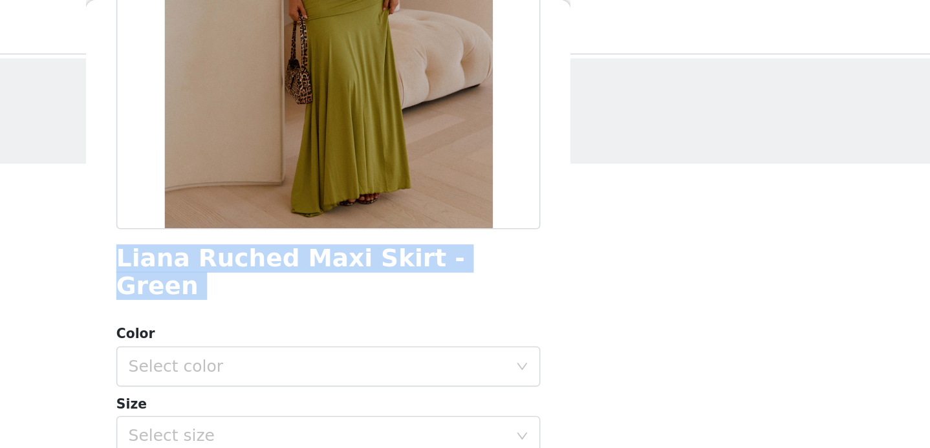
drag, startPoint x: 330, startPoint y: 168, endPoint x: 609, endPoint y: 184, distance: 279.3
click at [609, 184] on div "Back Liana Ruched Maxi Skirt - Green Color Select color Size Select size Pepper…" at bounding box center [465, 224] width 310 height 448
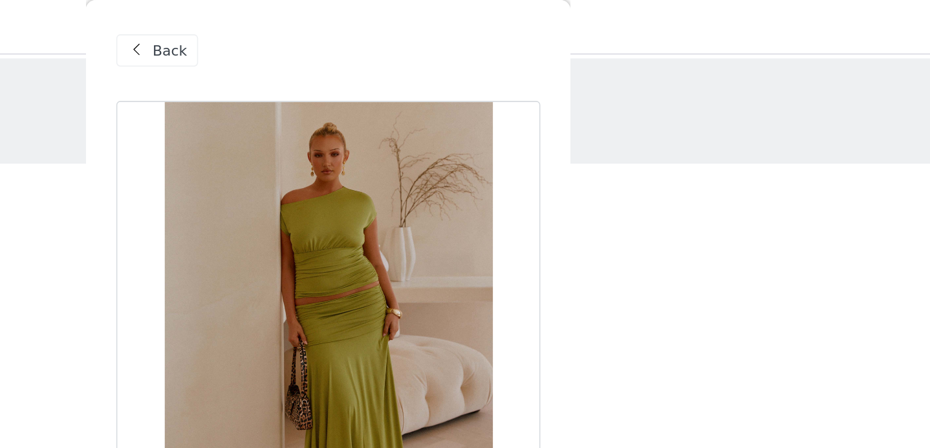
click at [358, 31] on span "Back" at bounding box center [364, 33] width 22 height 14
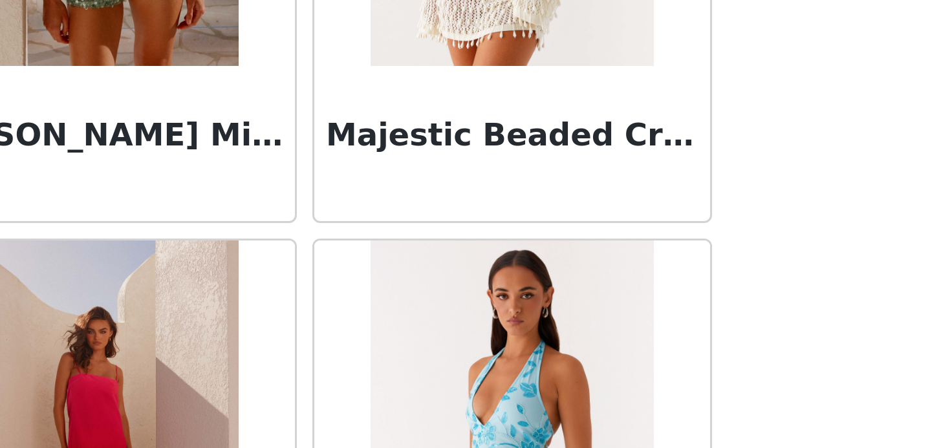
scroll to position [5283, 0]
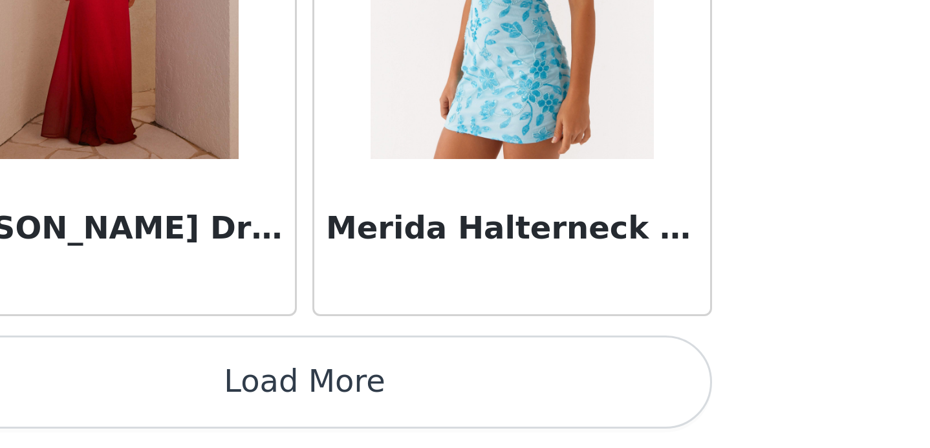
click at [486, 411] on button "Load More" at bounding box center [465, 426] width 272 height 31
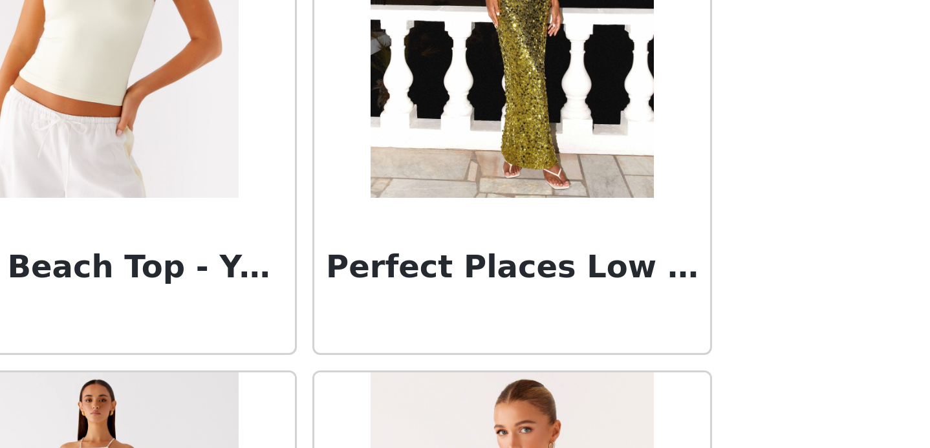
scroll to position [6958, 0]
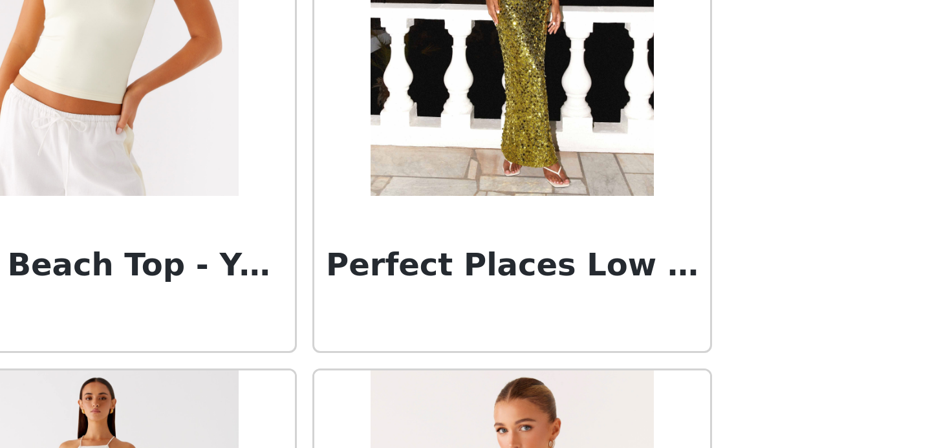
click at [534, 391] on h3 "Perfect Places Low Rise Sequin Maxi Skirt - Olive" at bounding box center [534, 388] width 124 height 16
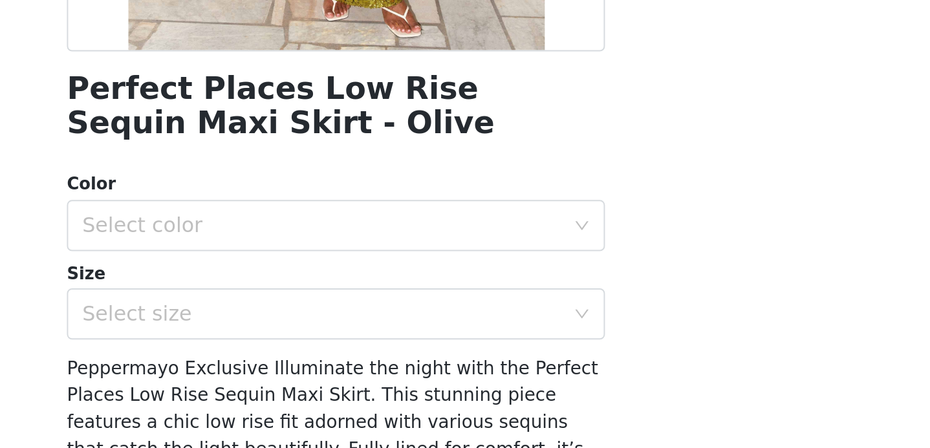
scroll to position [107, 0]
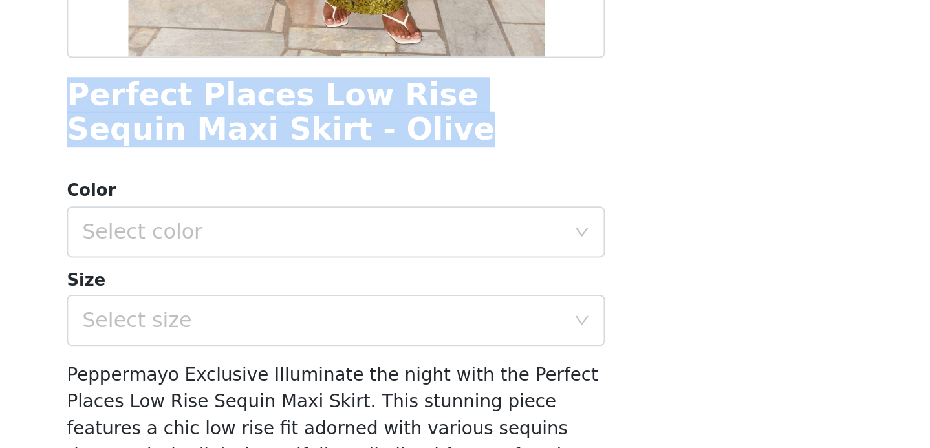
drag, startPoint x: 327, startPoint y: 266, endPoint x: 413, endPoint y: 291, distance: 90.1
click at [413, 291] on div "Back Perfect Places Low Rise Sequin Maxi Skirt - Olive Color Select color Size …" at bounding box center [465, 224] width 310 height 448
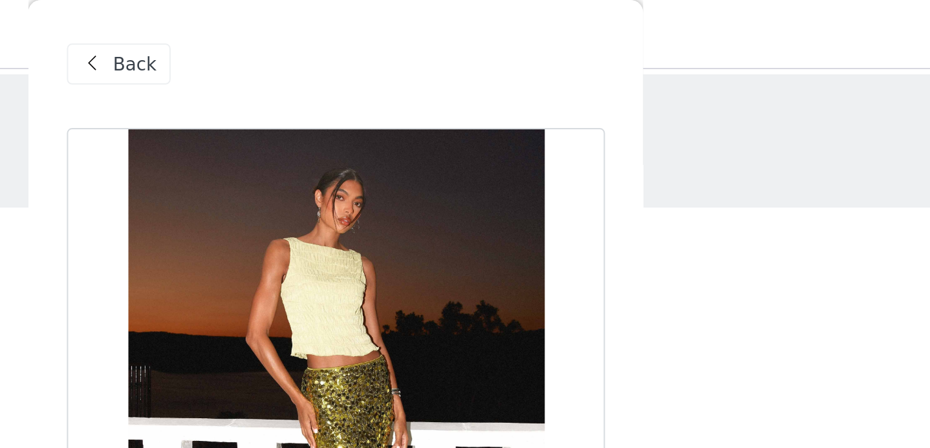
click at [349, 35] on span at bounding box center [342, 33] width 16 height 16
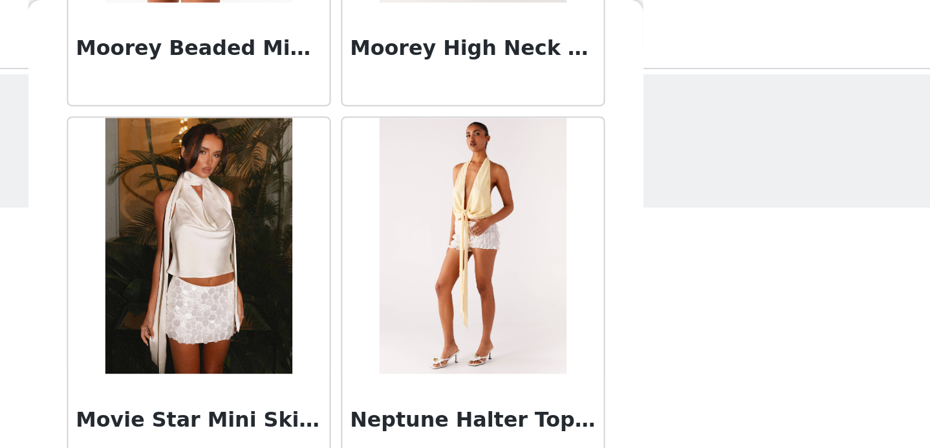
scroll to position [6197, 0]
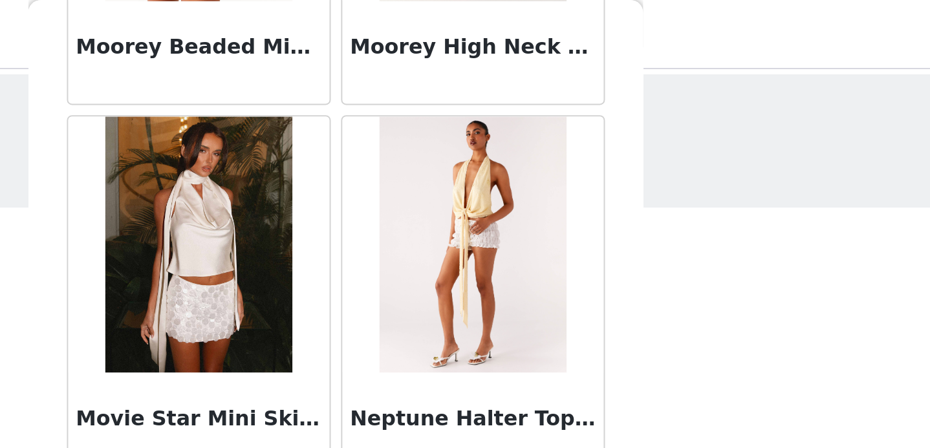
click at [531, 151] on img at bounding box center [534, 123] width 94 height 129
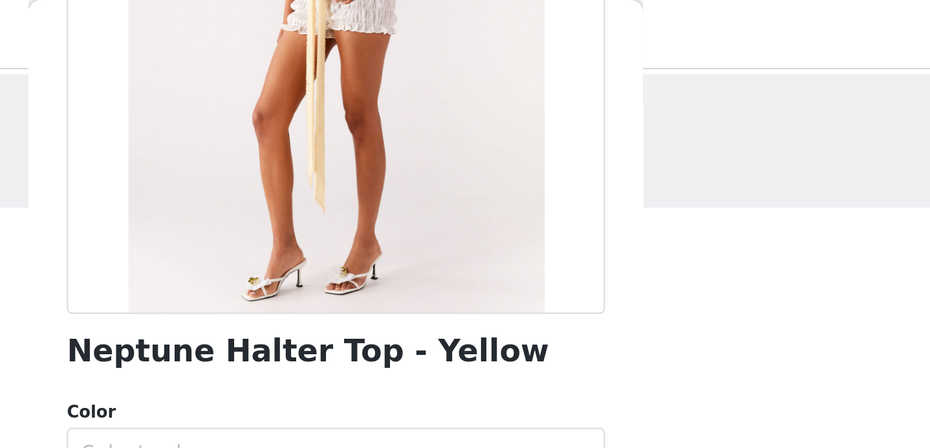
scroll to position [203, 0]
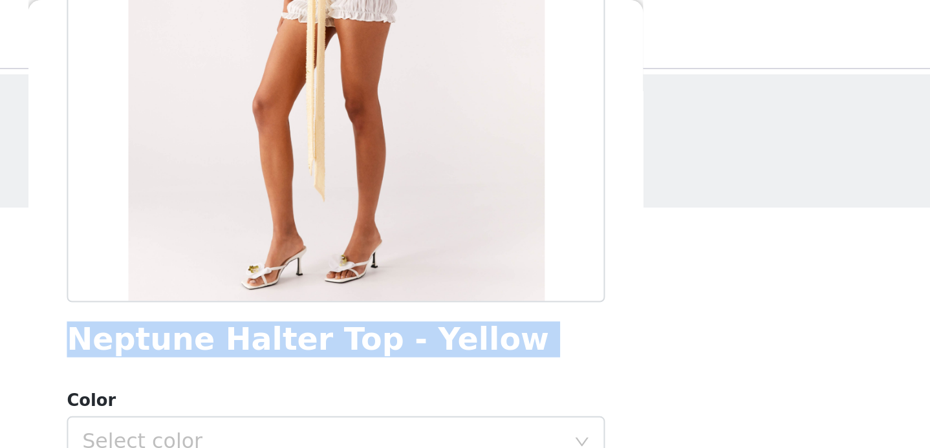
drag, startPoint x: 332, startPoint y: 175, endPoint x: 558, endPoint y: 188, distance: 226.1
click at [558, 188] on div "Neptune Halter Top - Yellow Color Select color Size Select size Peppermayo Excl…" at bounding box center [465, 177] width 272 height 631
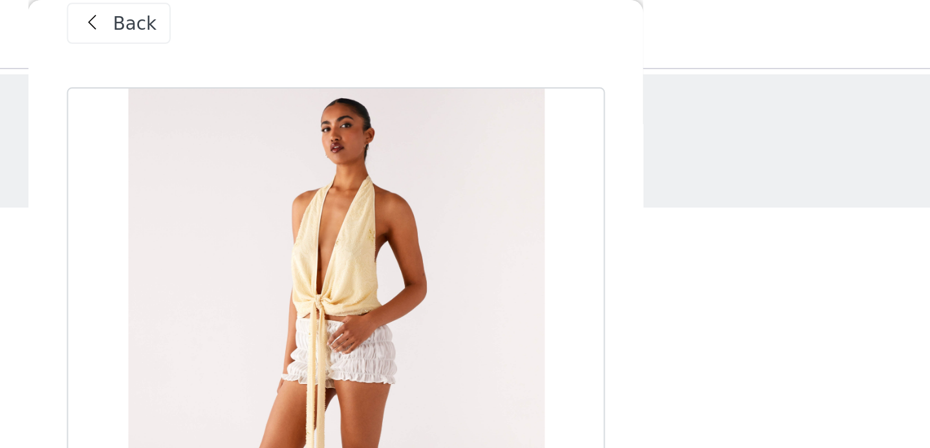
scroll to position [0, 0]
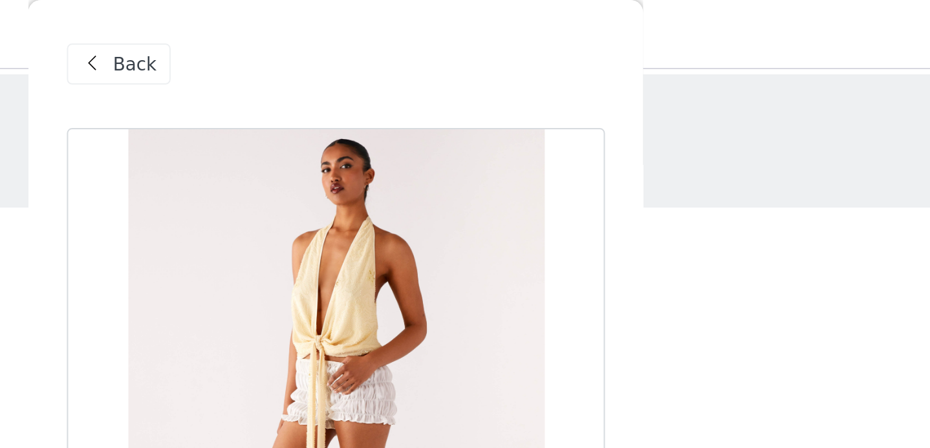
click at [342, 12] on div "Back" at bounding box center [465, 32] width 272 height 65
click at [342, 18] on div "Back" at bounding box center [465, 32] width 272 height 65
click at [342, 25] on span at bounding box center [342, 33] width 16 height 16
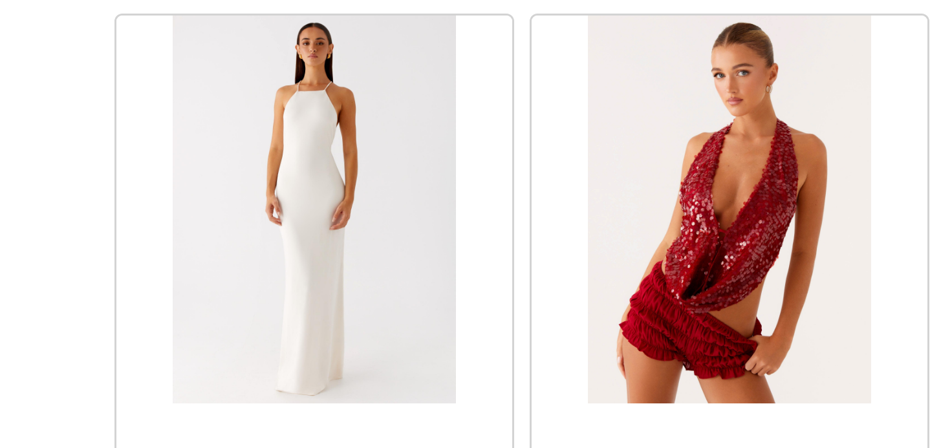
scroll to position [7158, 0]
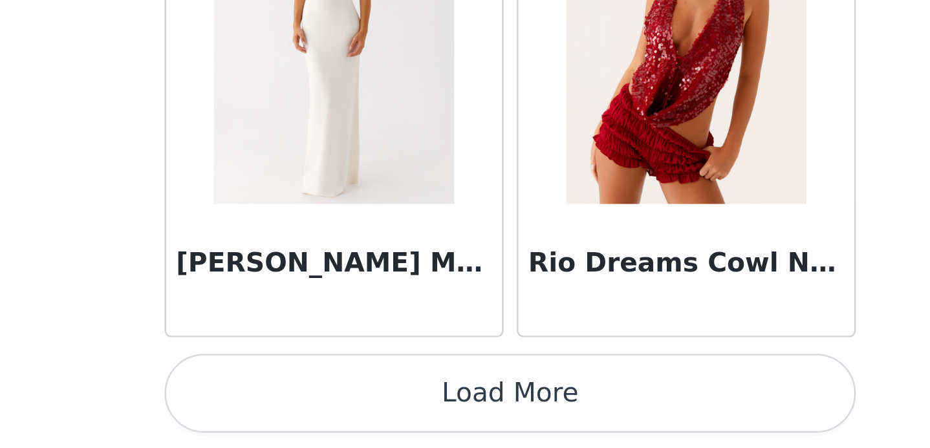
click at [462, 411] on button "Load More" at bounding box center [465, 426] width 272 height 31
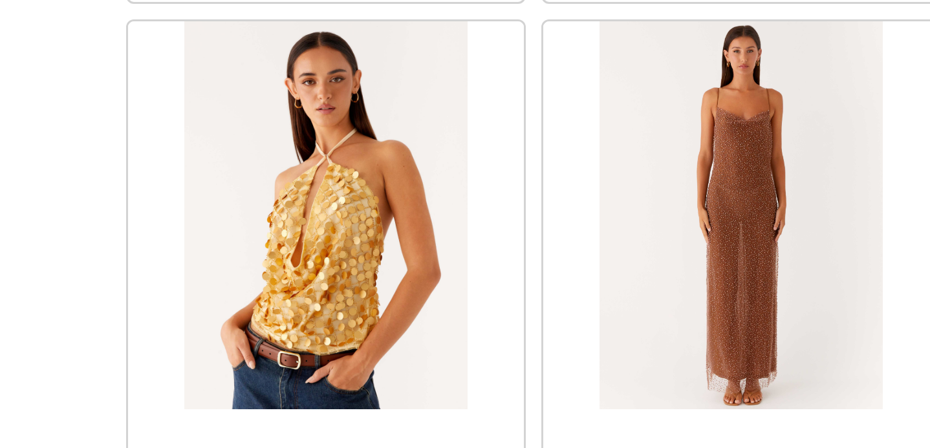
scroll to position [8993, 0]
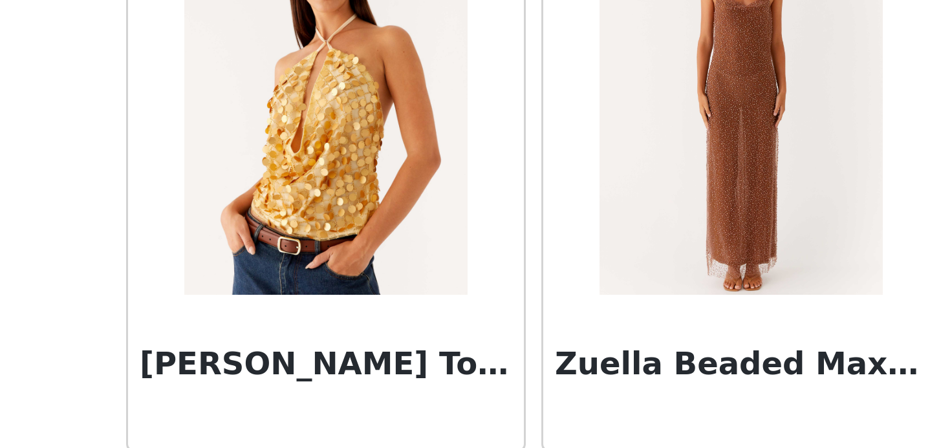
click at [398, 411] on h3 "Xander Sequin Halter Top - Gold" at bounding box center [396, 417] width 124 height 16
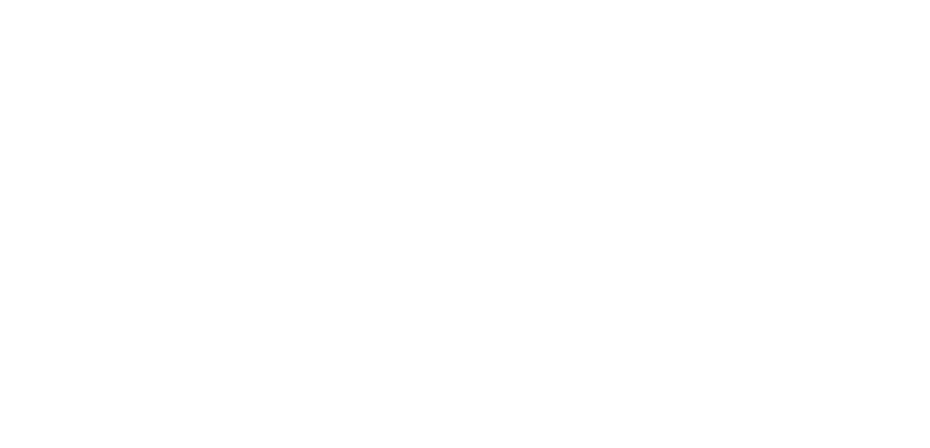
scroll to position [0, 0]
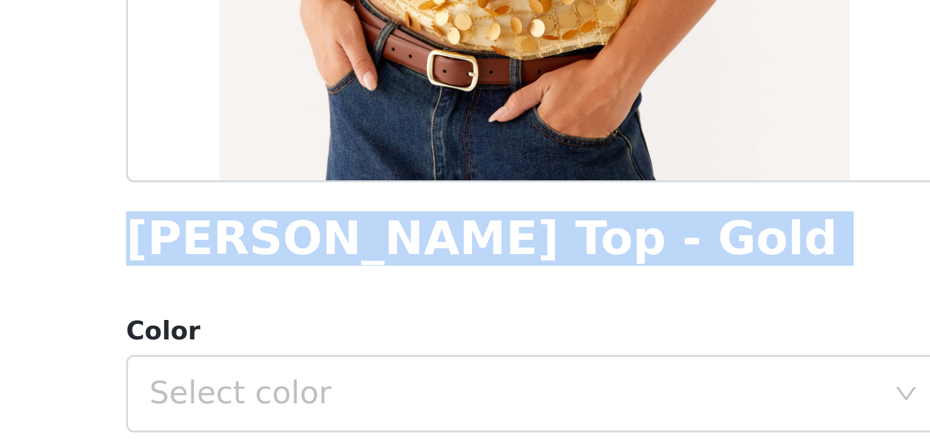
drag, startPoint x: 325, startPoint y: 379, endPoint x: 574, endPoint y: 382, distance: 249.7
click at [574, 382] on div "Back Xander Sequin Halter Top - Gold Color Select color Size Select size Pepper…" at bounding box center [465, 224] width 310 height 448
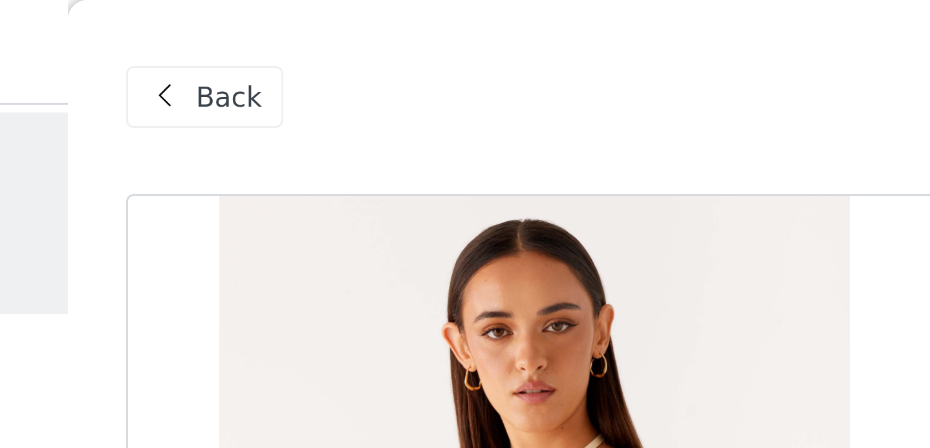
click at [362, 39] on div "Back" at bounding box center [355, 32] width 52 height 21
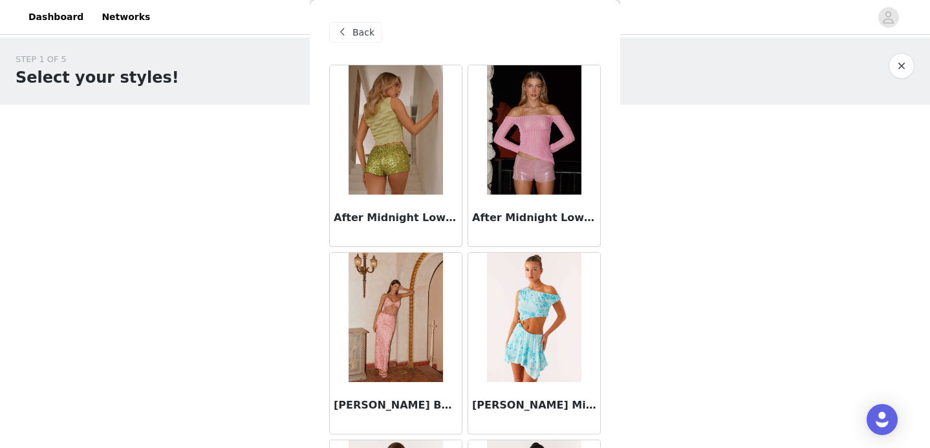
click at [357, 34] on span "Back" at bounding box center [364, 33] width 22 height 14
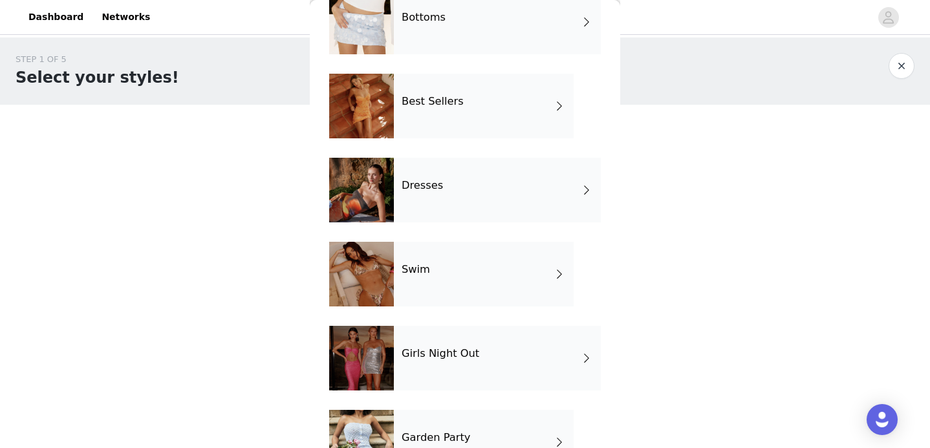
scroll to position [155, 0]
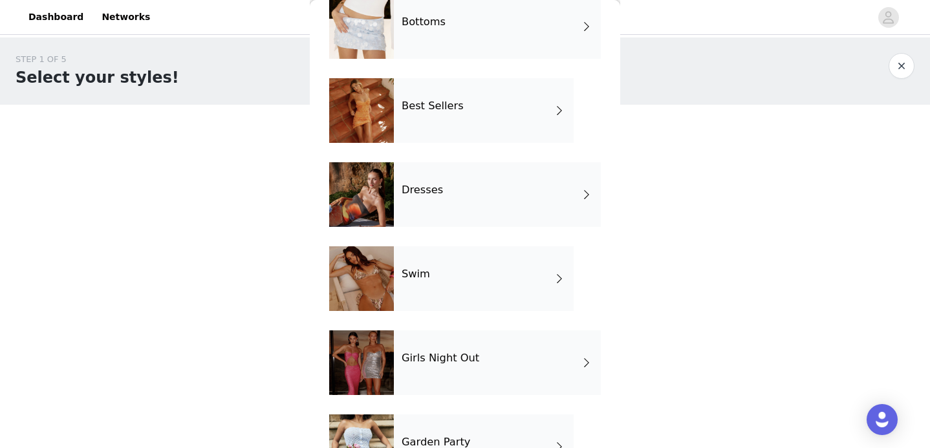
click at [445, 186] on div "Dresses" at bounding box center [497, 194] width 207 height 65
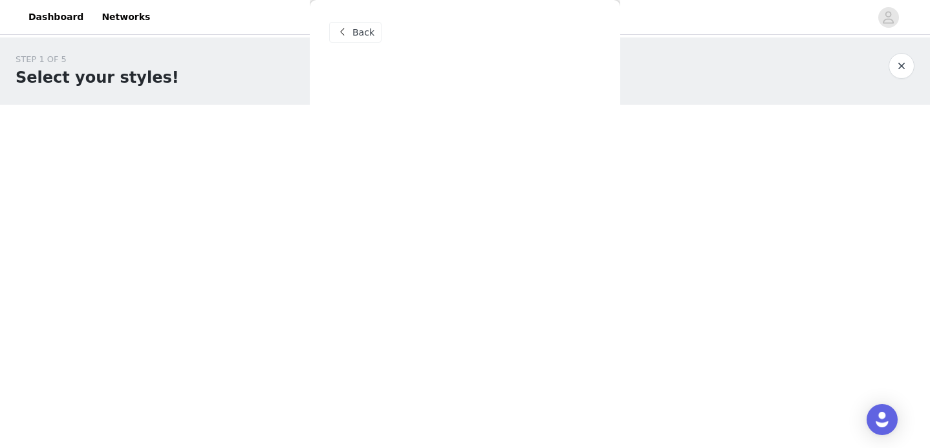
scroll to position [0, 0]
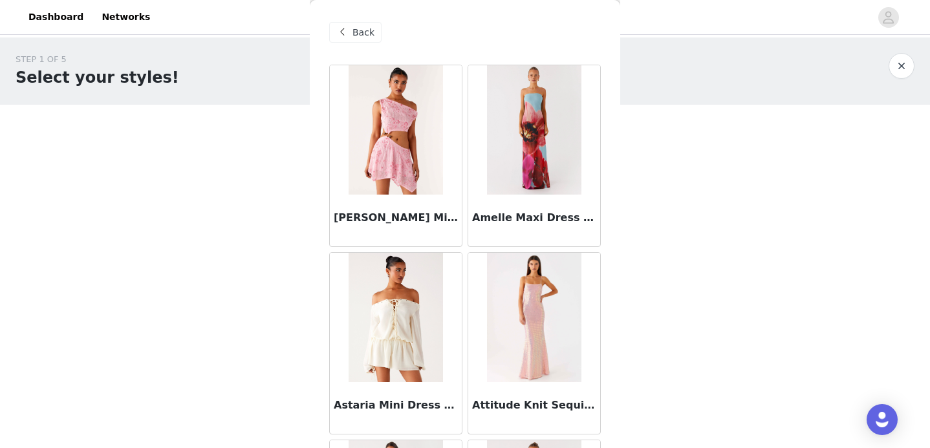
click at [362, 28] on span "Back" at bounding box center [364, 33] width 22 height 14
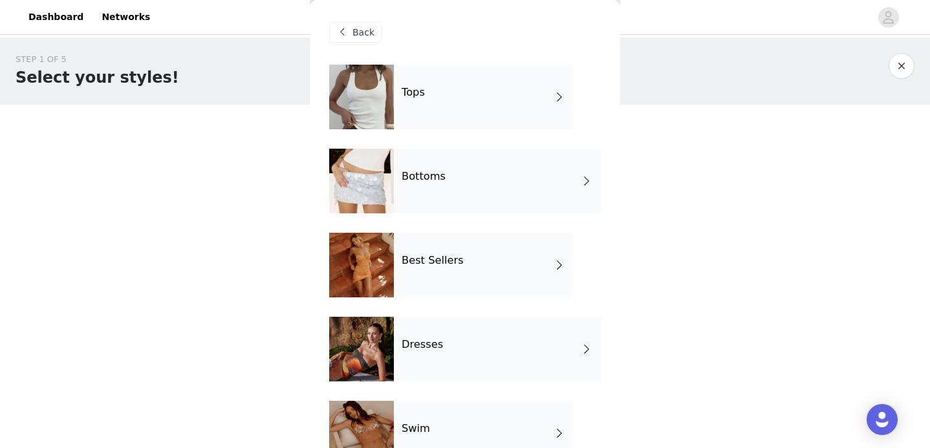
click at [439, 275] on div "Best Sellers" at bounding box center [484, 265] width 180 height 65
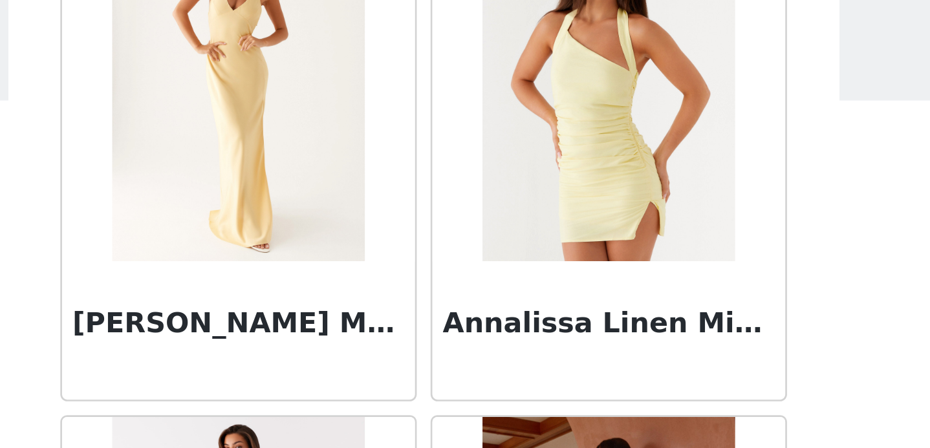
scroll to position [1531, 0]
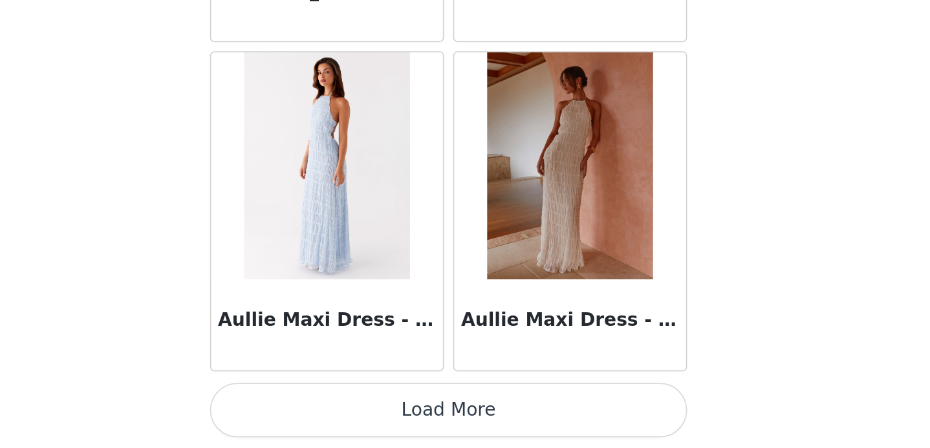
click at [476, 411] on button "Load More" at bounding box center [465, 426] width 272 height 31
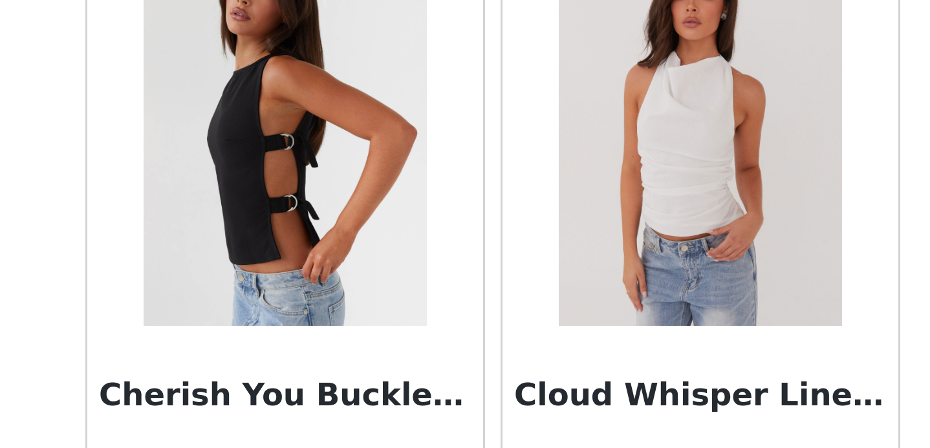
scroll to position [3407, 0]
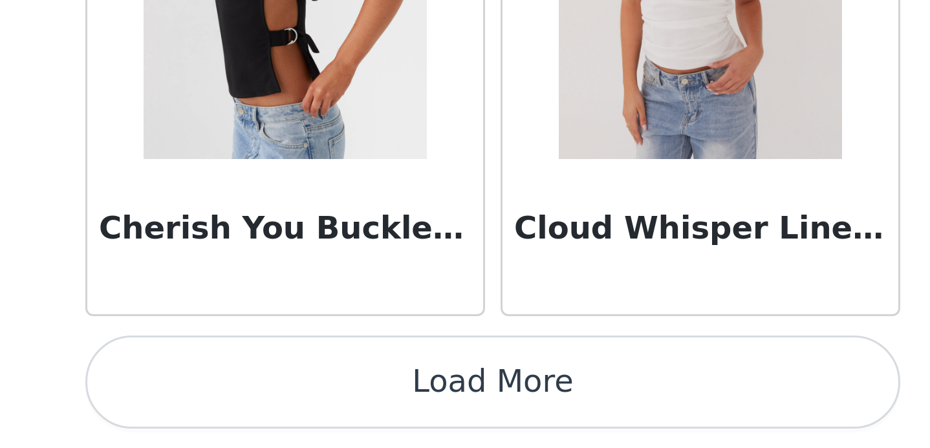
click at [433, 411] on button "Load More" at bounding box center [465, 426] width 272 height 31
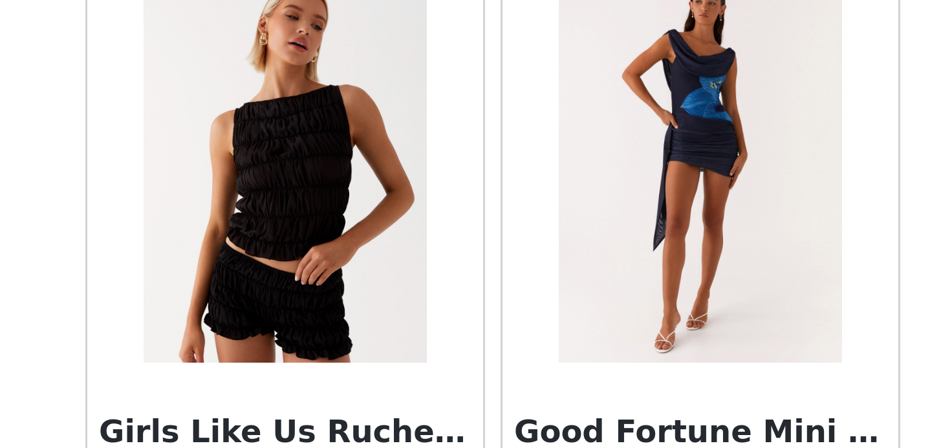
scroll to position [5028, 0]
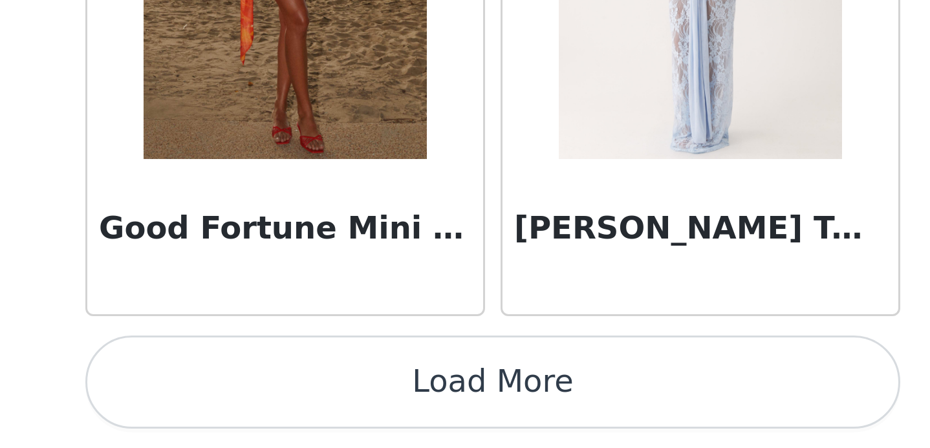
click at [459, 411] on button "Load More" at bounding box center [465, 426] width 272 height 31
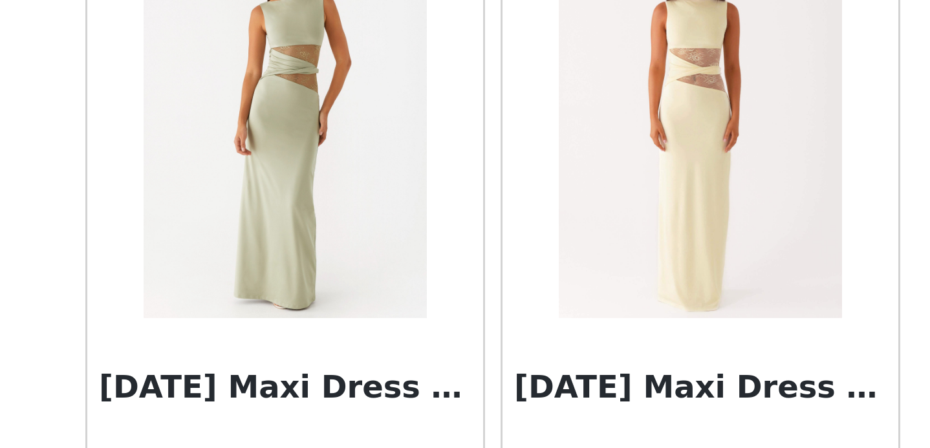
scroll to position [7158, 0]
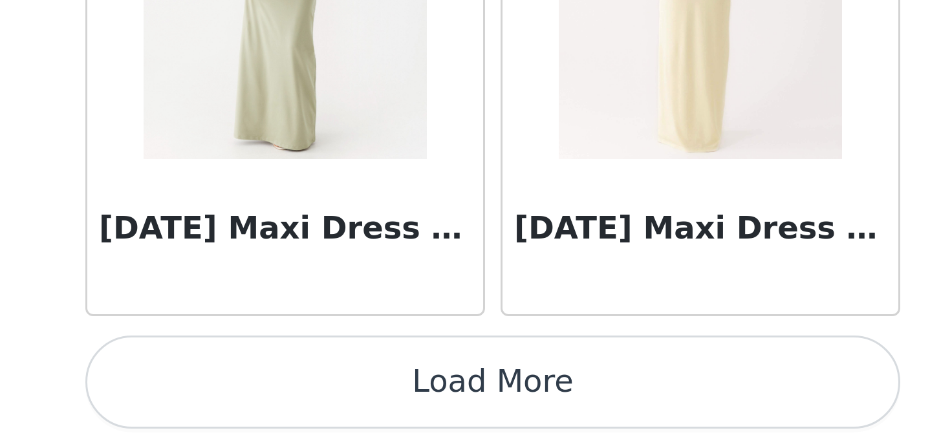
click at [521, 411] on button "Load More" at bounding box center [465, 426] width 272 height 31
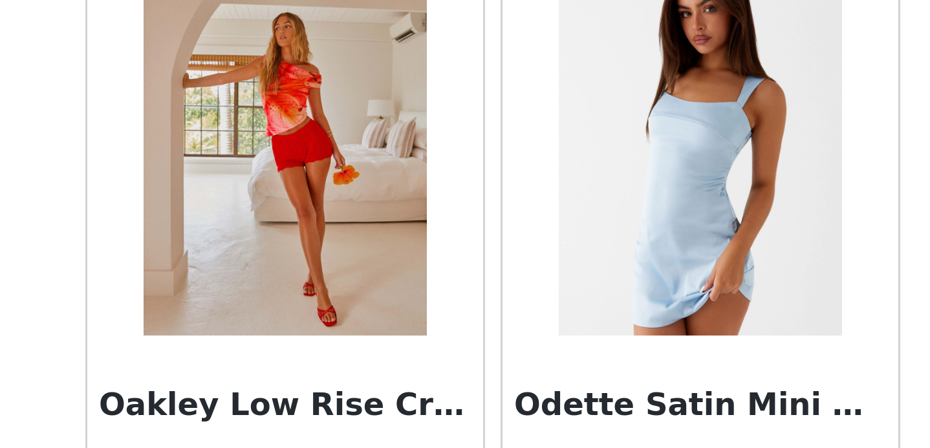
scroll to position [9034, 0]
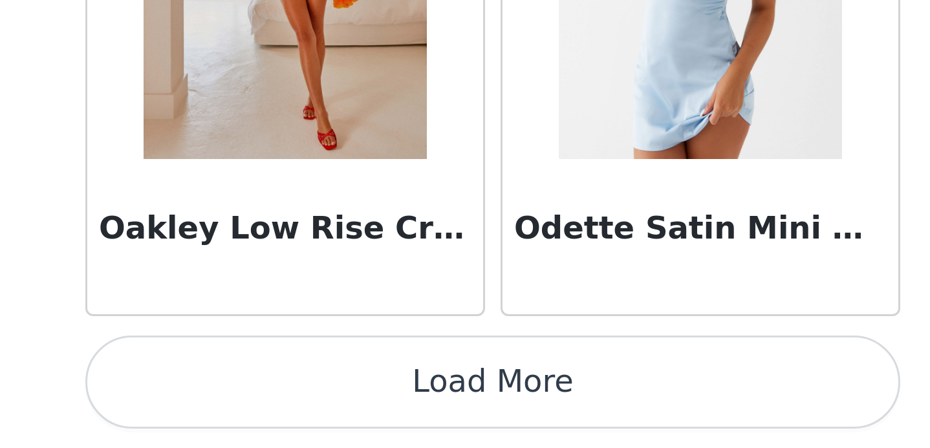
click at [465, 411] on button "Load More" at bounding box center [465, 426] width 272 height 31
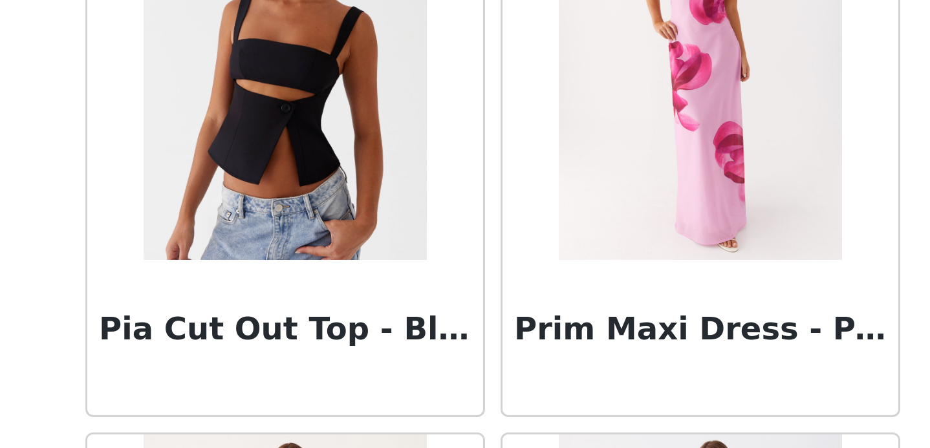
scroll to position [10138, 0]
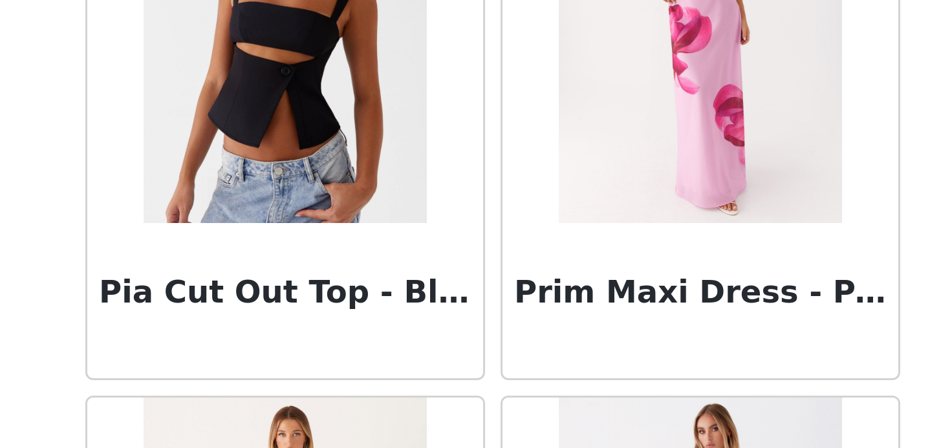
click at [398, 397] on h3 "Pia Cut Out Top - Black" at bounding box center [396, 397] width 124 height 16
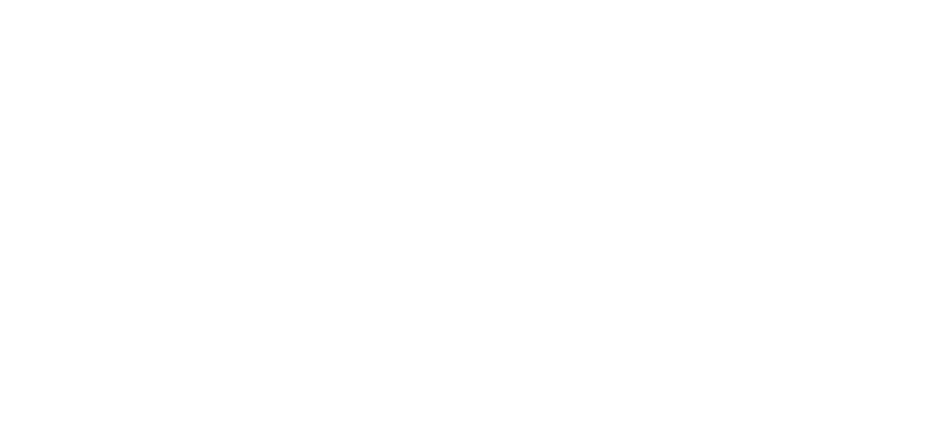
scroll to position [0, 0]
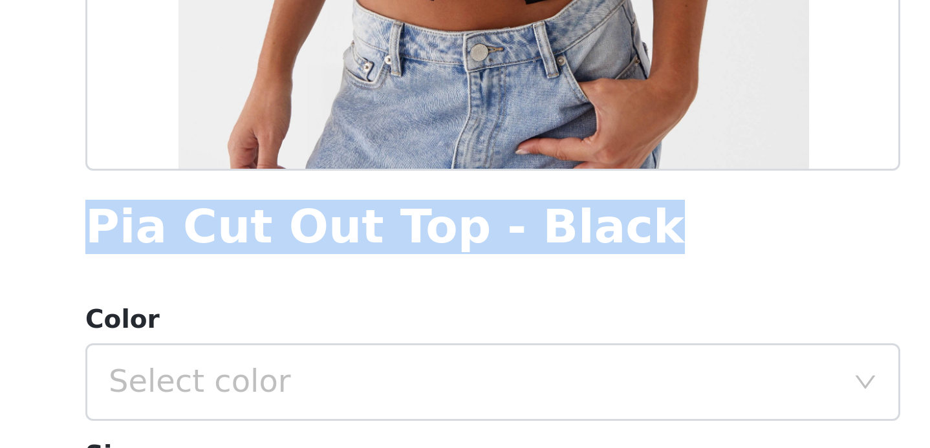
drag, startPoint x: 330, startPoint y: 377, endPoint x: 539, endPoint y: 380, distance: 209.6
click at [539, 380] on div "Pia Cut Out Top - Black" at bounding box center [465, 374] width 272 height 17
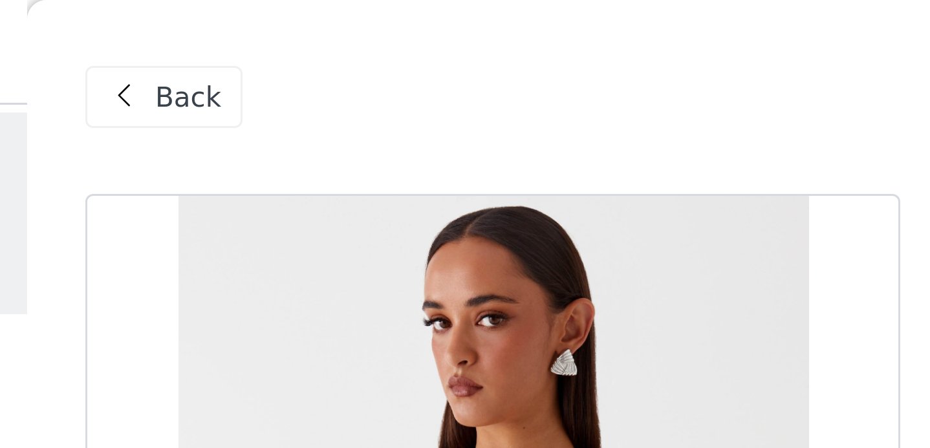
click at [366, 27] on span "Back" at bounding box center [364, 33] width 22 height 14
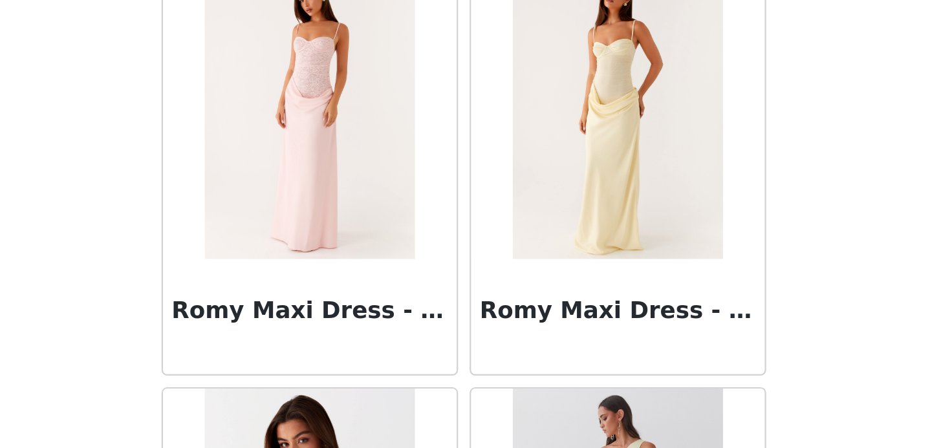
scroll to position [10910, 0]
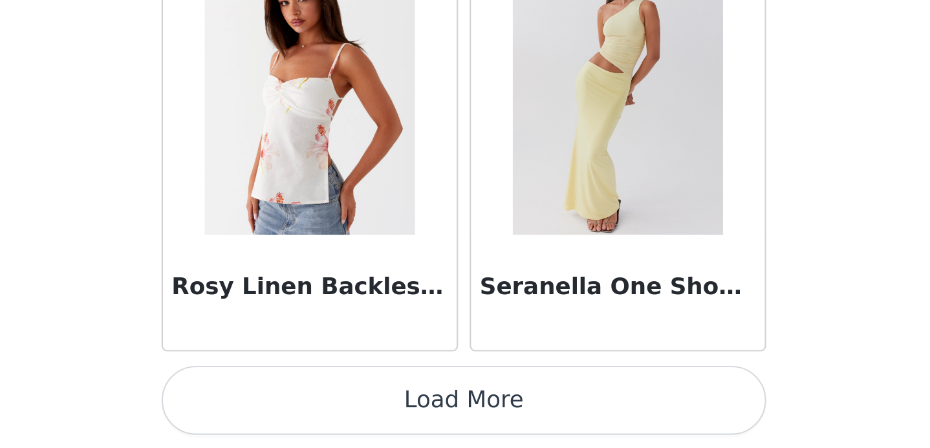
click at [455, 411] on button "Load More" at bounding box center [465, 426] width 272 height 31
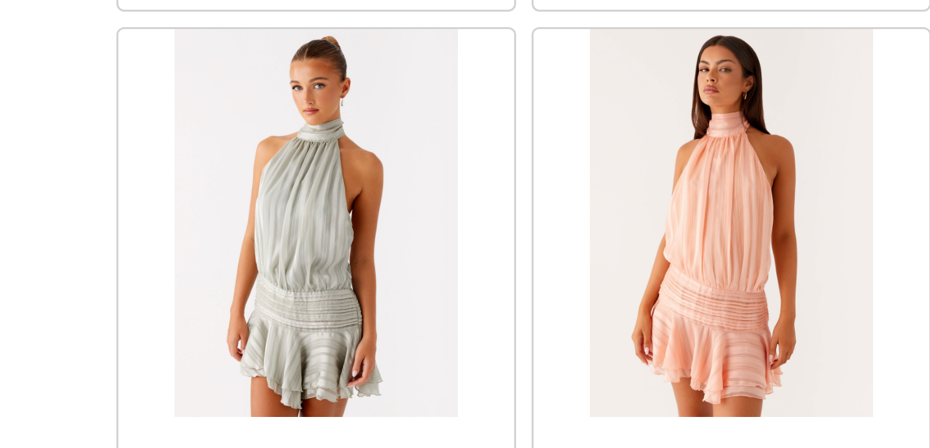
scroll to position [12786, 0]
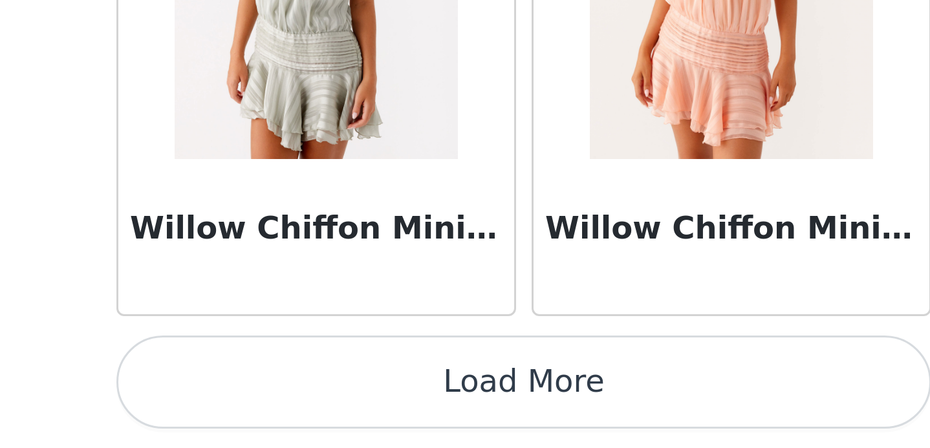
click at [393, 411] on button "Load More" at bounding box center [465, 426] width 272 height 31
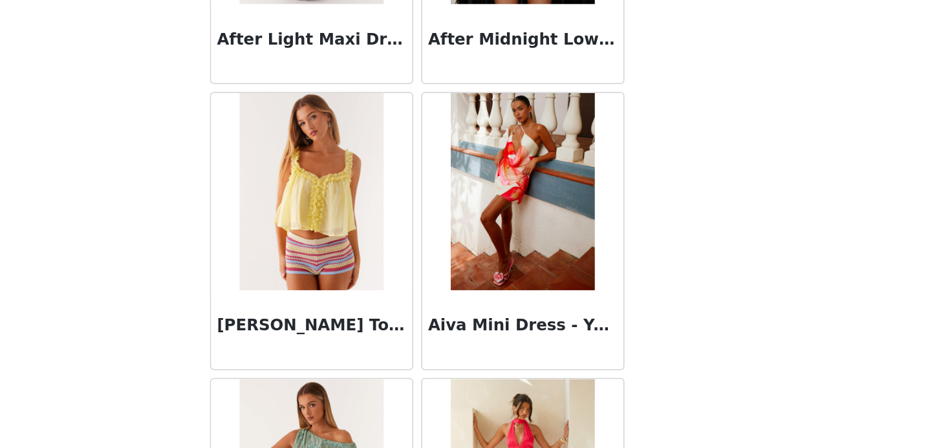
scroll to position [0, 0]
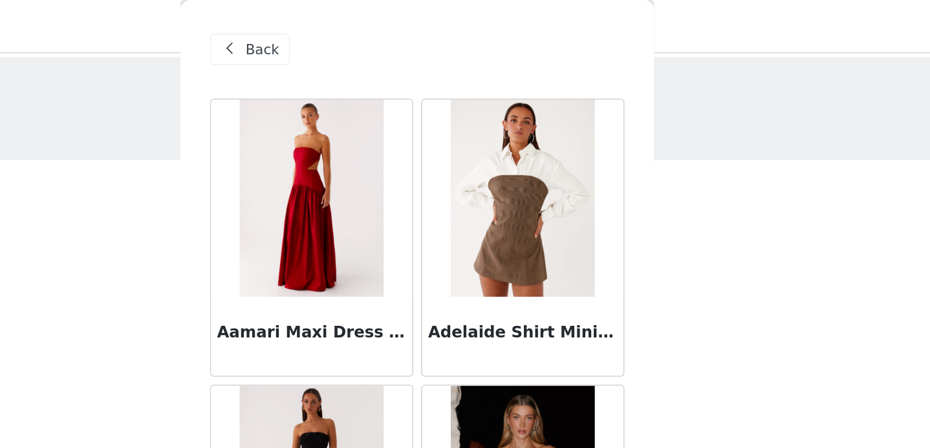
click at [363, 34] on span "Back" at bounding box center [364, 33] width 22 height 14
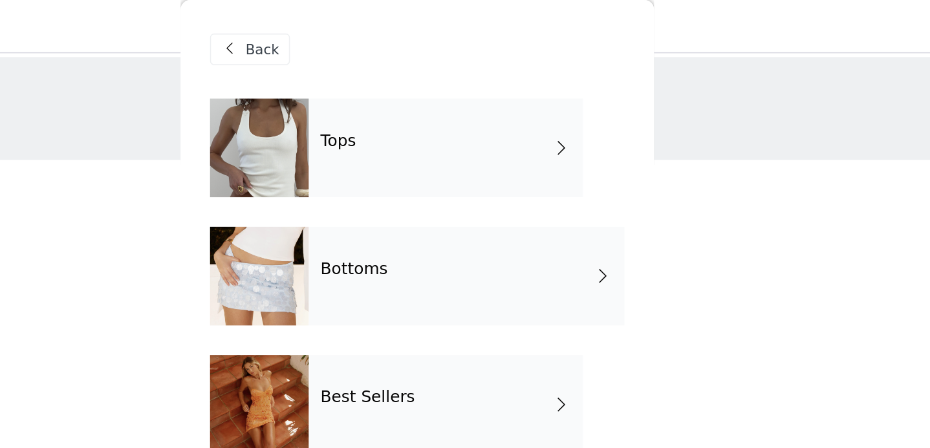
click at [422, 183] on div "Bottoms" at bounding box center [497, 181] width 207 height 65
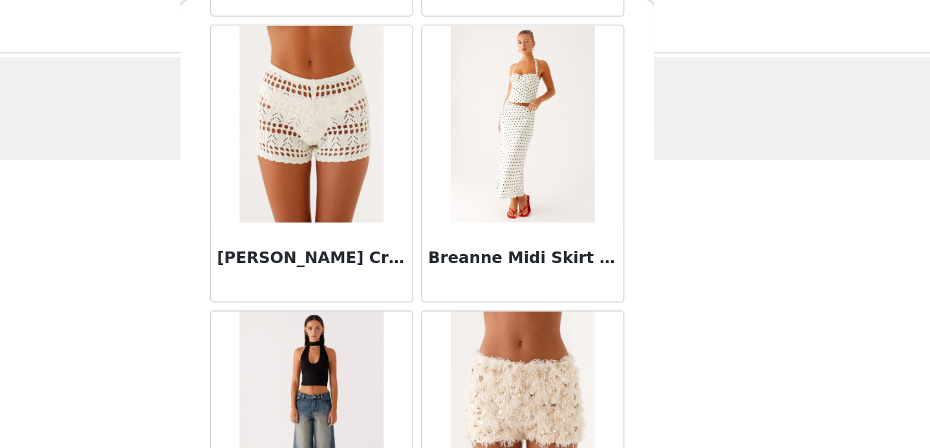
scroll to position [373, 0]
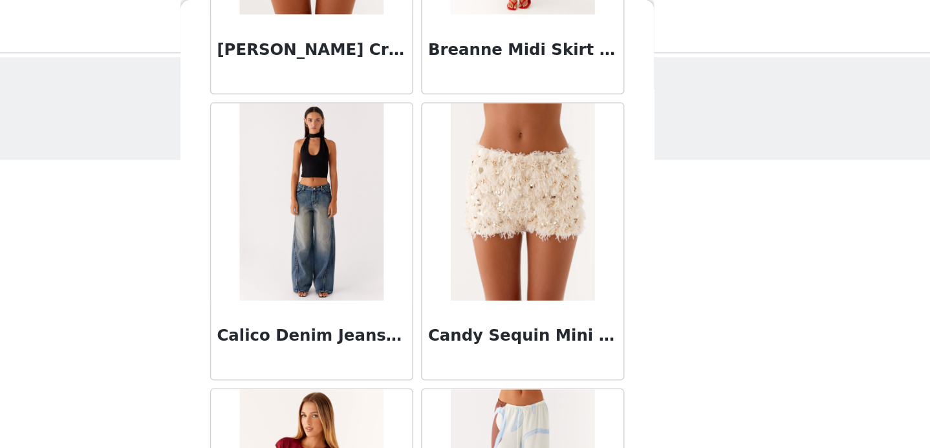
click at [367, 206] on div "Calico Denim Jeans - Indigo" at bounding box center [396, 223] width 132 height 52
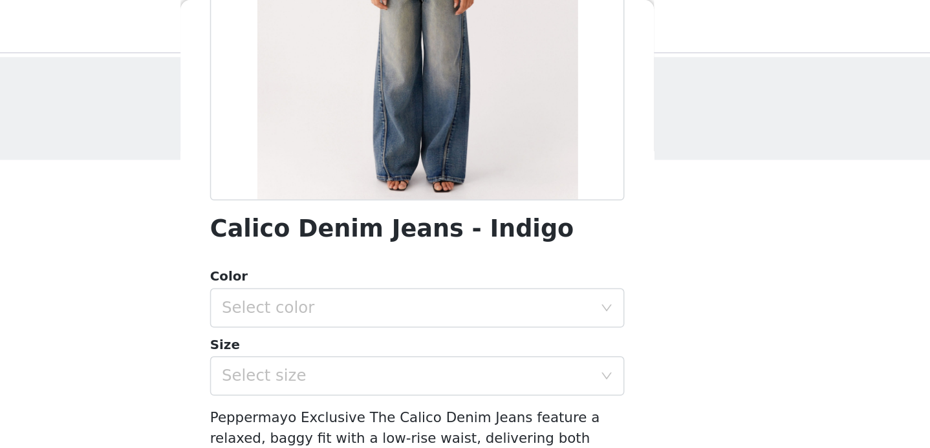
scroll to position [233, 0]
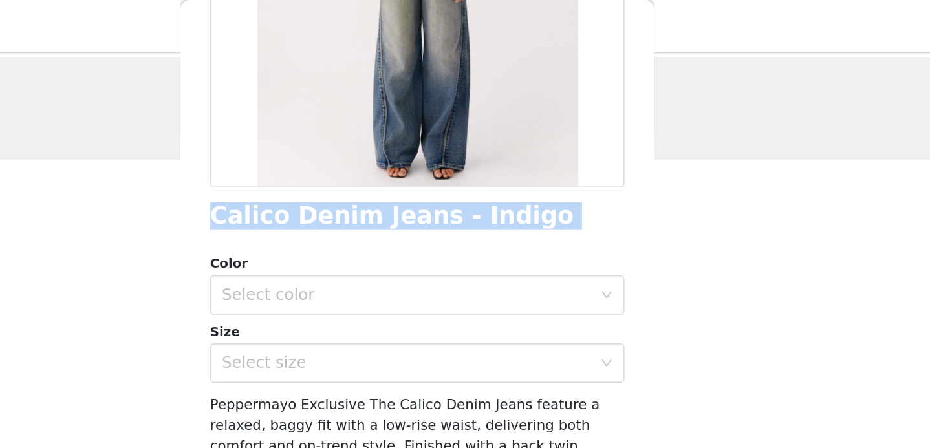
drag, startPoint x: 328, startPoint y: 142, endPoint x: 531, endPoint y: 155, distance: 203.5
click at [531, 155] on div "Back Calico Denim Jeans - Indigo Color Select color Size Select size Peppermayo…" at bounding box center [465, 224] width 310 height 448
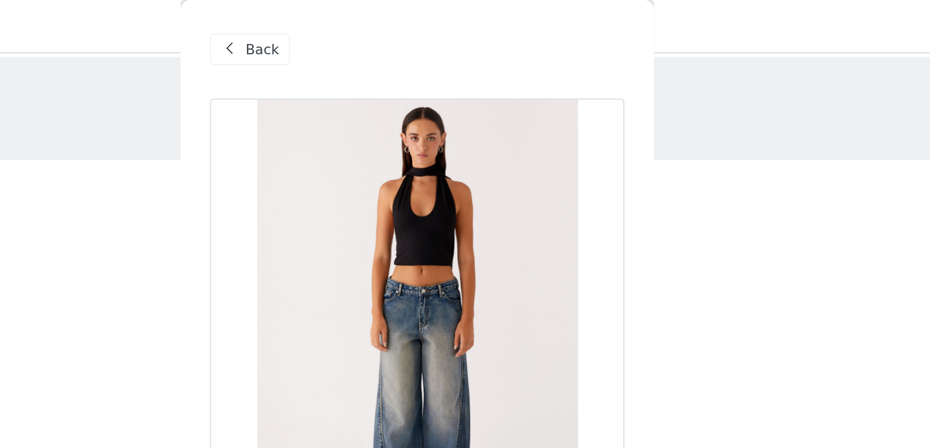
click at [353, 37] on span "Back" at bounding box center [364, 33] width 22 height 14
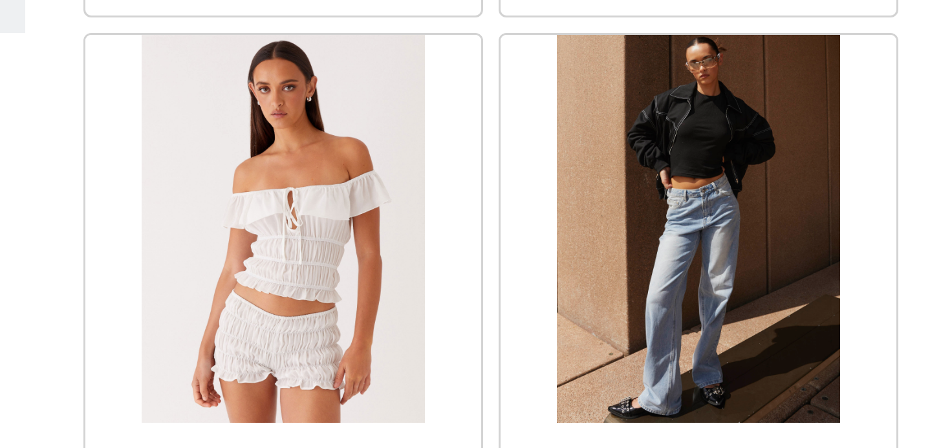
scroll to position [1464, 0]
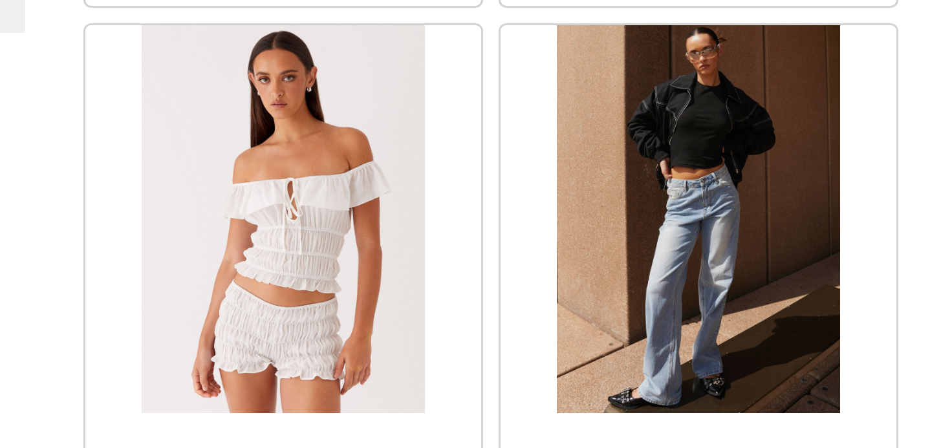
click at [492, 182] on img at bounding box center [534, 166] width 94 height 129
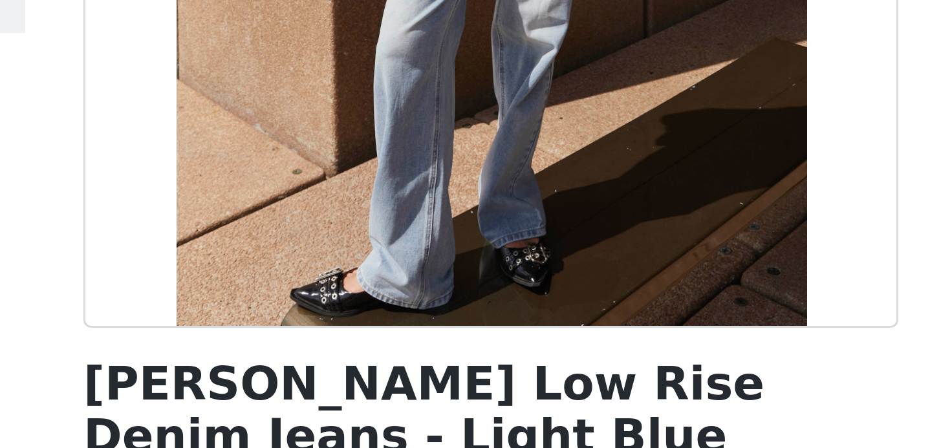
scroll to position [159, 0]
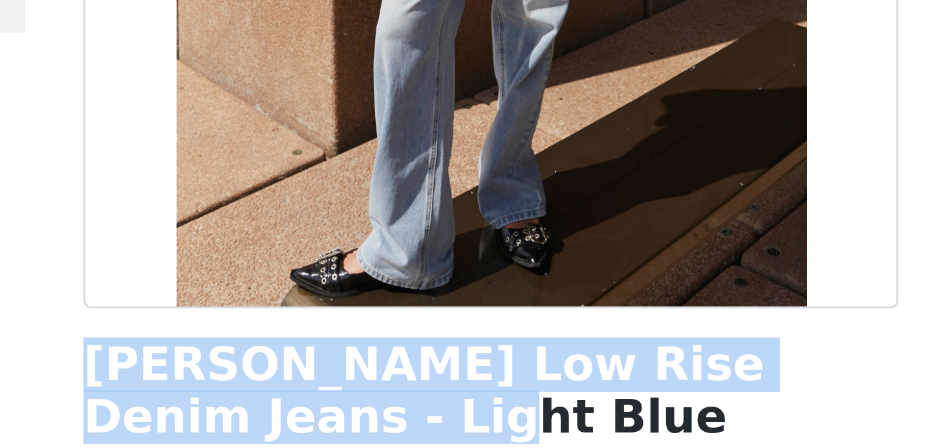
drag, startPoint x: 329, startPoint y: 219, endPoint x: 368, endPoint y: 232, distance: 40.9
click at [368, 232] on h1 "Keanna Low Rise Denim Jeans - Light Blue" at bounding box center [465, 224] width 272 height 35
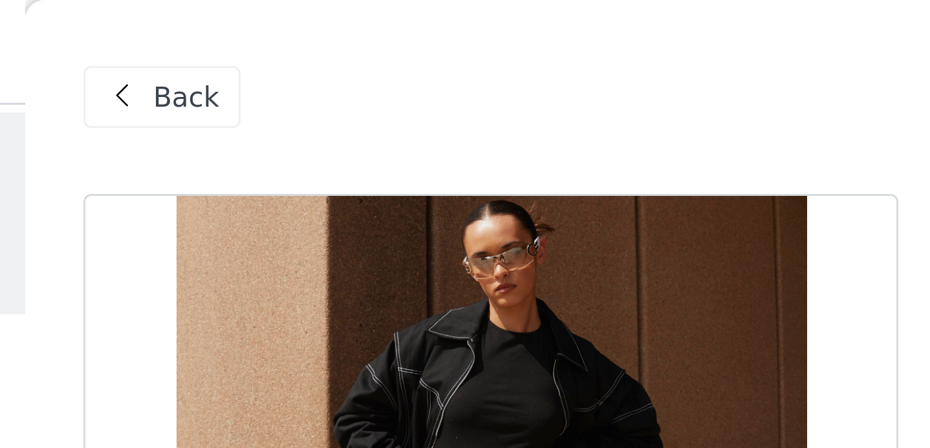
click at [367, 35] on span "Back" at bounding box center [364, 33] width 22 height 14
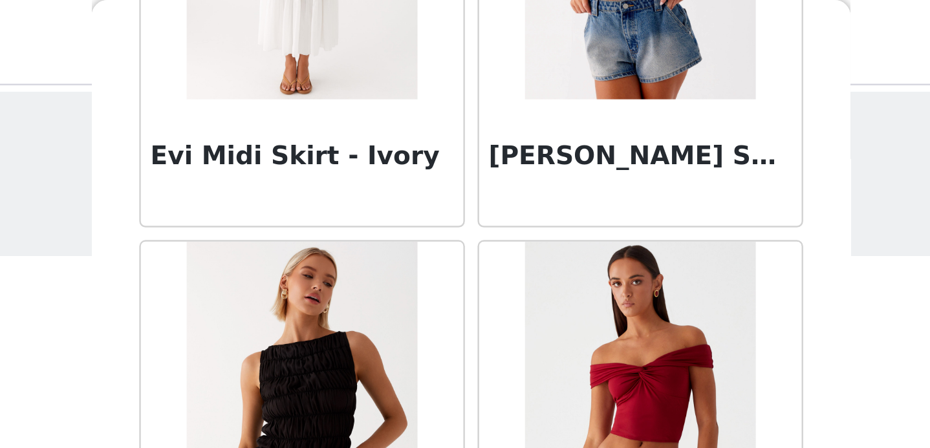
scroll to position [1531, 0]
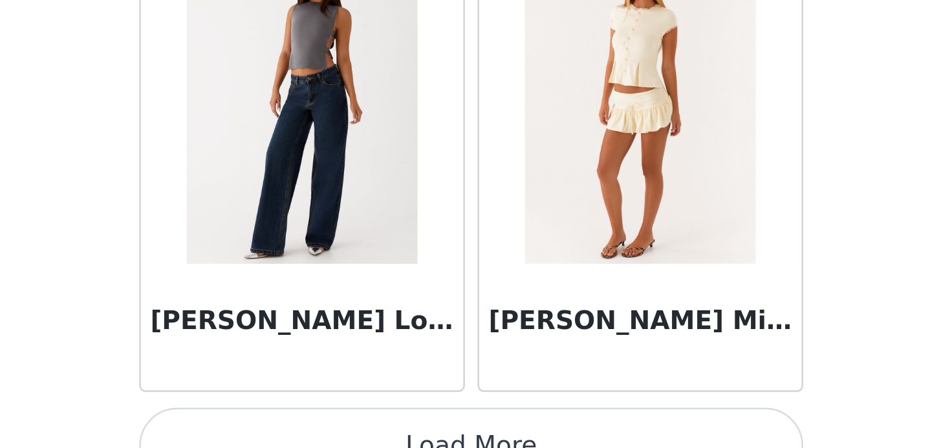
click at [400, 331] on img at bounding box center [396, 287] width 94 height 129
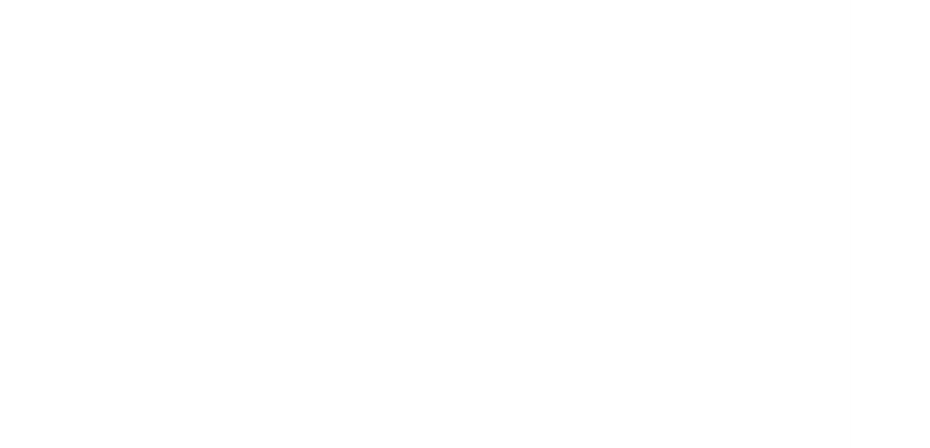
scroll to position [0, 0]
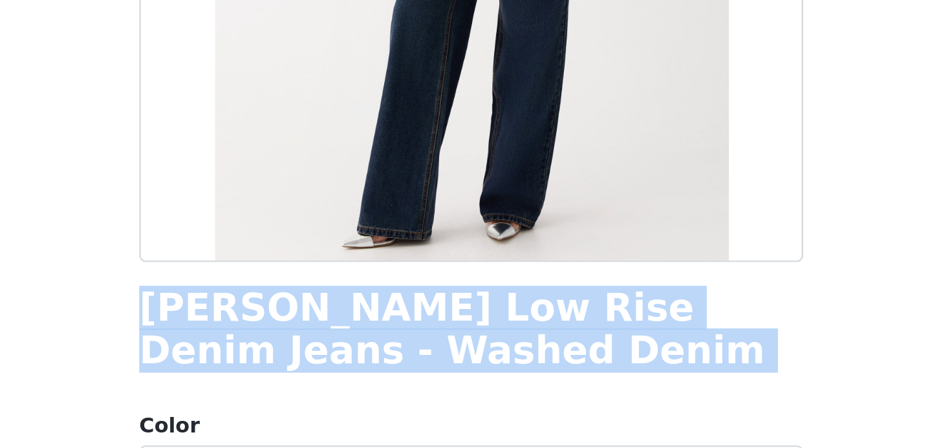
drag, startPoint x: 335, startPoint y: 371, endPoint x: 441, endPoint y: 404, distance: 111.1
click at [441, 404] on div "Keanna Low Rise Denim Jeans - Washed Denim Color Select color Size Select size …" at bounding box center [465, 389] width 272 height 648
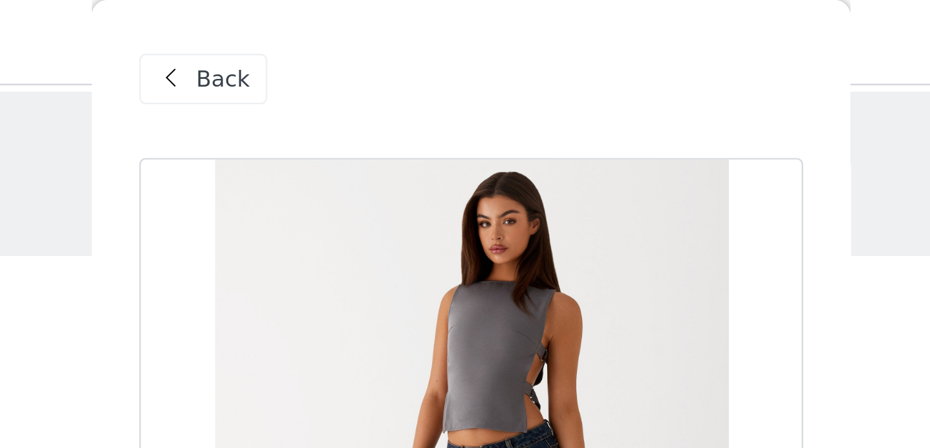
click at [364, 35] on span "Back" at bounding box center [364, 33] width 22 height 14
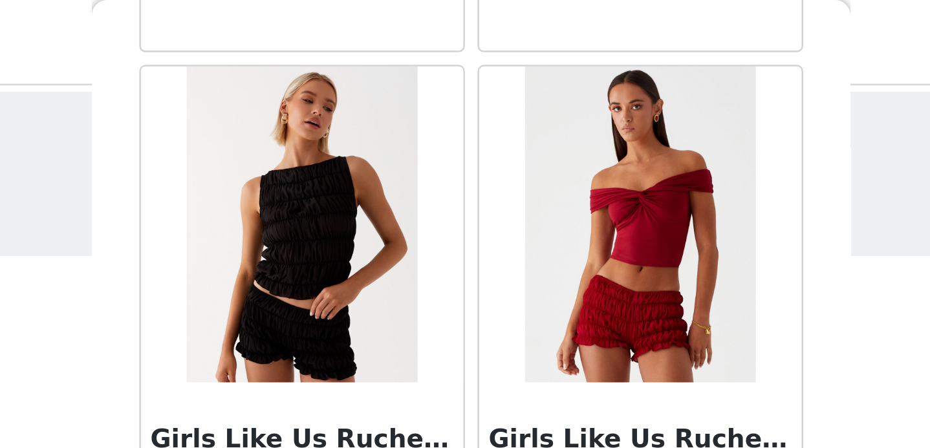
scroll to position [1531, 0]
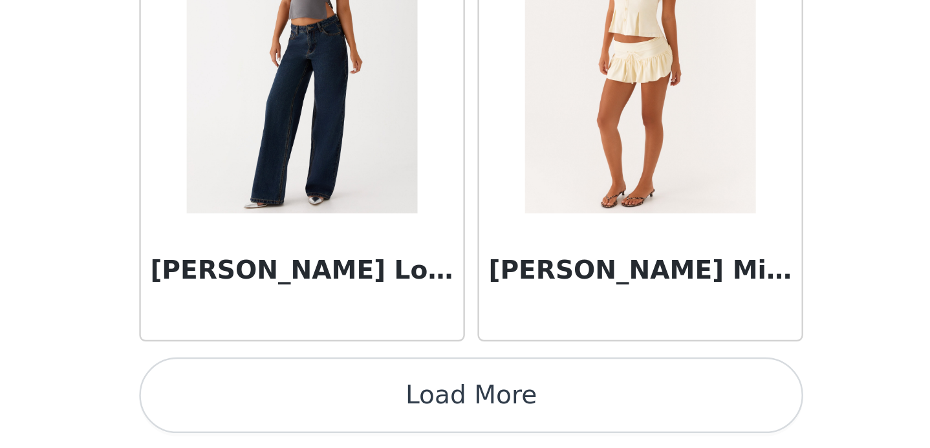
click at [423, 411] on button "Load More" at bounding box center [465, 426] width 272 height 31
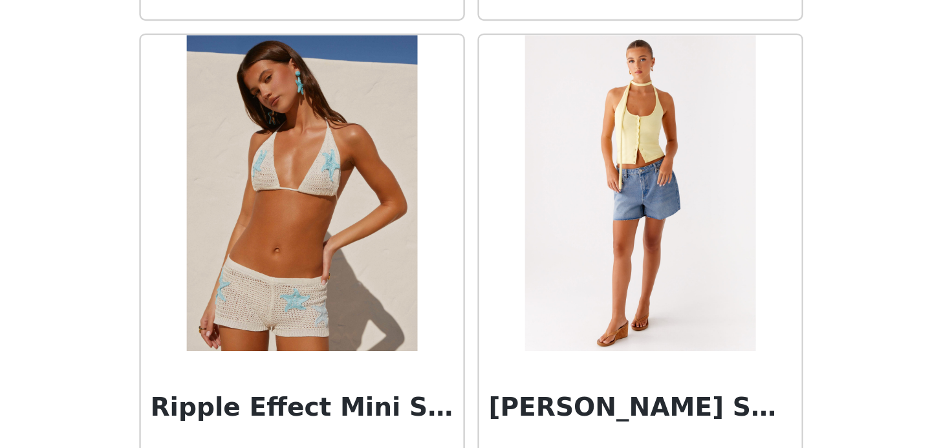
scroll to position [3176, 0]
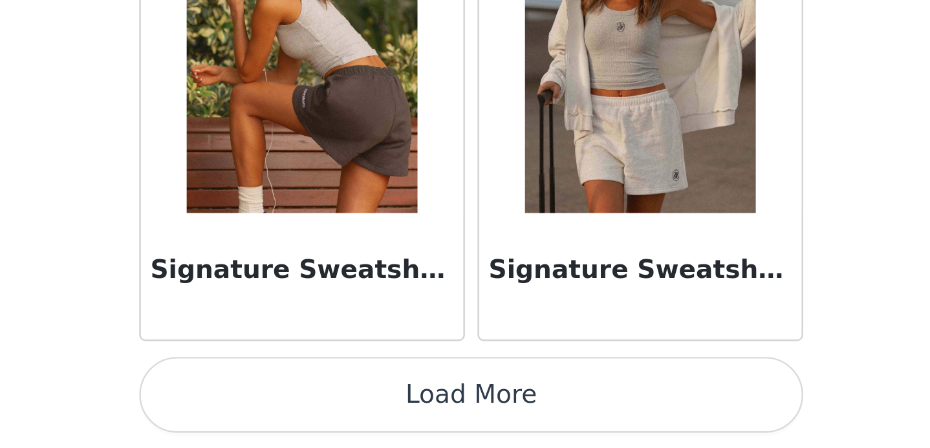
click at [441, 411] on button "Load More" at bounding box center [465, 426] width 272 height 31
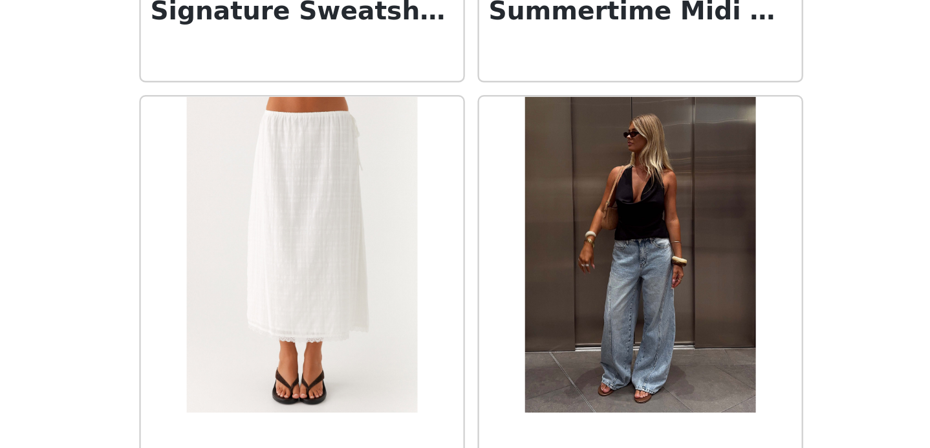
scroll to position [3733, 0]
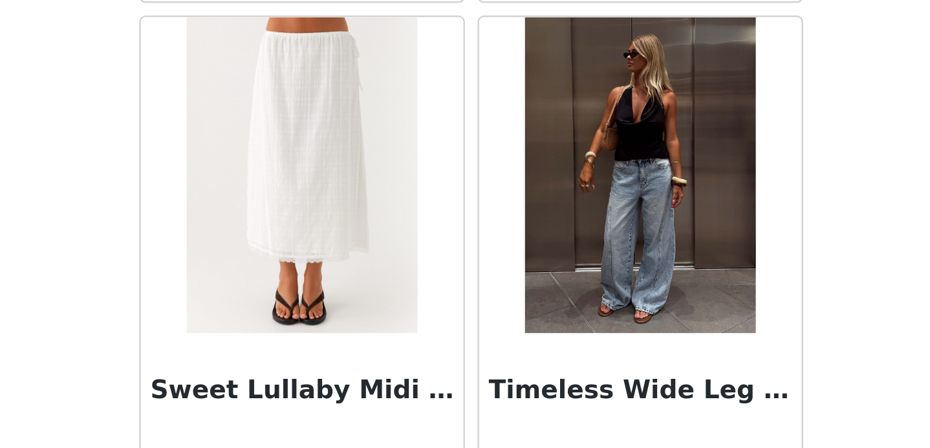
click at [543, 382] on img at bounding box center [534, 336] width 94 height 129
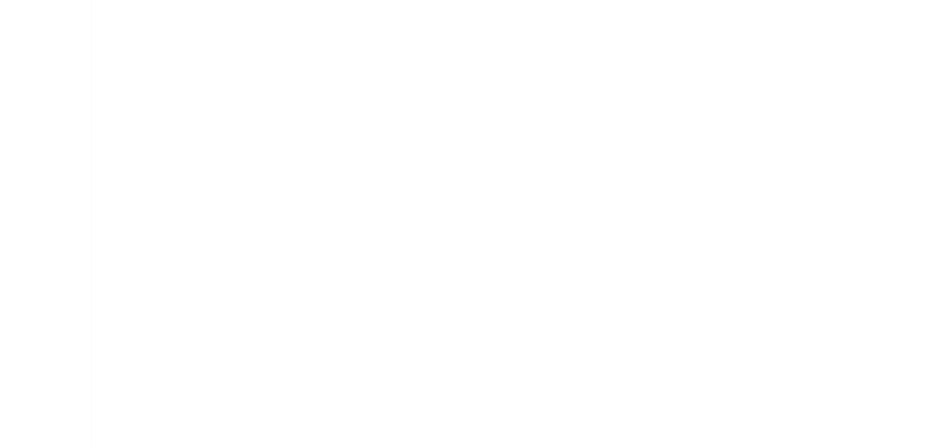
scroll to position [0, 0]
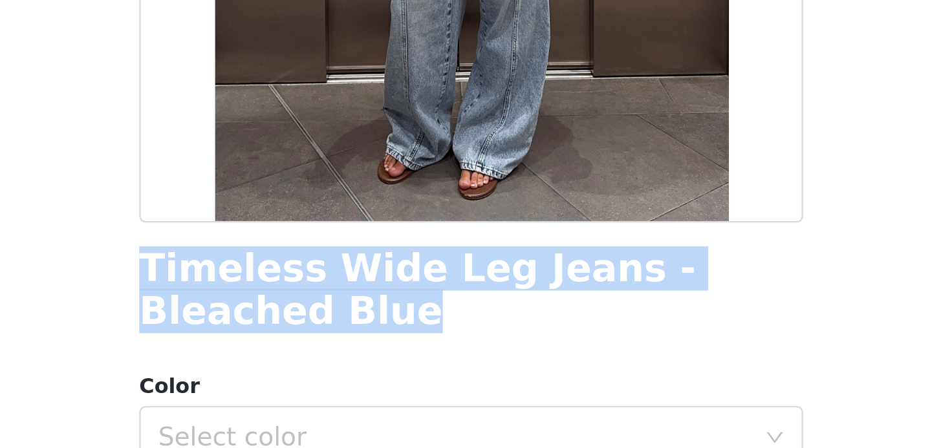
drag, startPoint x: 333, startPoint y: 376, endPoint x: 369, endPoint y: 388, distance: 37.6
click at [369, 388] on h1 "Timeless Wide Leg Jeans - Bleached Blue" at bounding box center [465, 383] width 272 height 35
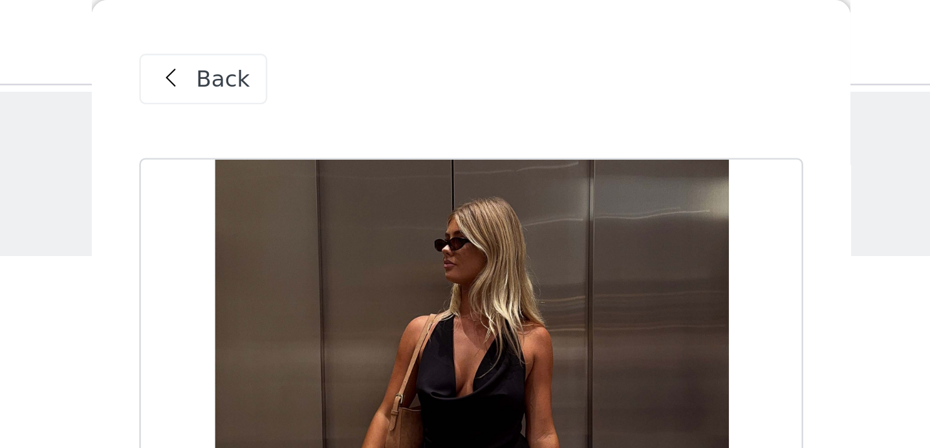
click at [368, 34] on span "Back" at bounding box center [364, 33] width 22 height 14
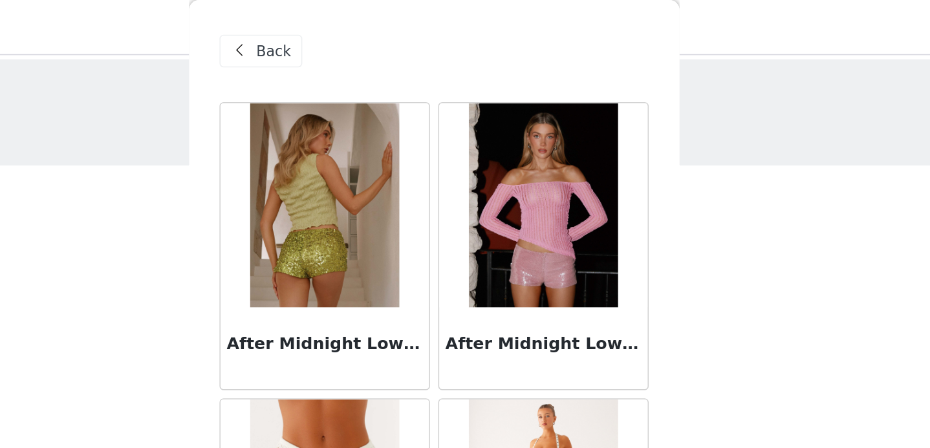
click at [356, 36] on span "Back" at bounding box center [364, 33] width 22 height 14
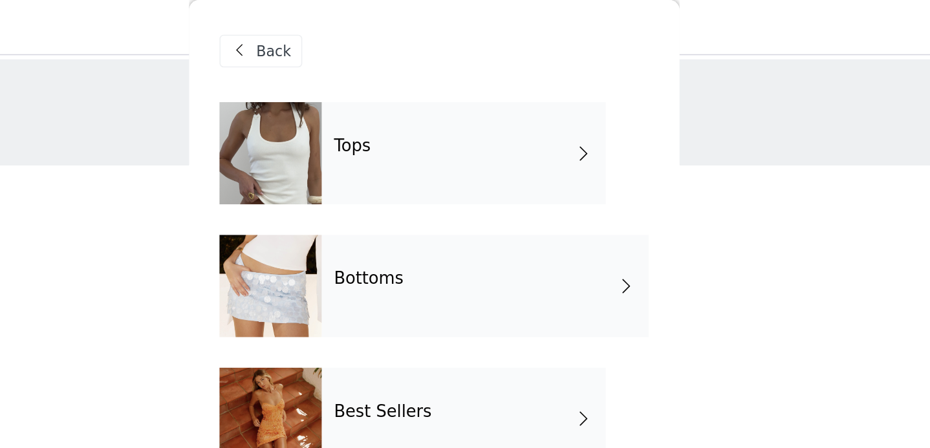
click at [433, 110] on div "Tops" at bounding box center [484, 97] width 180 height 65
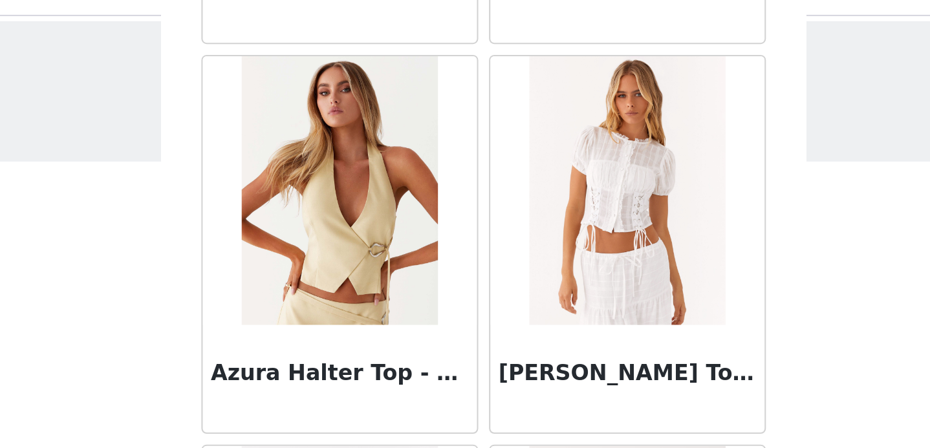
scroll to position [763, 0]
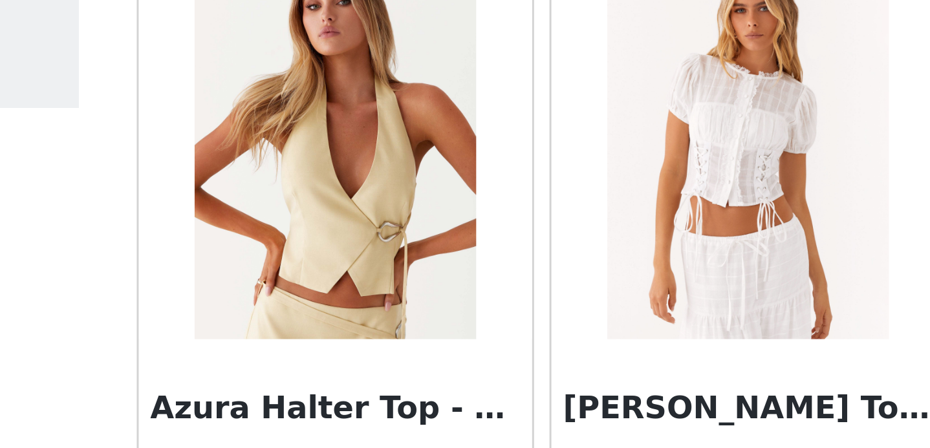
click at [405, 177] on img at bounding box center [396, 117] width 94 height 129
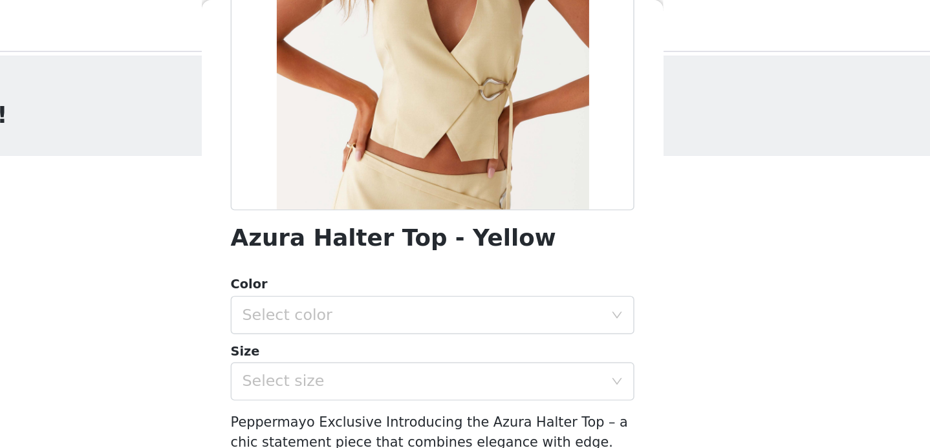
scroll to position [251, 0]
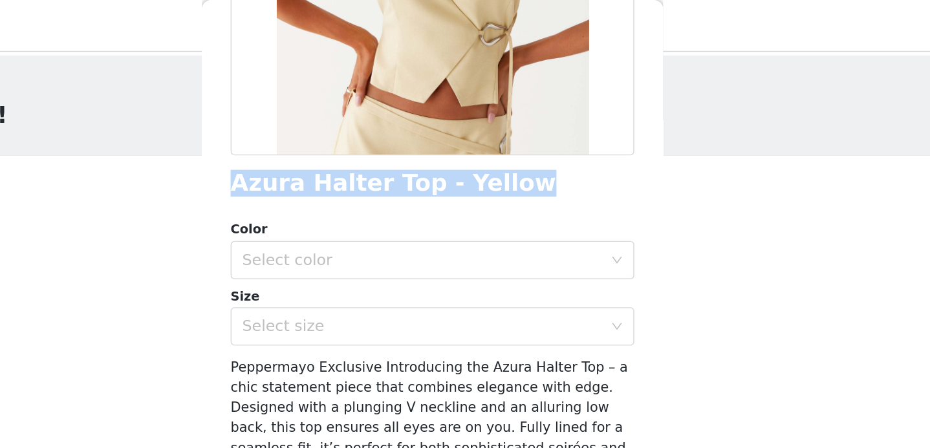
drag, startPoint x: 330, startPoint y: 129, endPoint x: 556, endPoint y: 127, distance: 225.7
click at [554, 126] on div "Azura Halter Top - Yellow" at bounding box center [465, 123] width 272 height 17
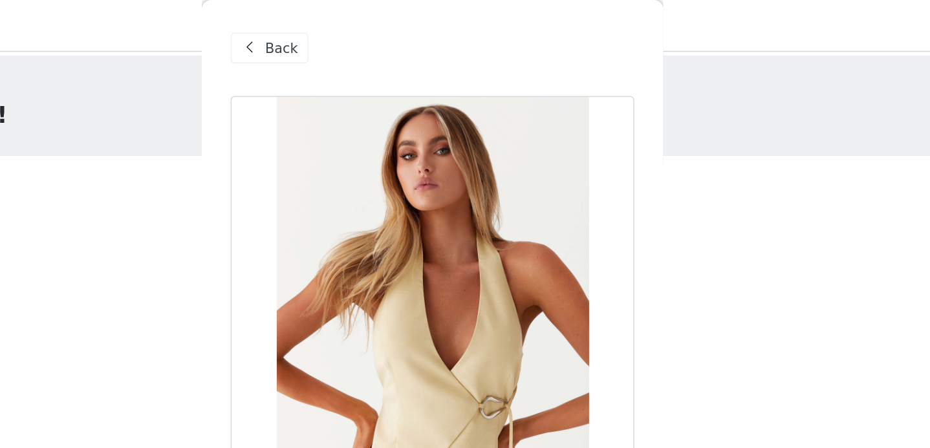
click at [351, 35] on div "Back" at bounding box center [355, 32] width 52 height 21
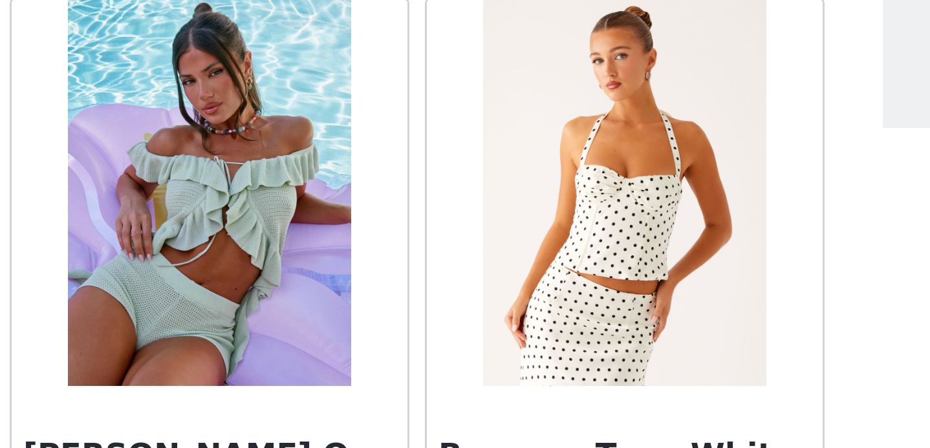
scroll to position [1531, 0]
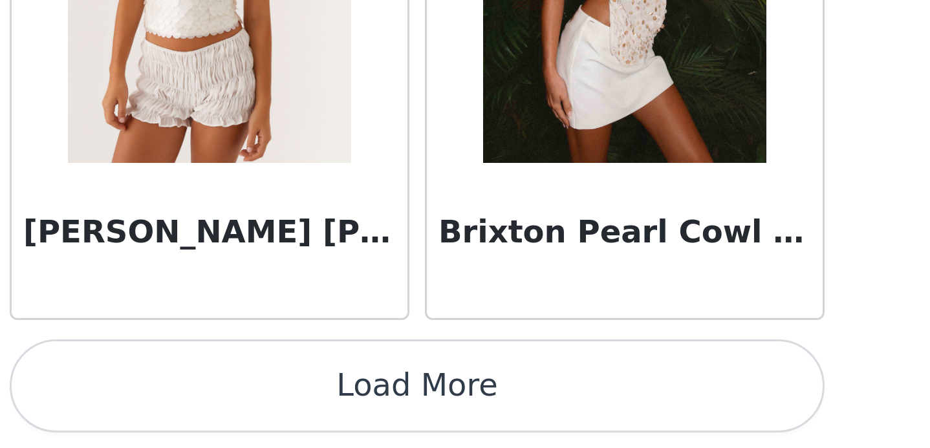
click at [463, 411] on button "Load More" at bounding box center [465, 426] width 272 height 31
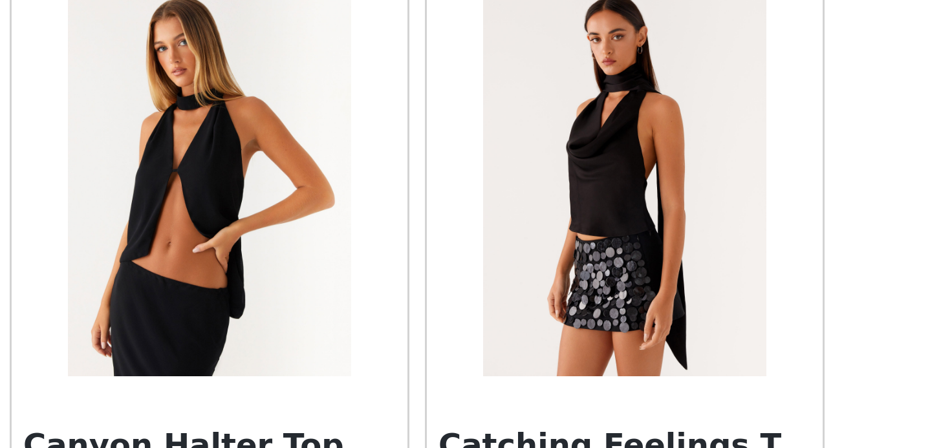
scroll to position [1849, 0]
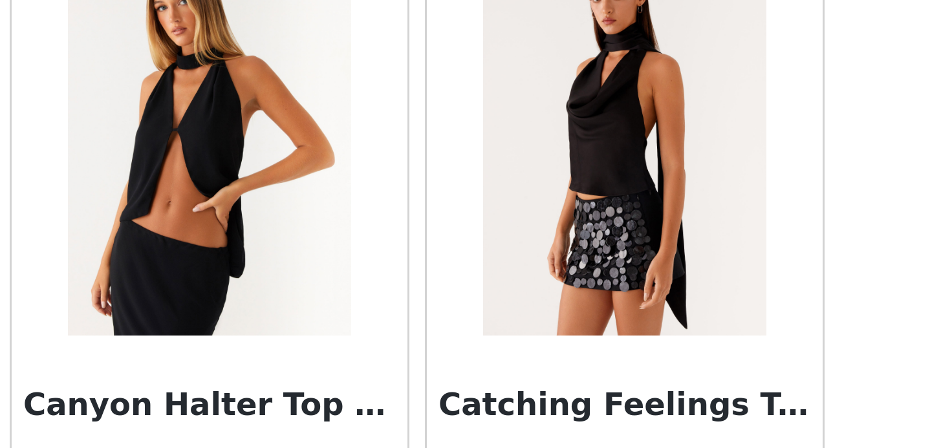
click at [416, 386] on img at bounding box center [396, 344] width 94 height 129
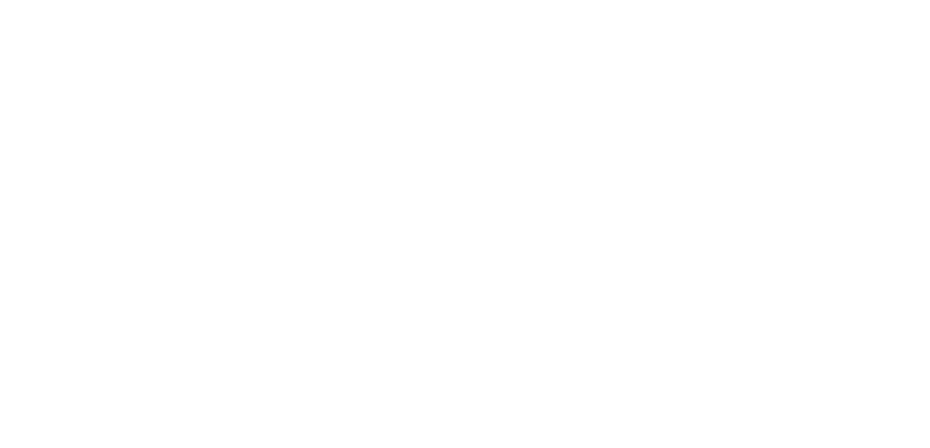
scroll to position [0, 0]
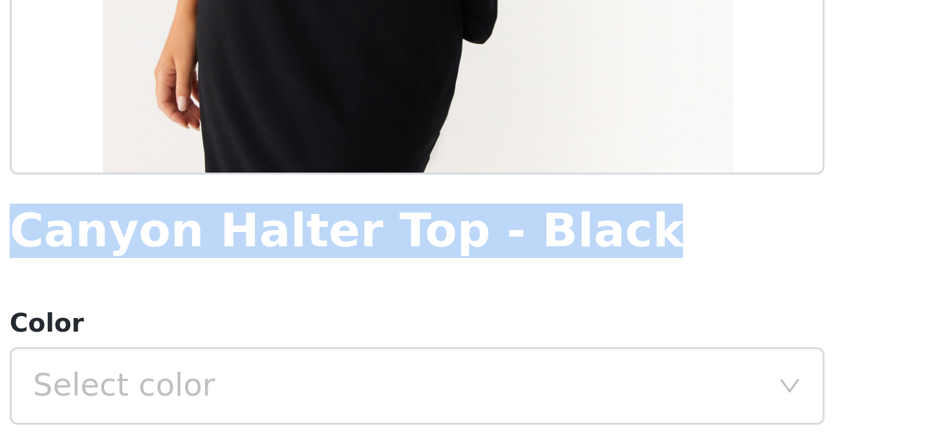
drag, startPoint x: 330, startPoint y: 378, endPoint x: 532, endPoint y: 375, distance: 202.5
click at [532, 375] on div "Canyon Halter Top - Black" at bounding box center [465, 374] width 272 height 17
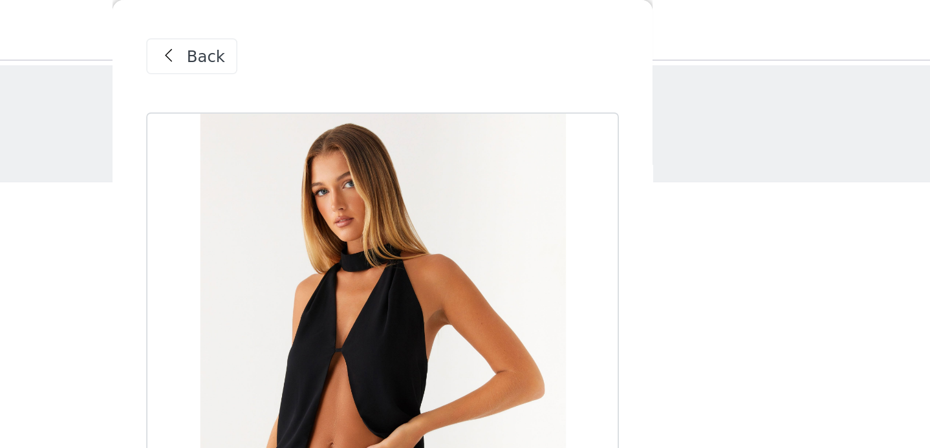
click at [339, 27] on span at bounding box center [342, 33] width 16 height 16
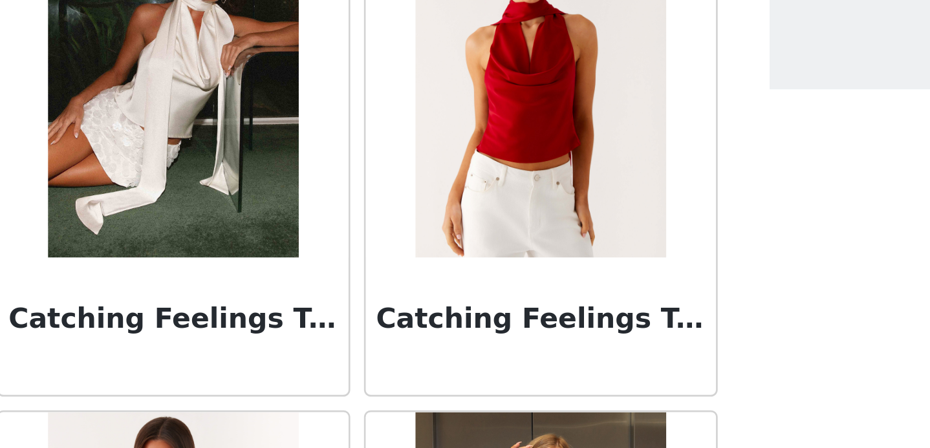
scroll to position [2275, 0]
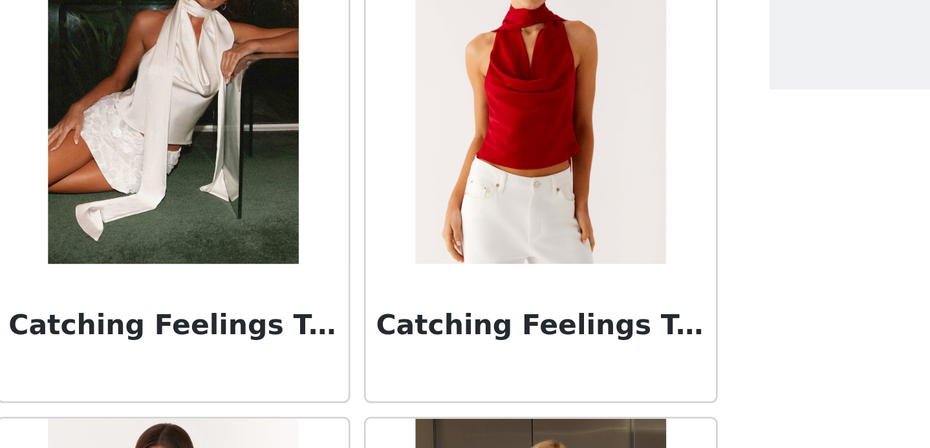
click at [411, 160] on img at bounding box center [396, 105] width 94 height 129
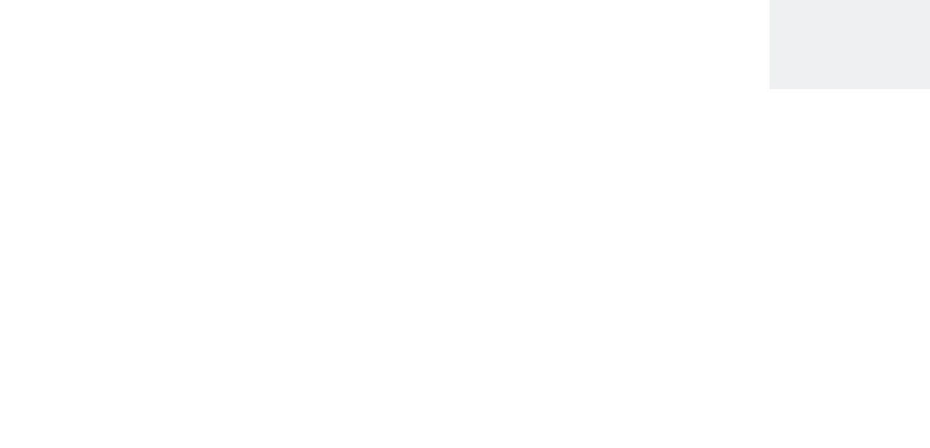
scroll to position [223, 0]
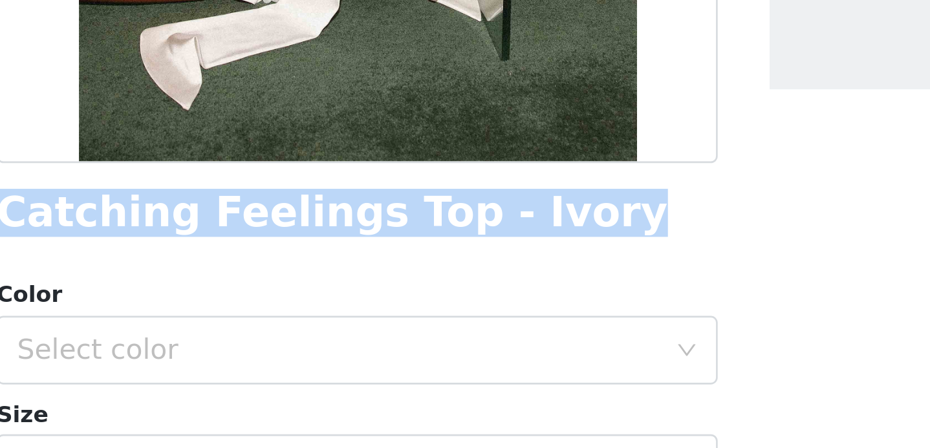
drag, startPoint x: 332, startPoint y: 149, endPoint x: 542, endPoint y: 158, distance: 209.8
click at [542, 158] on div "Catching Feelings Top - Ivory" at bounding box center [465, 151] width 272 height 17
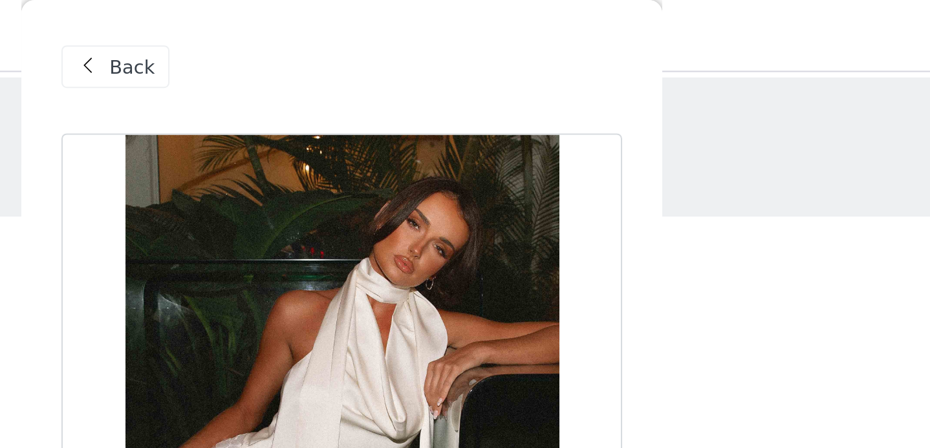
click at [361, 34] on span "Back" at bounding box center [364, 33] width 22 height 14
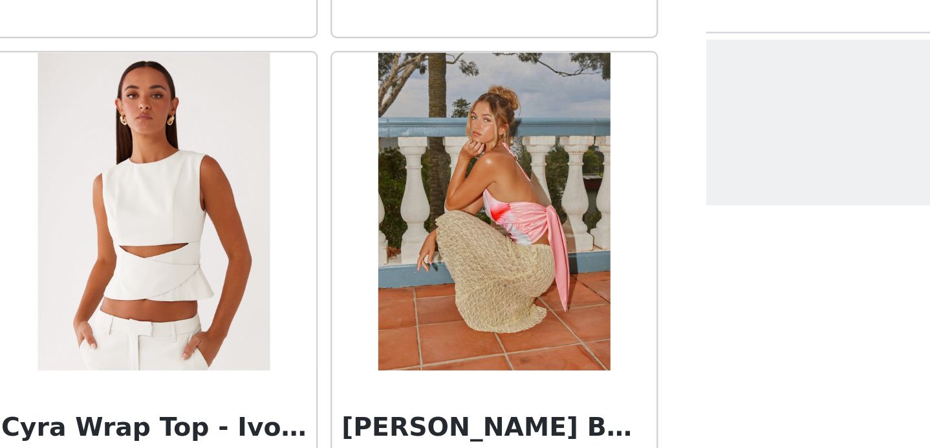
scroll to position [3407, 0]
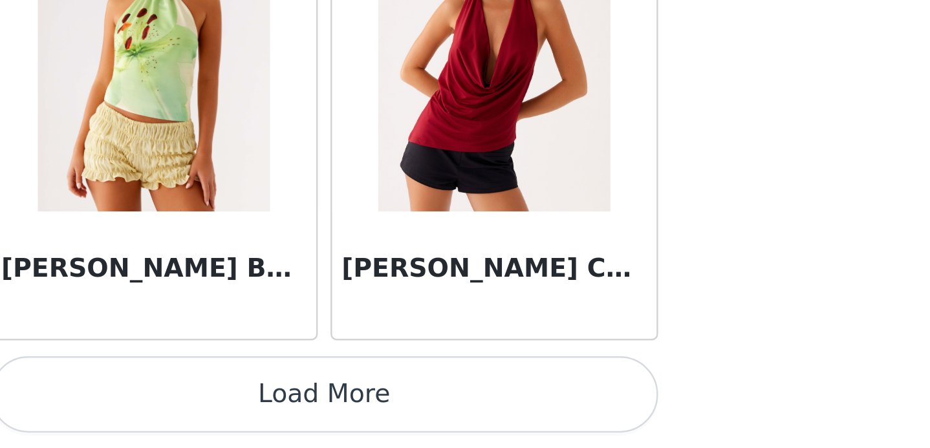
click at [438, 411] on button "Load More" at bounding box center [465, 426] width 272 height 31
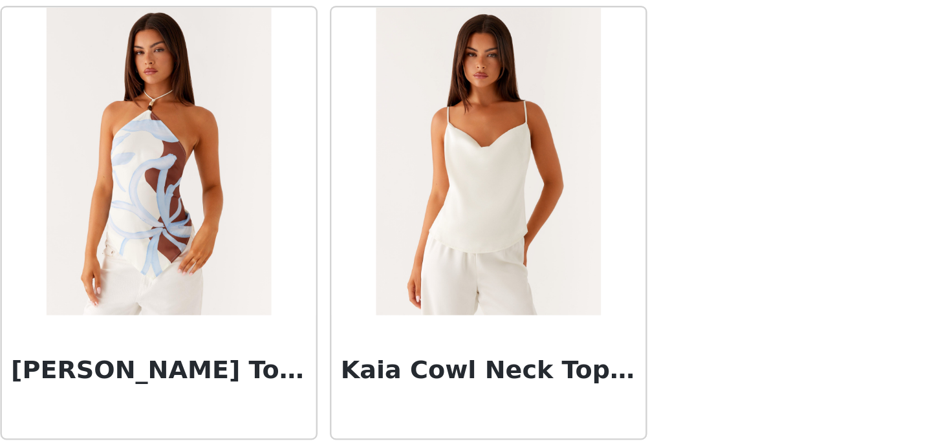
scroll to position [5078, 0]
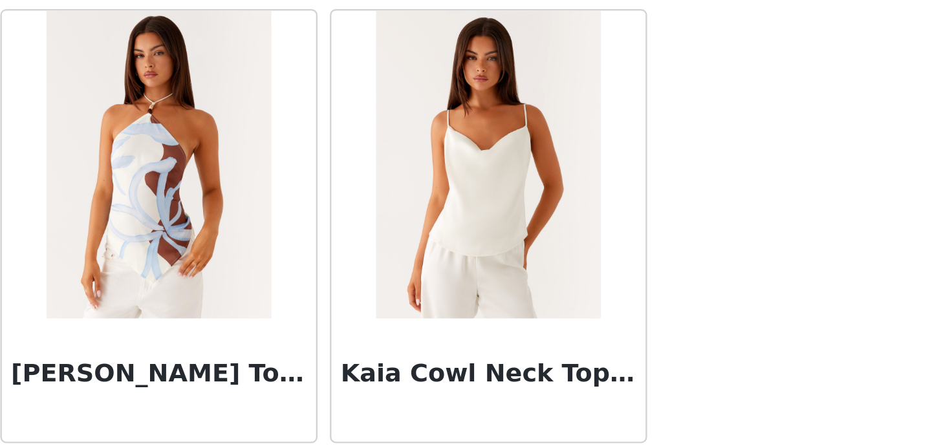
click at [428, 313] on img at bounding box center [396, 303] width 94 height 129
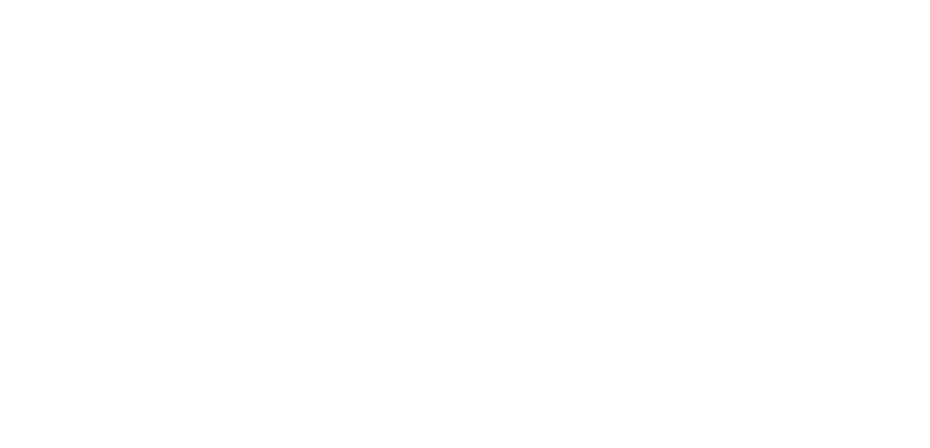
scroll to position [0, 0]
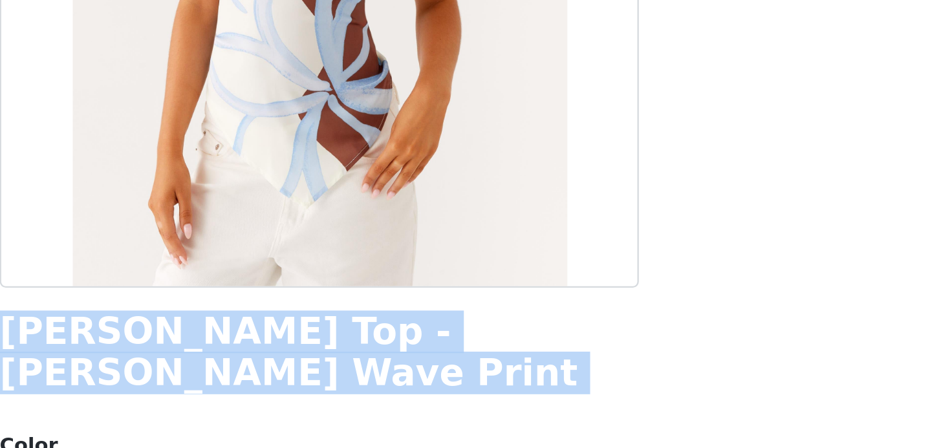
drag, startPoint x: 331, startPoint y: 376, endPoint x: 607, endPoint y: 387, distance: 276.4
click at [607, 387] on div "Back Julissa Halter Top - Bloom Wave Print Color Select color Size Select size …" at bounding box center [465, 224] width 310 height 448
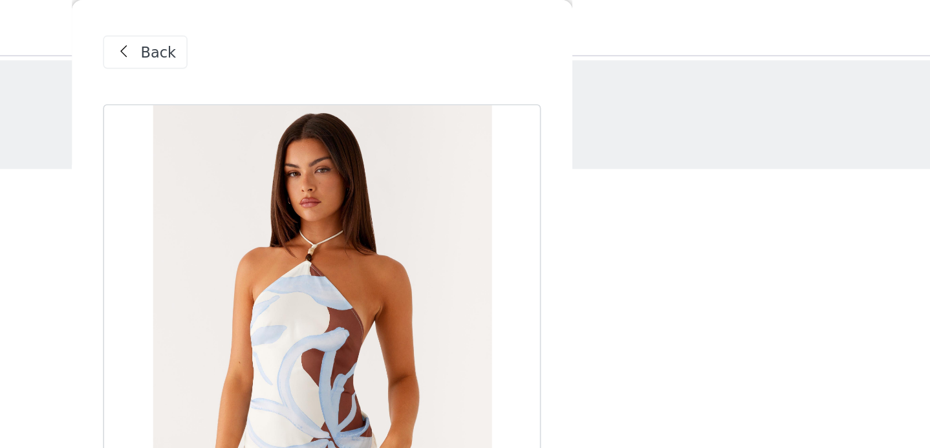
click at [353, 27] on span "Back" at bounding box center [364, 33] width 22 height 14
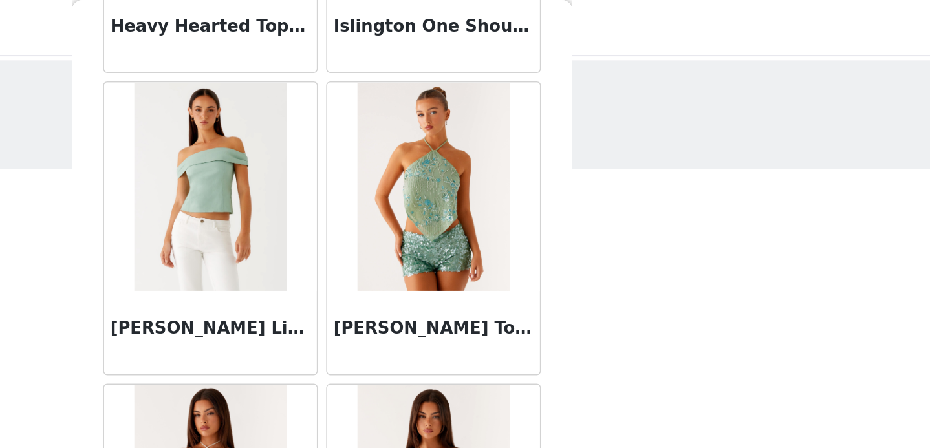
scroll to position [5283, 0]
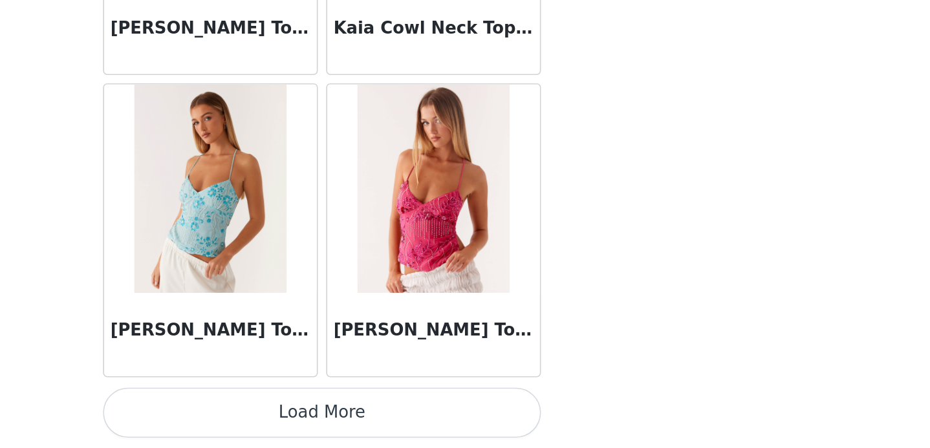
click at [417, 411] on button "Load More" at bounding box center [465, 426] width 272 height 31
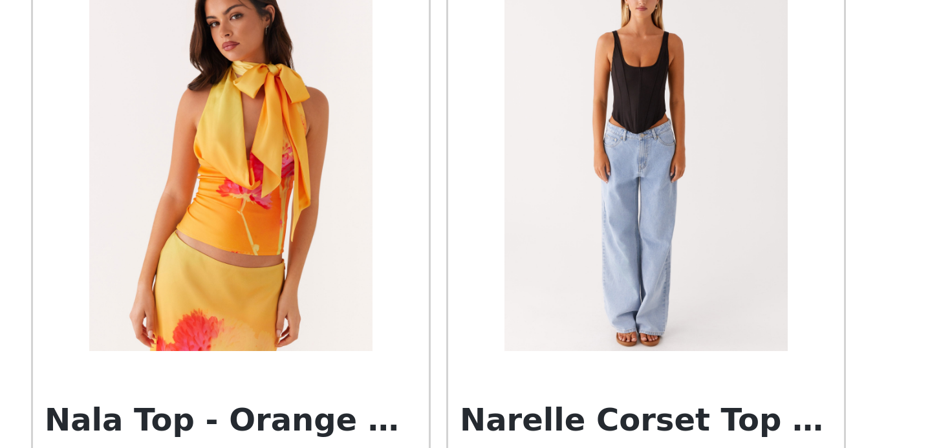
scroll to position [7158, 0]
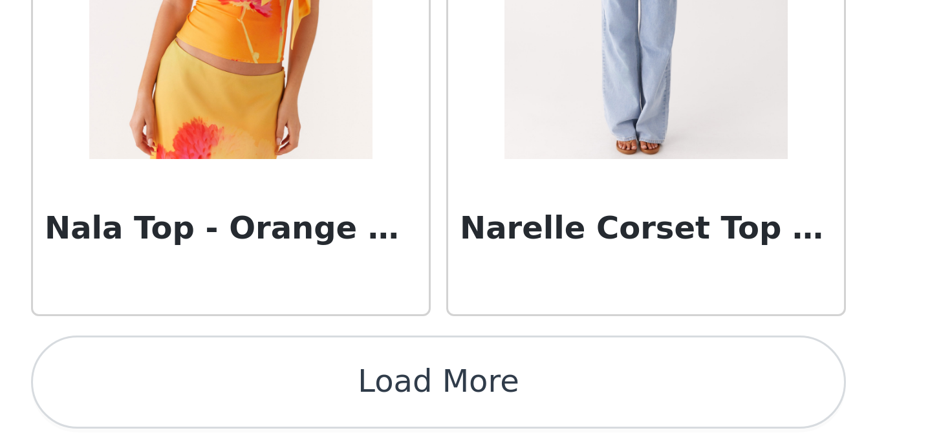
click at [422, 411] on button "Load More" at bounding box center [465, 426] width 272 height 31
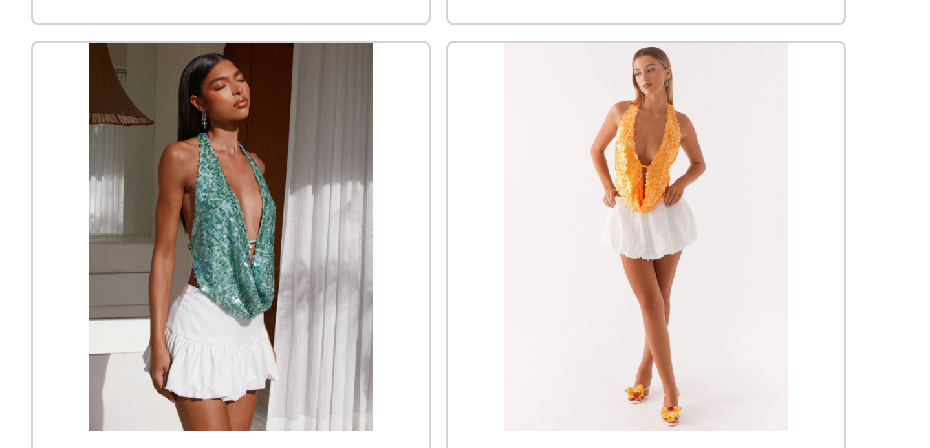
scroll to position [9034, 0]
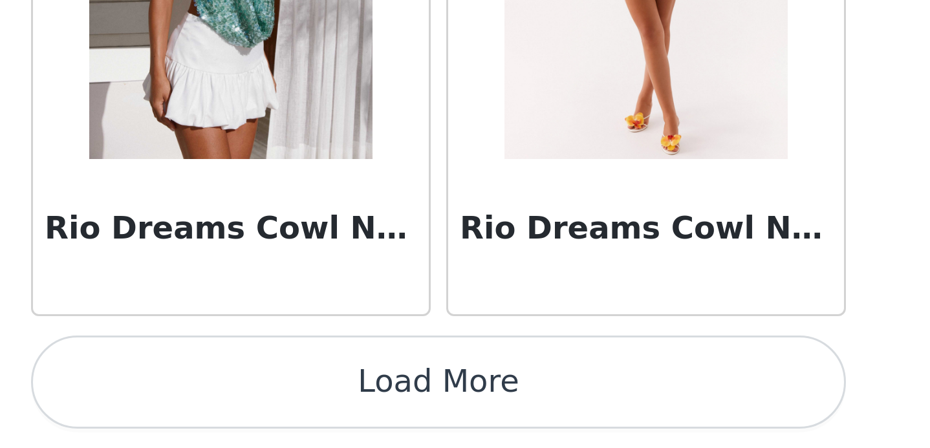
click at [486, 411] on button "Load More" at bounding box center [465, 426] width 272 height 31
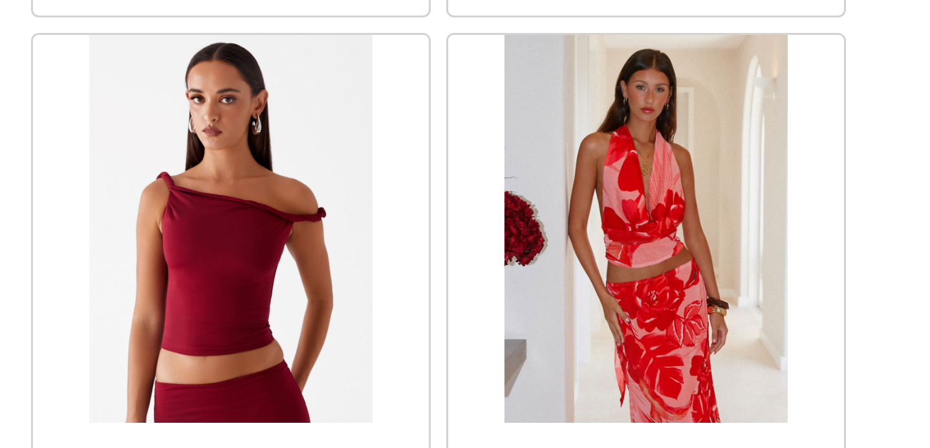
scroll to position [9887, 0]
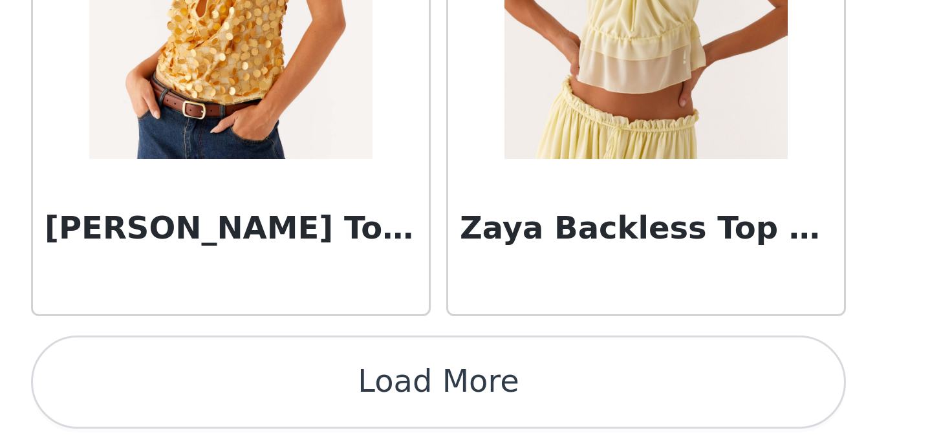
click at [464, 411] on button "Load More" at bounding box center [465, 426] width 272 height 31
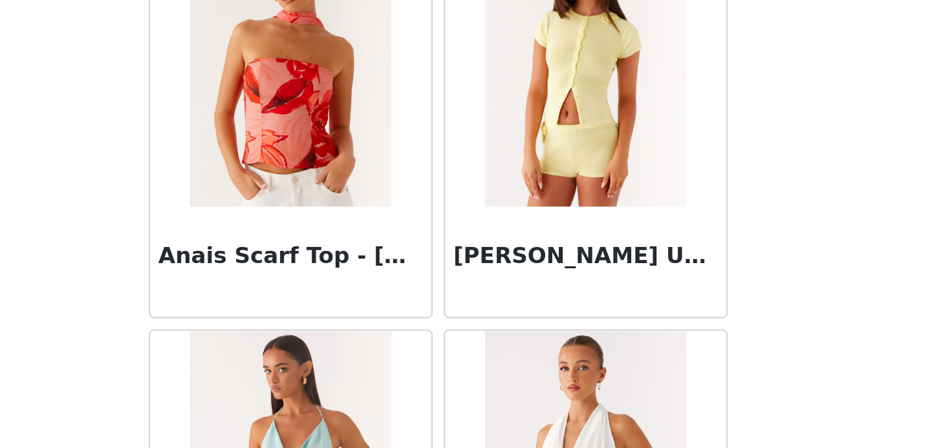
scroll to position [0, 0]
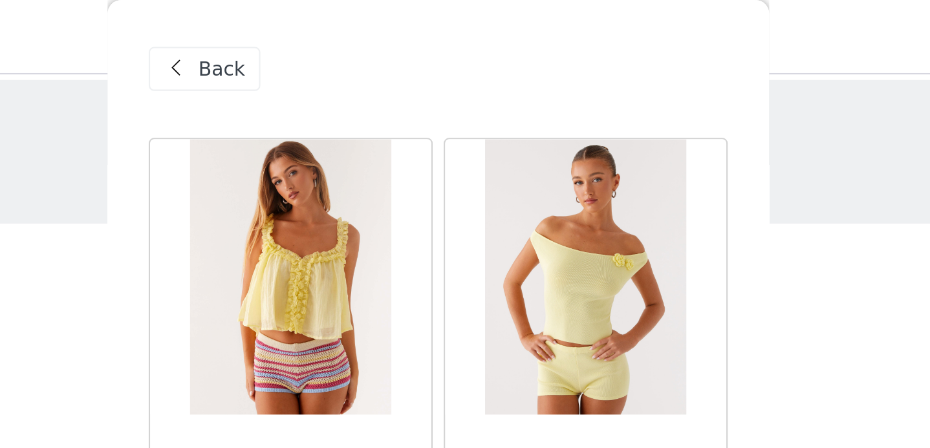
click at [353, 31] on span "Back" at bounding box center [364, 33] width 22 height 14
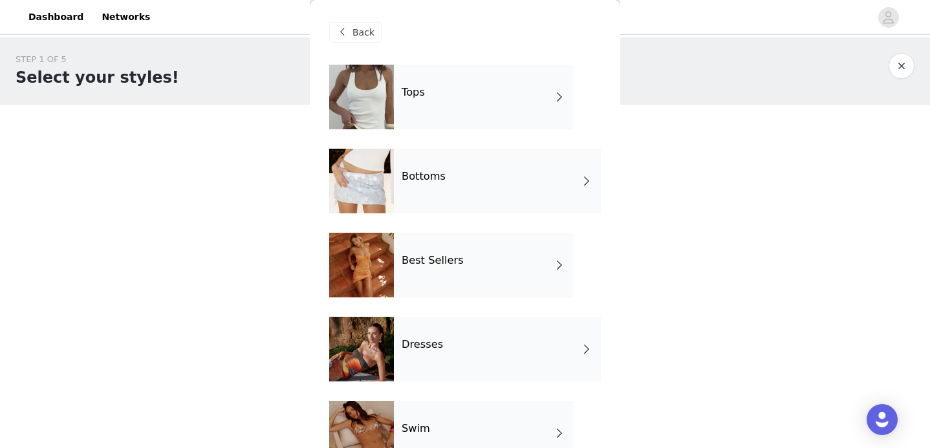
click at [424, 340] on h4 "Dresses" at bounding box center [422, 345] width 41 height 12
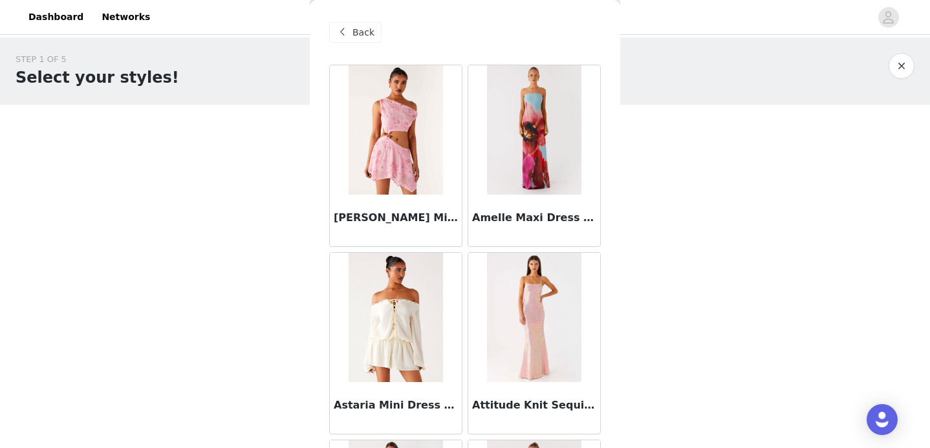
click at [377, 328] on img at bounding box center [396, 317] width 94 height 129
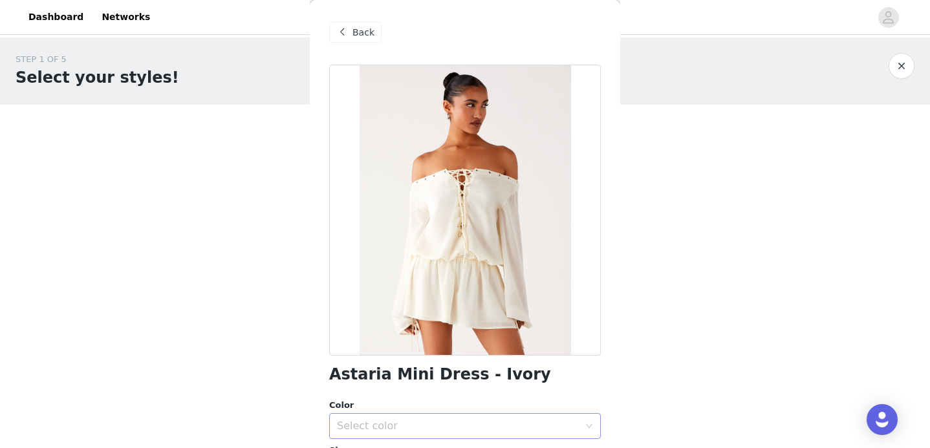
click at [417, 411] on div "Select color" at bounding box center [458, 426] width 242 height 13
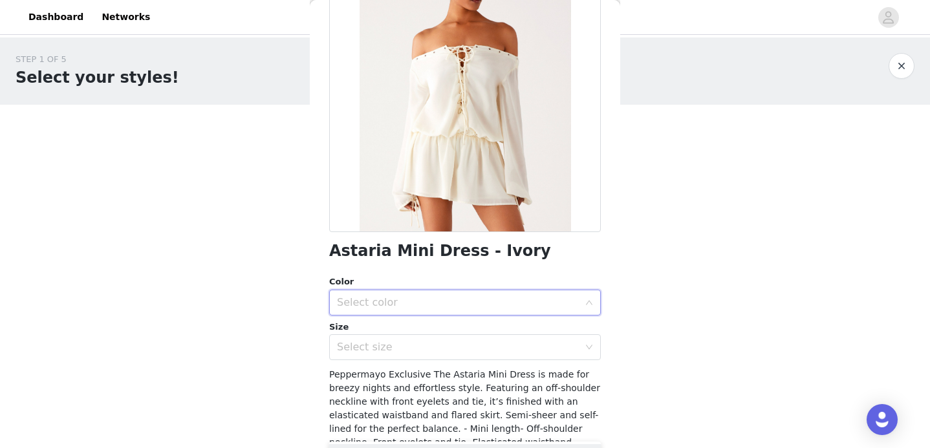
click at [390, 306] on div "Select color" at bounding box center [458, 302] width 242 height 13
click at [588, 299] on icon "icon: down" at bounding box center [589, 303] width 8 height 8
click at [423, 327] on li "Ivory" at bounding box center [465, 331] width 272 height 21
click at [588, 349] on icon "icon: down" at bounding box center [589, 347] width 8 height 8
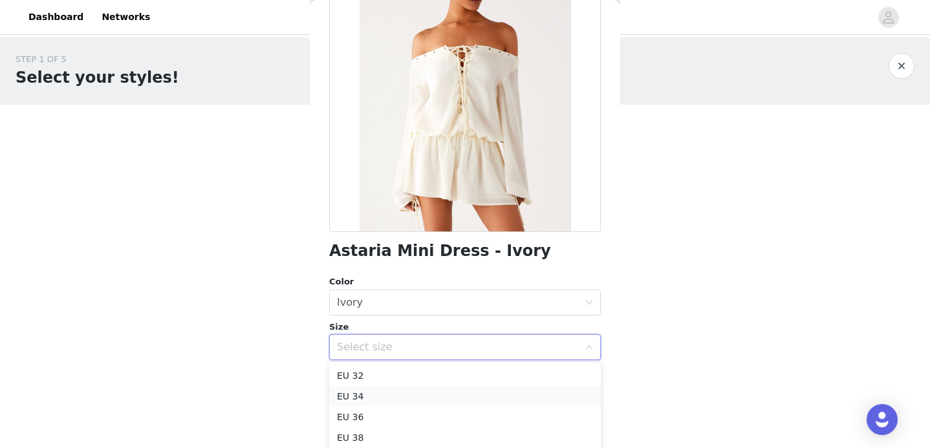
click at [356, 395] on li "EU 34" at bounding box center [465, 396] width 272 height 21
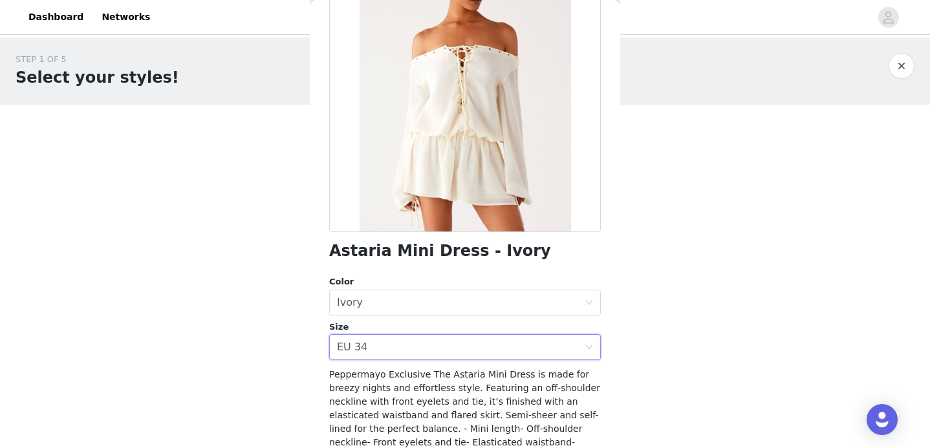
scroll to position [237, 0]
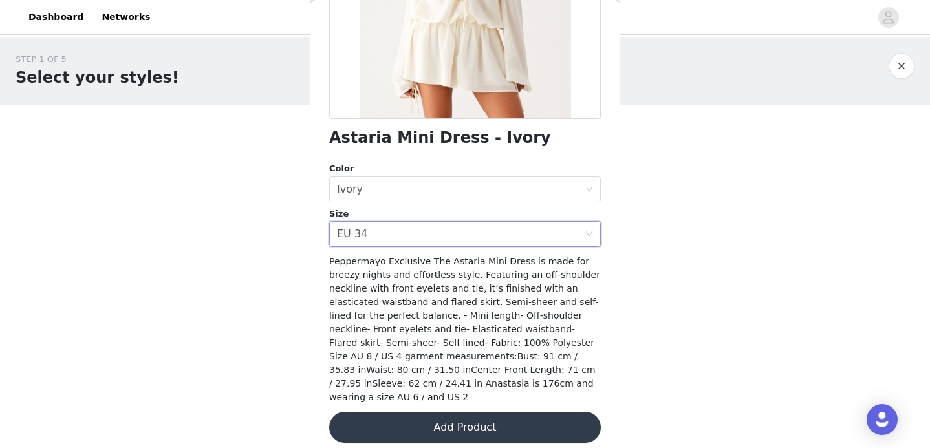
click at [511, 411] on button "Add Product" at bounding box center [465, 427] width 272 height 31
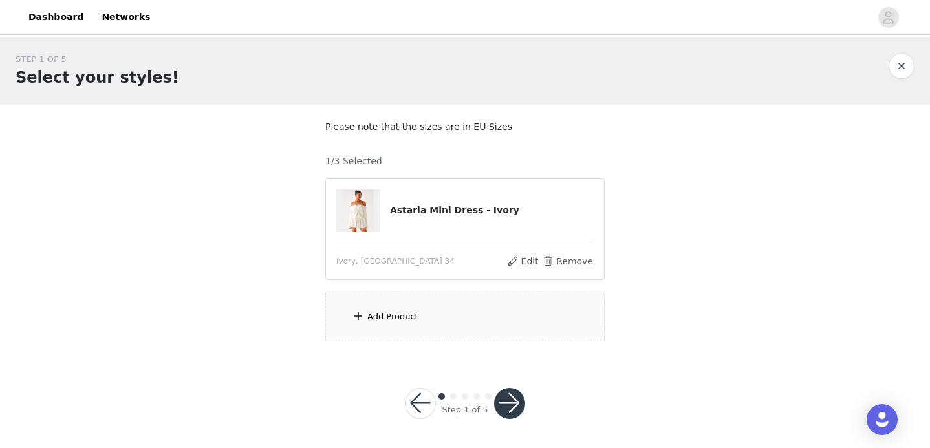
click at [409, 329] on div "Add Product" at bounding box center [464, 317] width 279 height 49
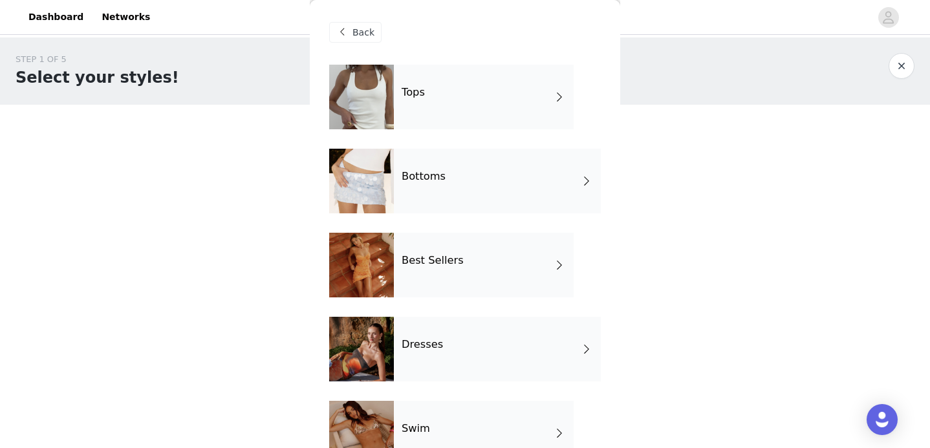
scroll to position [229, 0]
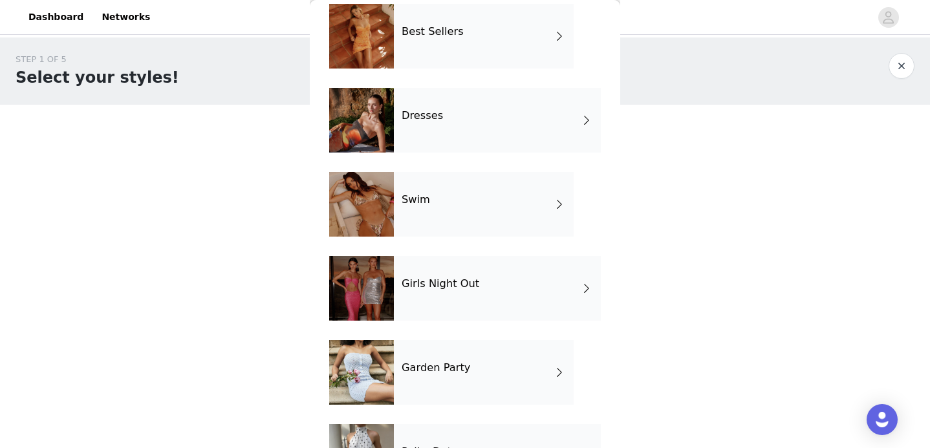
click at [422, 121] on h4 "Dresses" at bounding box center [422, 116] width 41 height 12
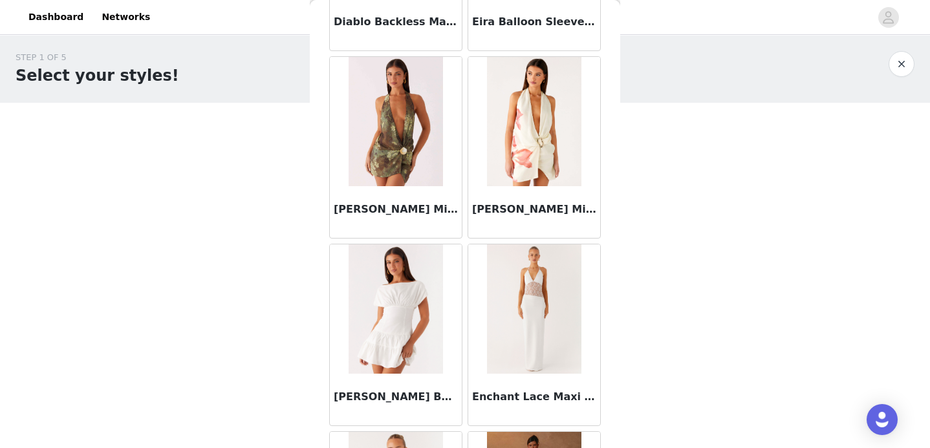
scroll to position [1531, 0]
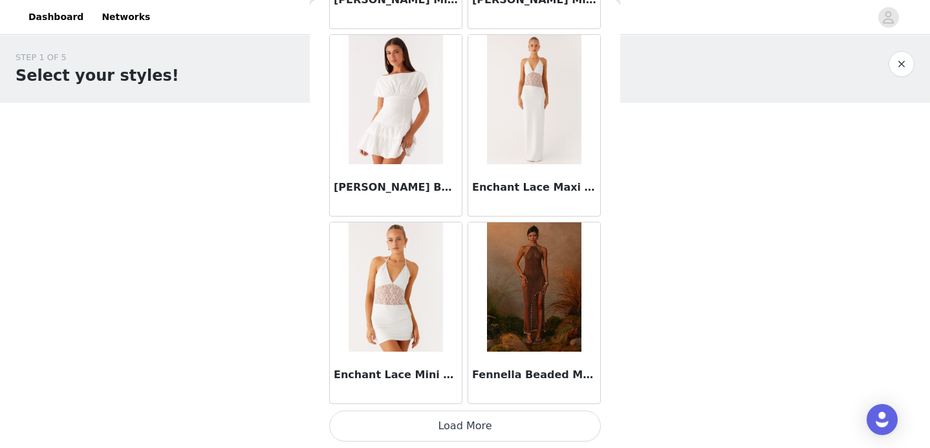
drag, startPoint x: 442, startPoint y: 441, endPoint x: 440, endPoint y: 426, distance: 15.1
click at [440, 411] on button "Load More" at bounding box center [465, 426] width 272 height 31
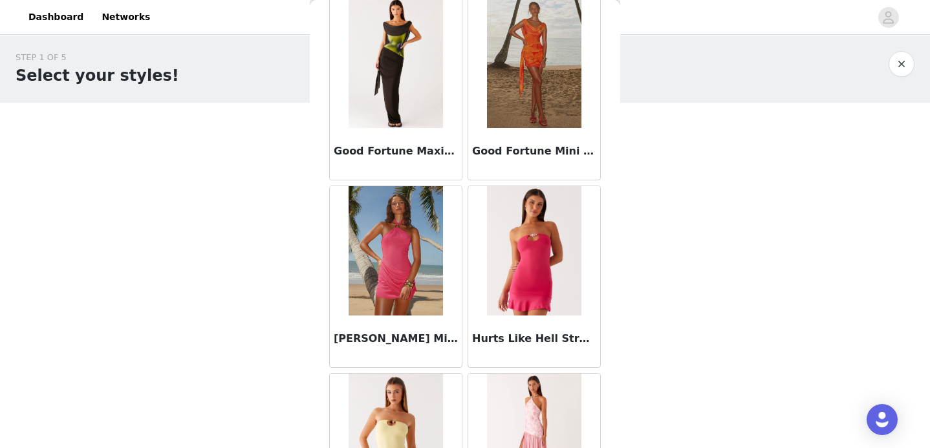
scroll to position [3407, 0]
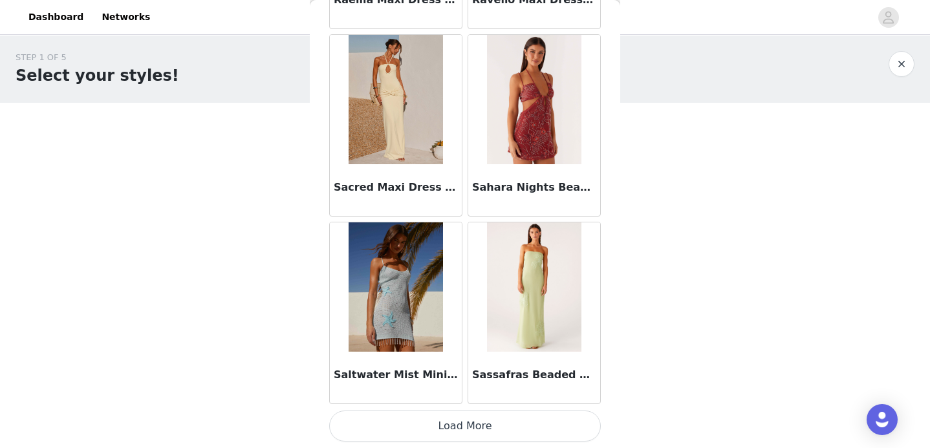
click at [450, 411] on button "Load More" at bounding box center [465, 426] width 272 height 31
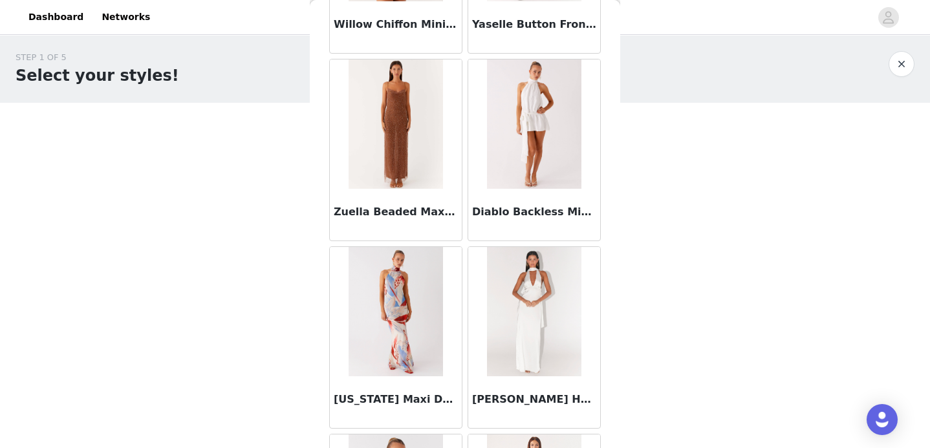
scroll to position [5283, 0]
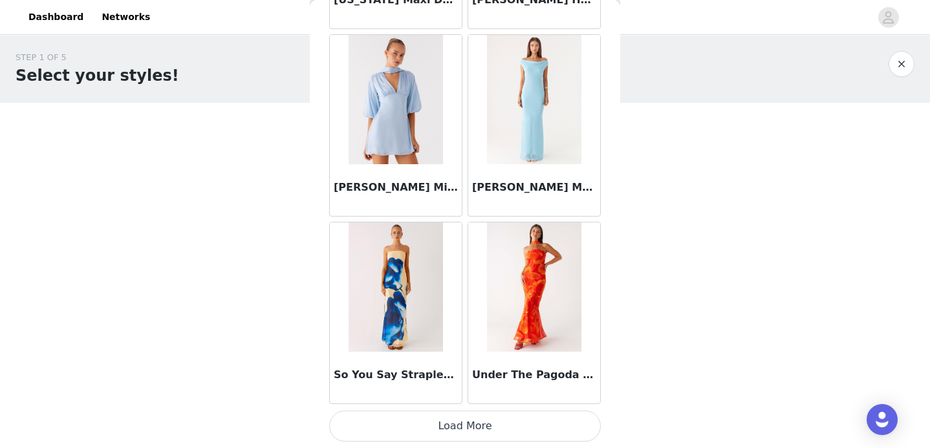
click at [468, 411] on button "Load More" at bounding box center [465, 426] width 272 height 31
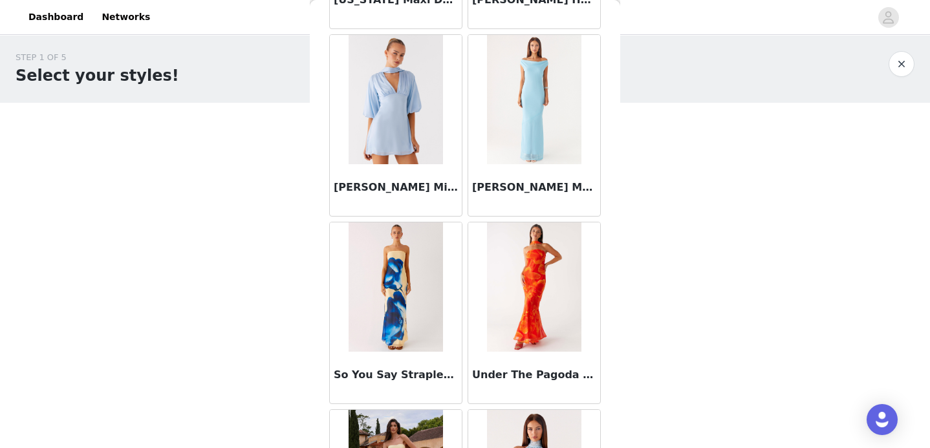
scroll to position [5991, 0]
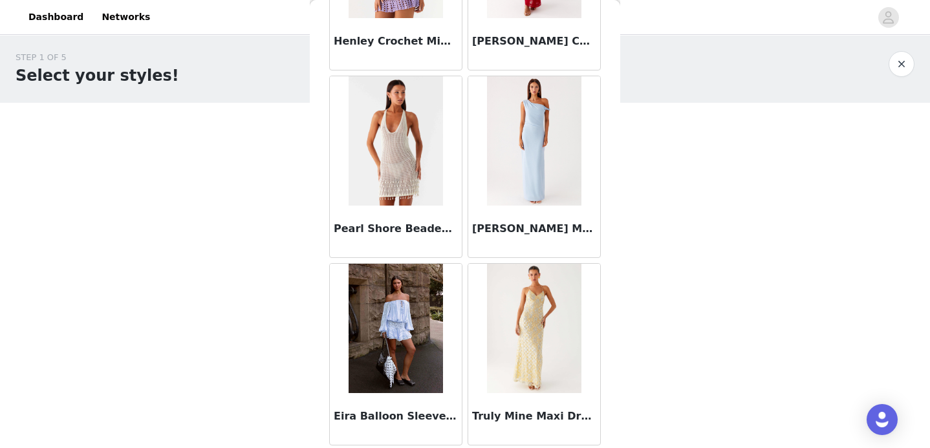
click at [537, 334] on img at bounding box center [534, 328] width 94 height 129
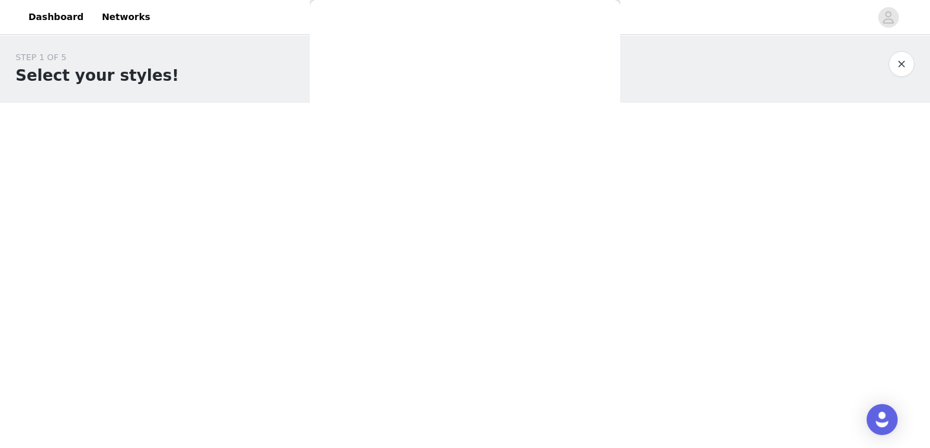
scroll to position [251, 0]
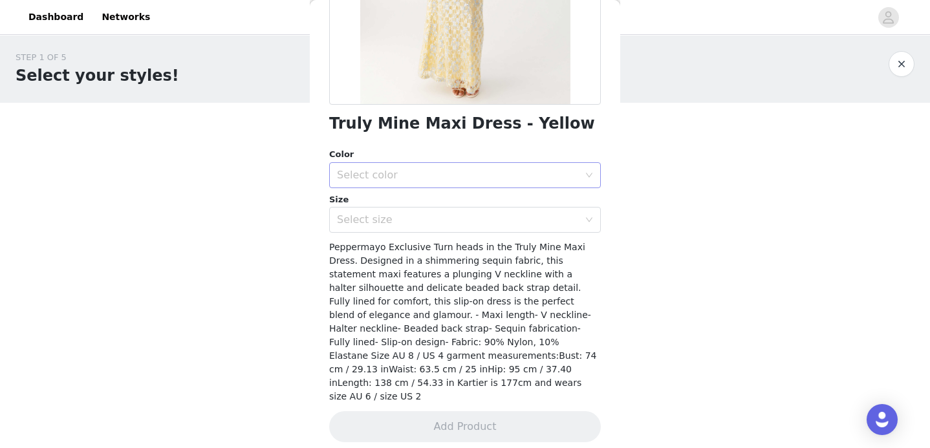
click at [401, 180] on div "Select color" at bounding box center [458, 175] width 242 height 13
click at [373, 201] on li "Yellow" at bounding box center [465, 203] width 272 height 21
click at [373, 218] on div "Select size" at bounding box center [458, 219] width 242 height 13
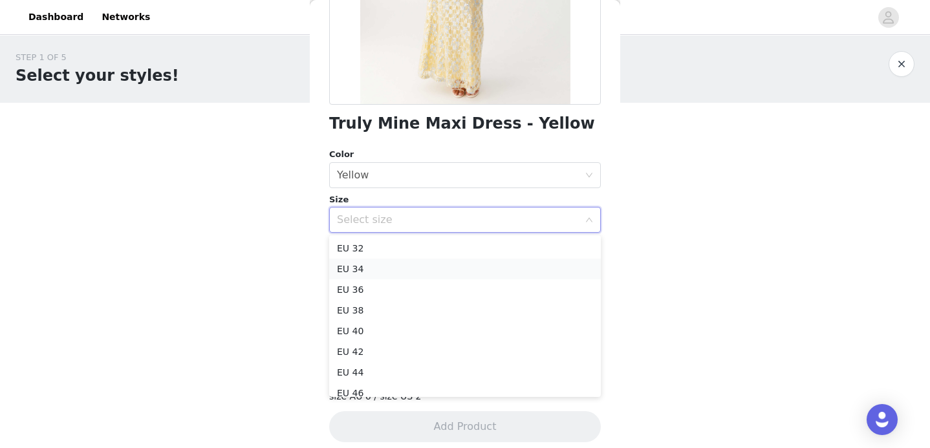
click at [362, 259] on li "EU 34" at bounding box center [465, 269] width 272 height 21
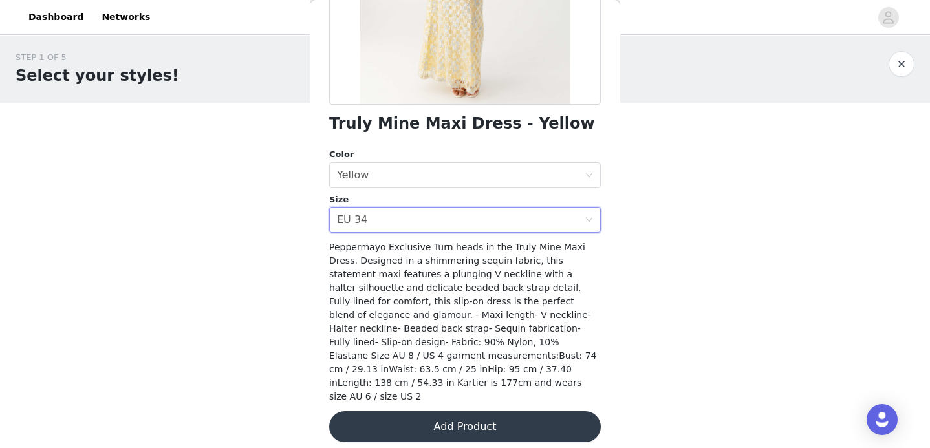
click at [417, 411] on button "Add Product" at bounding box center [465, 426] width 272 height 31
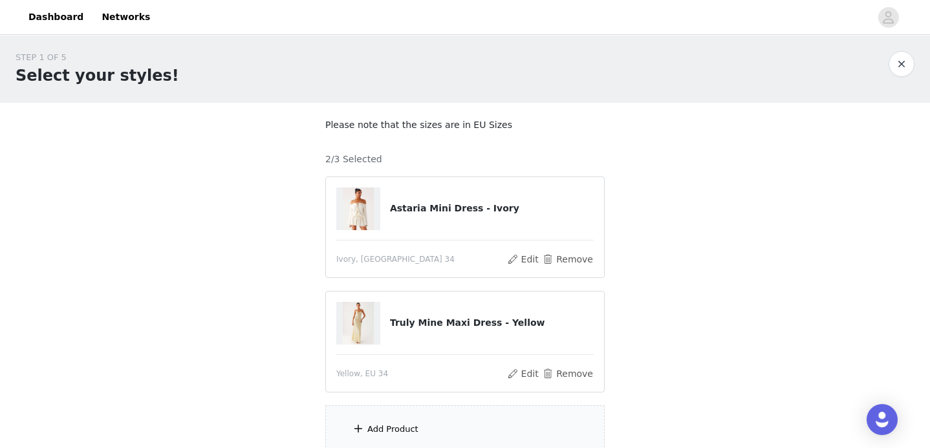
click at [402, 323] on h4 "Truly Mine Maxi Dress - Yellow" at bounding box center [492, 323] width 204 height 14
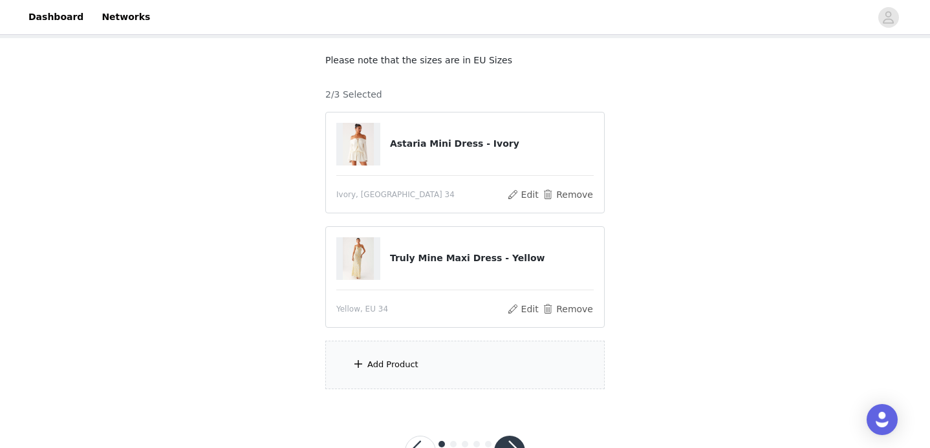
click at [397, 369] on div "Add Product" at bounding box center [392, 364] width 51 height 13
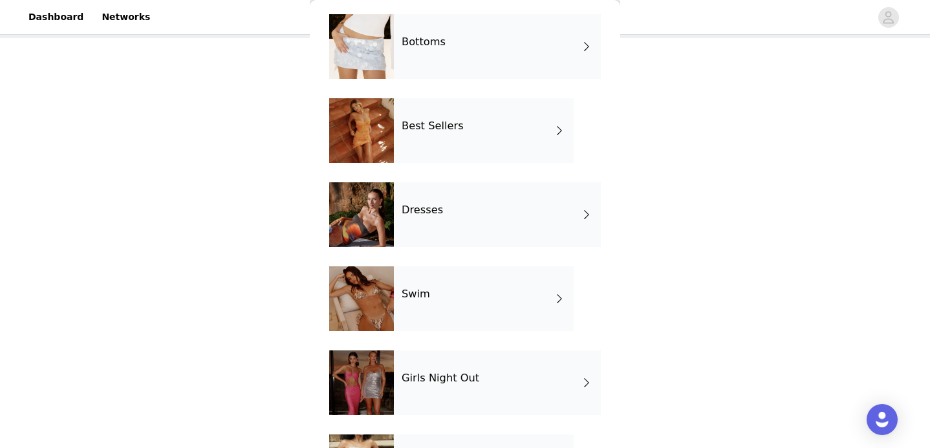
scroll to position [132, 0]
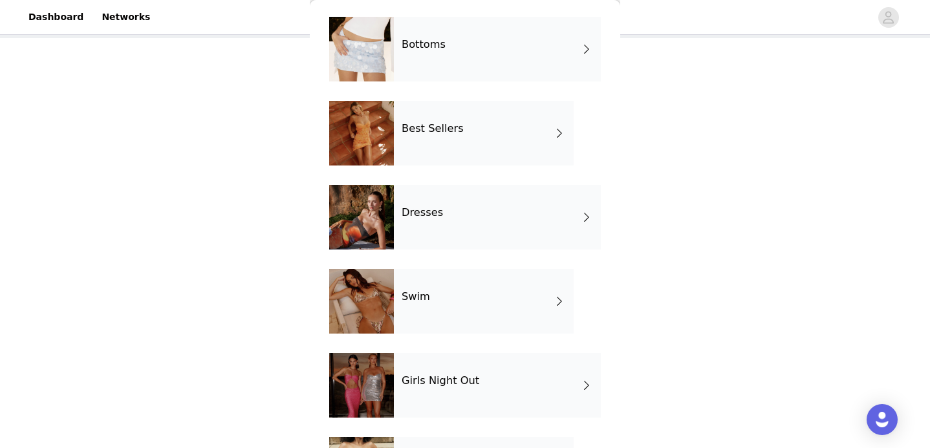
click at [448, 210] on div "Dresses" at bounding box center [497, 217] width 207 height 65
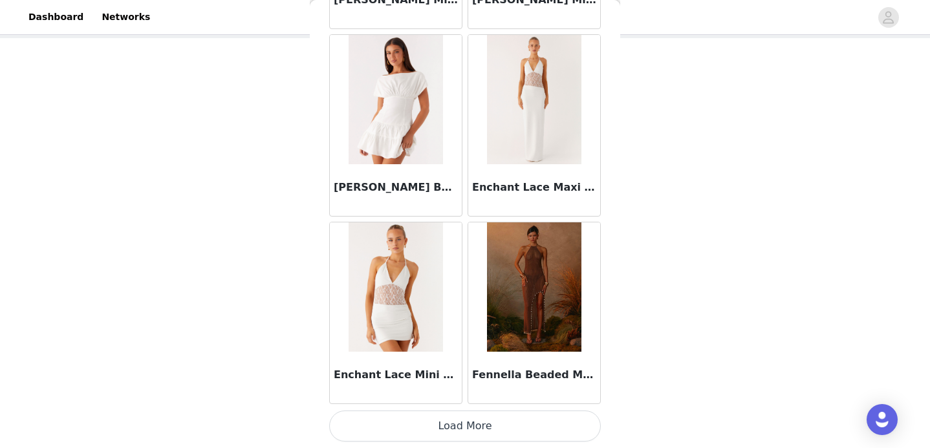
scroll to position [116, 0]
click at [435, 411] on button "Load More" at bounding box center [465, 426] width 272 height 31
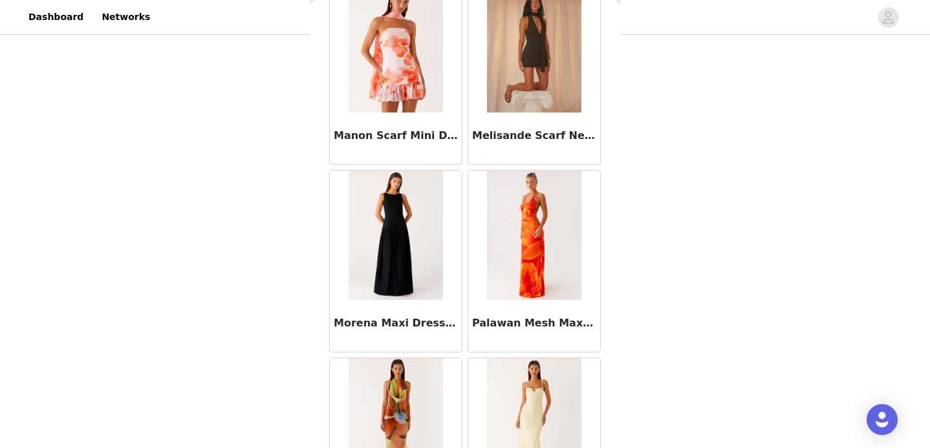
scroll to position [3407, 0]
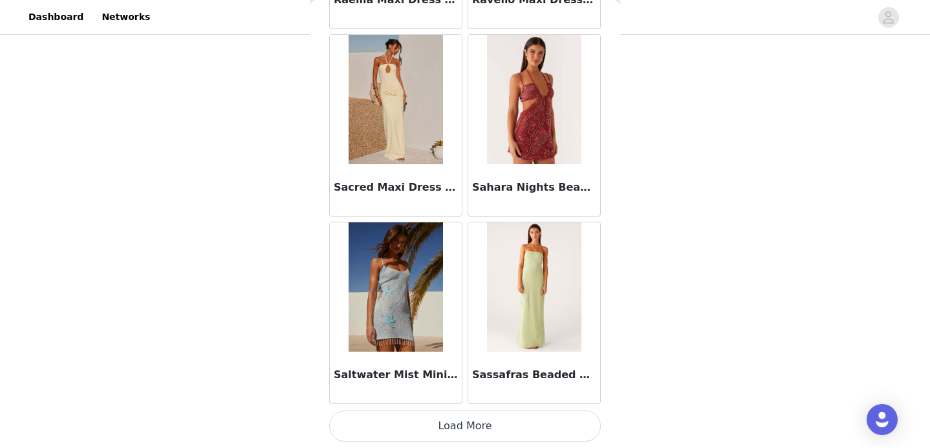
click at [459, 411] on button "Load More" at bounding box center [465, 426] width 272 height 31
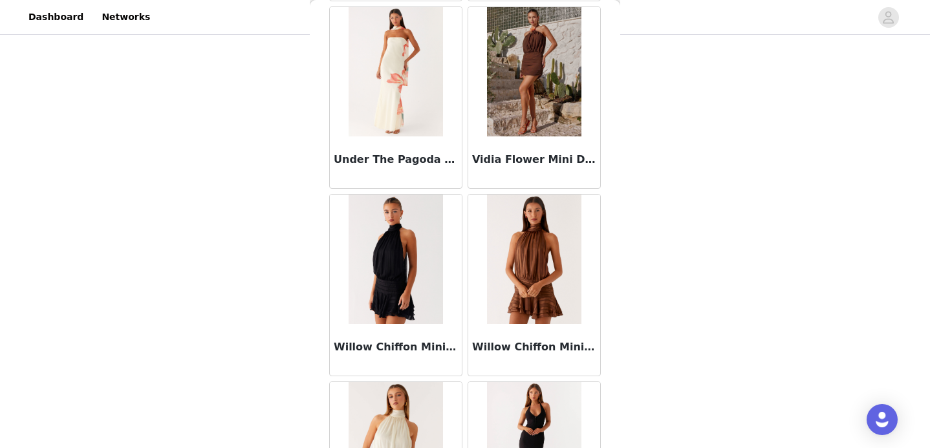
scroll to position [5283, 0]
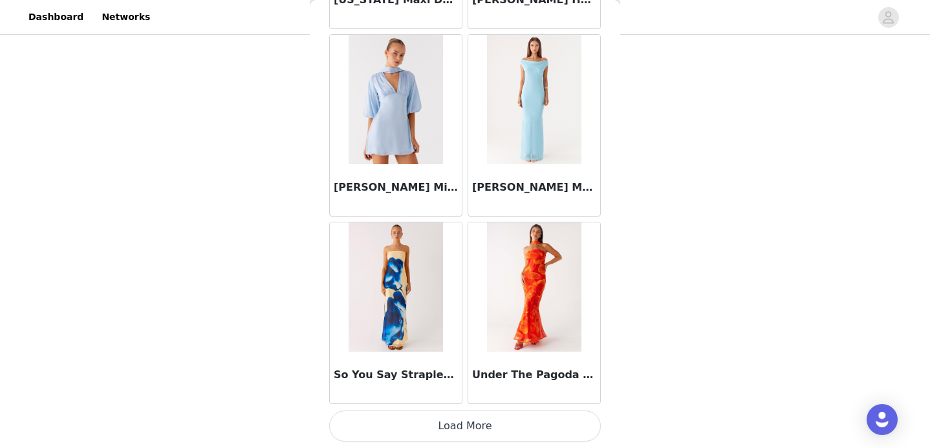
click at [461, 411] on button "Load More" at bounding box center [465, 426] width 272 height 31
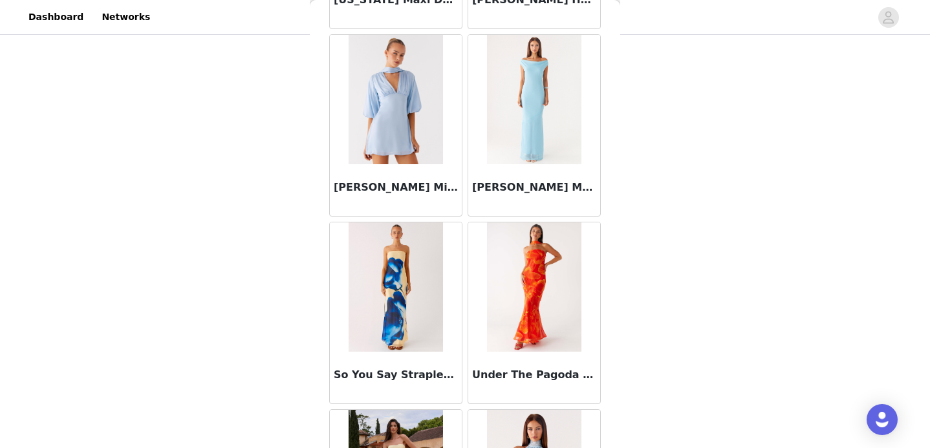
scroll to position [5991, 0]
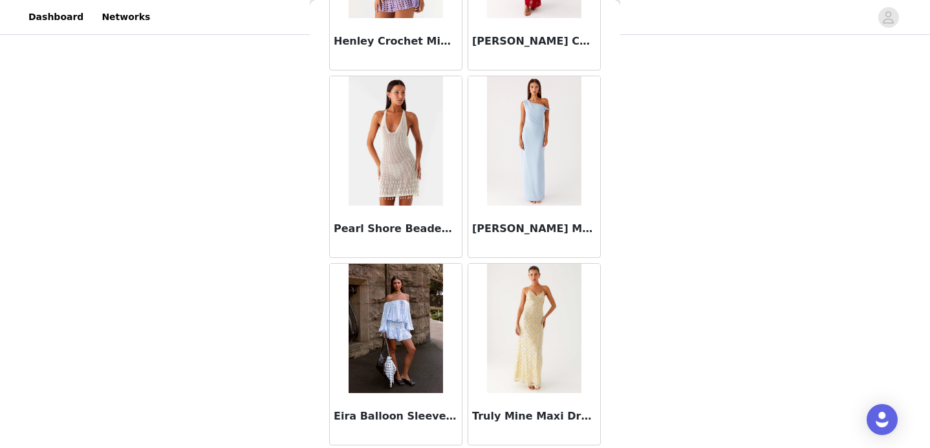
click at [516, 364] on img at bounding box center [534, 328] width 94 height 129
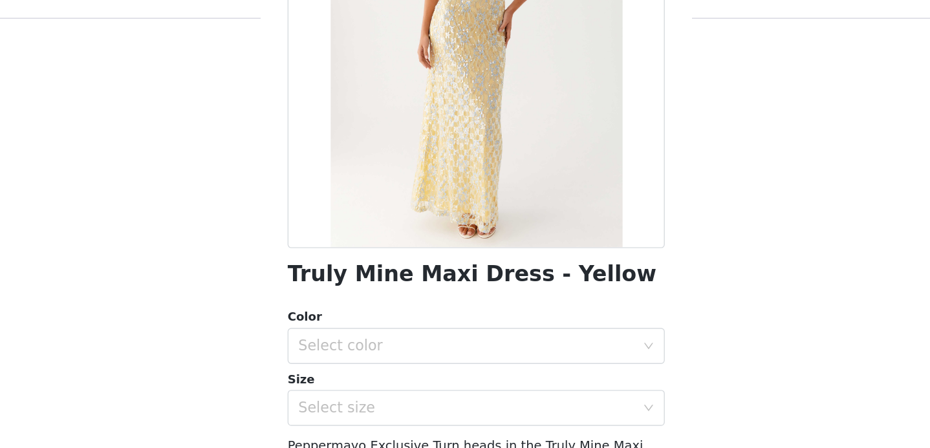
scroll to position [0, 0]
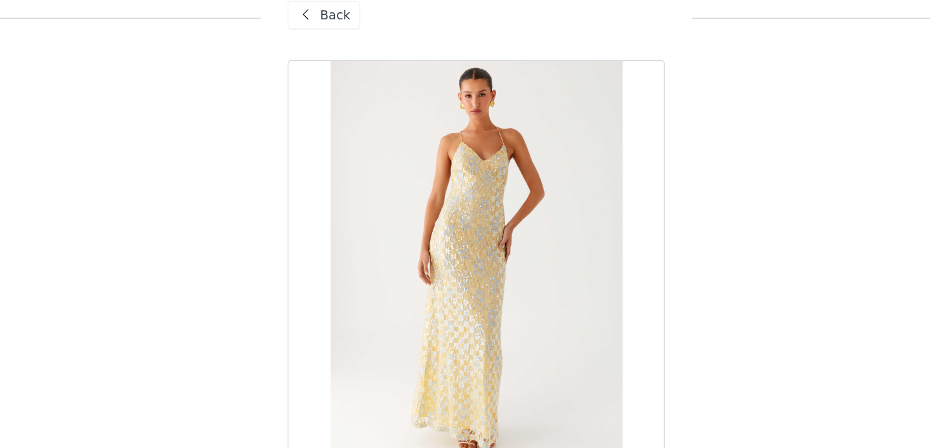
click at [356, 28] on span "Back" at bounding box center [364, 33] width 22 height 14
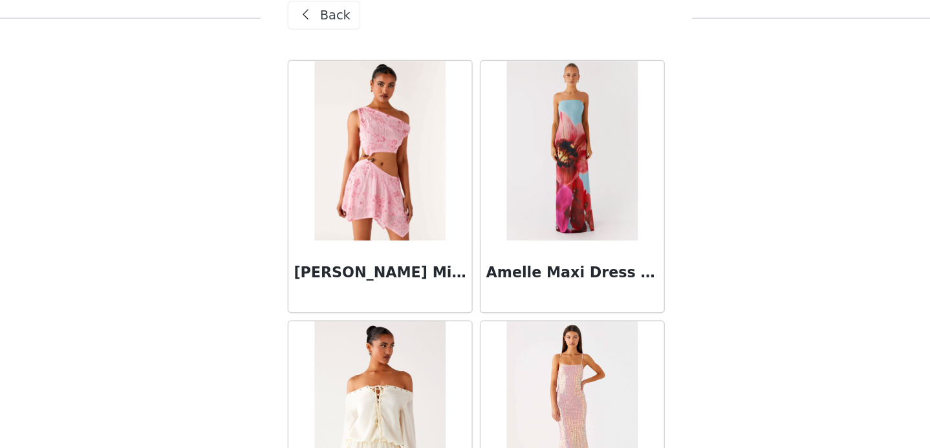
click at [354, 30] on span "Back" at bounding box center [364, 33] width 22 height 14
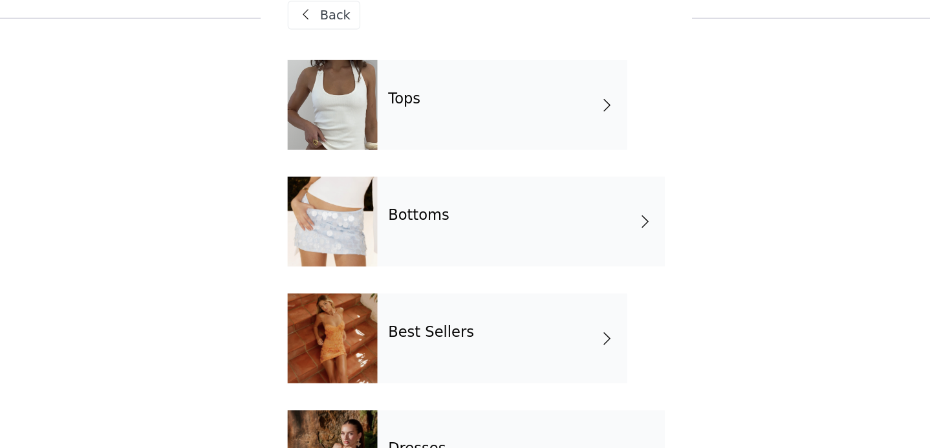
scroll to position [289, 0]
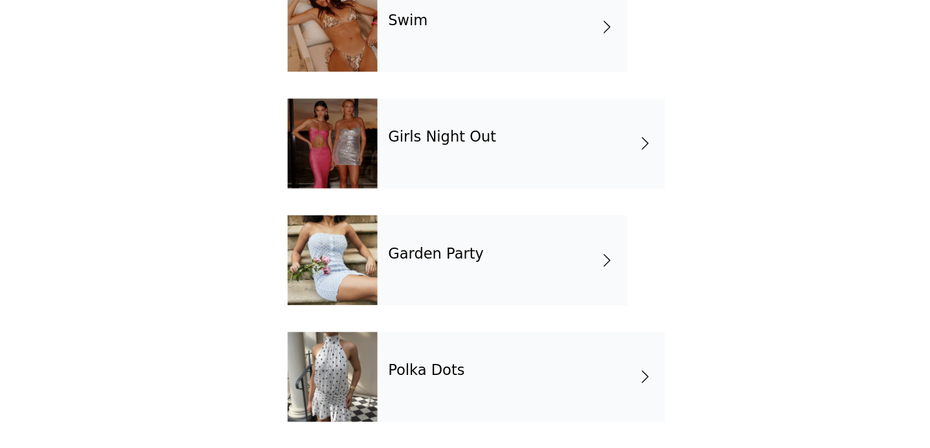
click at [451, 401] on div "Polka Dots" at bounding box center [497, 396] width 207 height 65
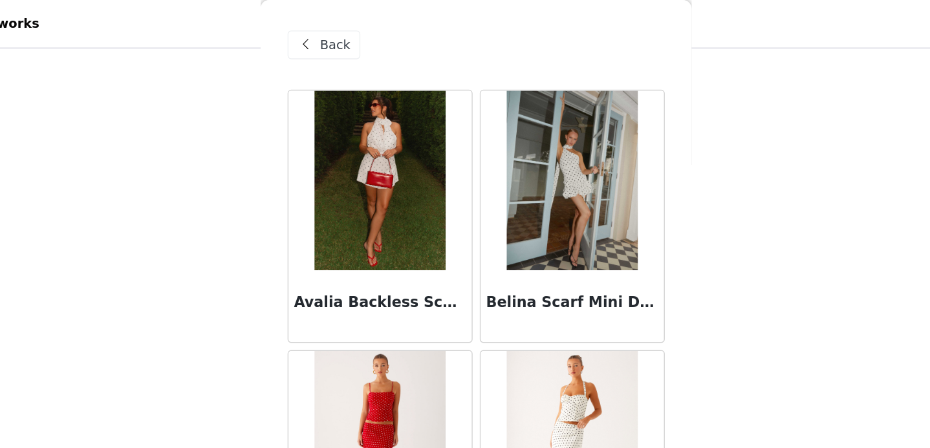
scroll to position [104, 0]
click at [389, 140] on img at bounding box center [396, 129] width 94 height 129
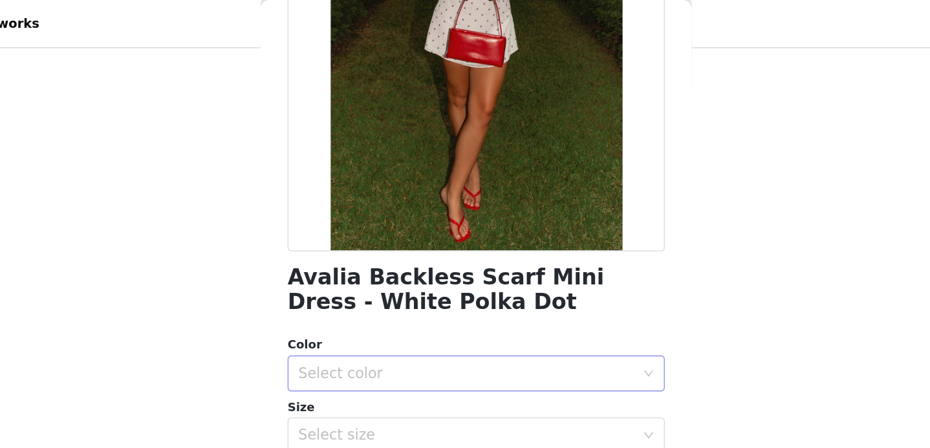
scroll to position [179, 0]
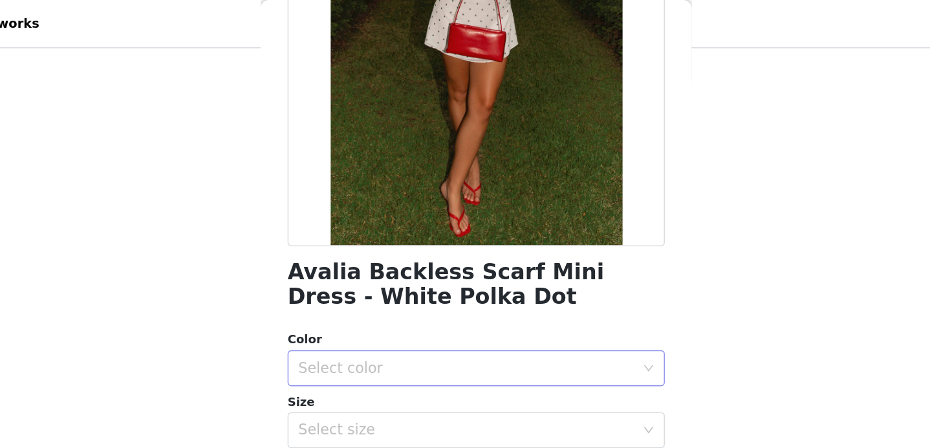
click at [367, 270] on div "Select color" at bounding box center [458, 265] width 242 height 13
click at [375, 290] on li "White Polka Dot" at bounding box center [465, 293] width 272 height 21
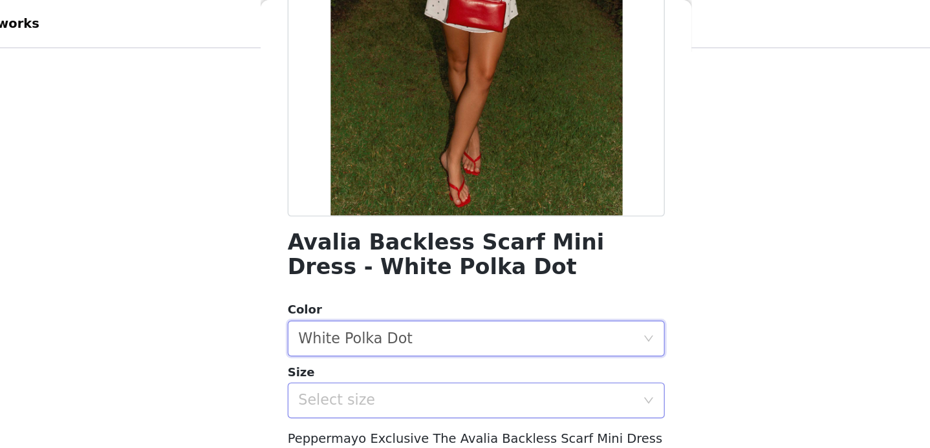
click at [382, 286] on div "Select size" at bounding box center [458, 288] width 242 height 13
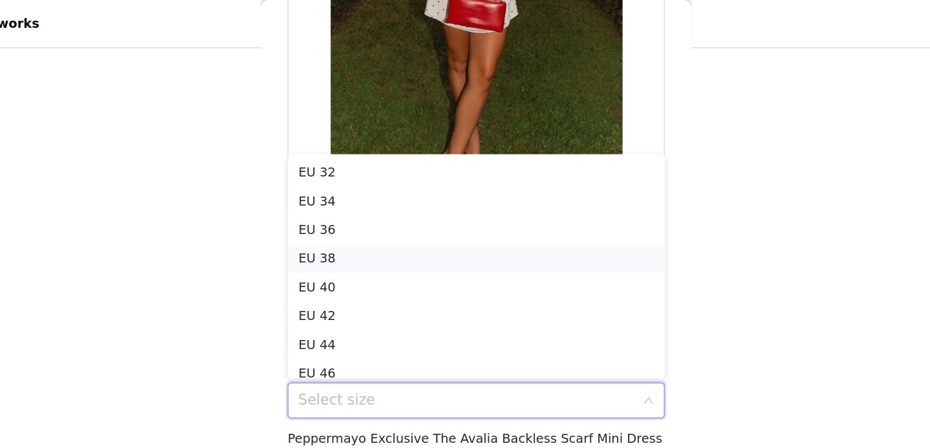
scroll to position [6, 0]
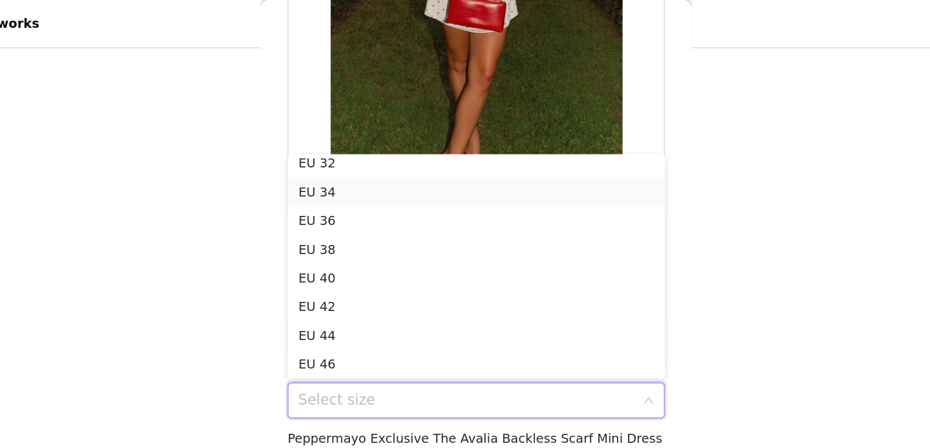
click at [358, 139] on li "EU 34" at bounding box center [465, 138] width 272 height 21
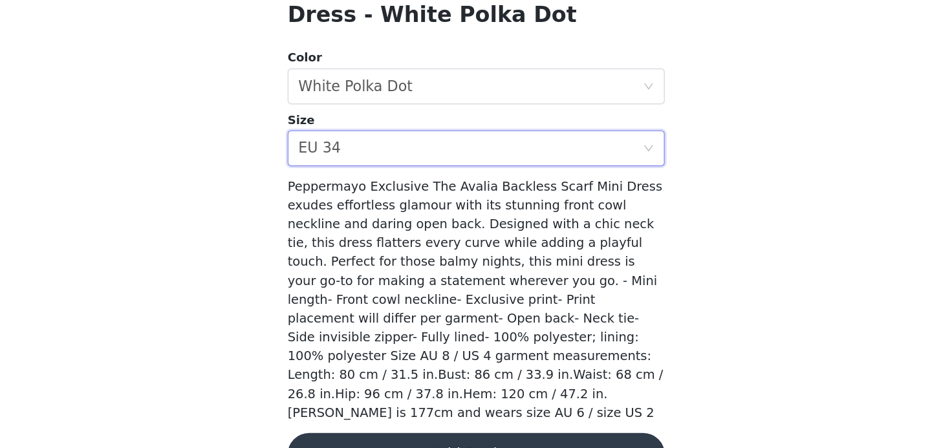
scroll to position [116, 0]
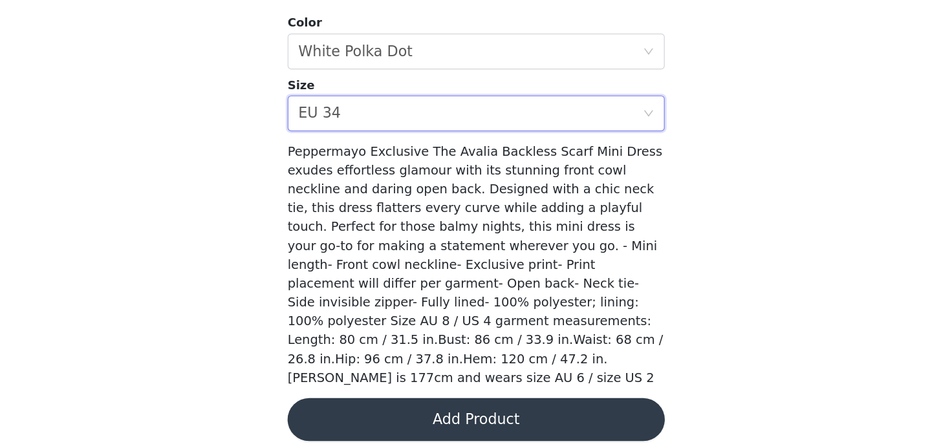
click at [462, 411] on button "Add Product" at bounding box center [465, 426] width 272 height 31
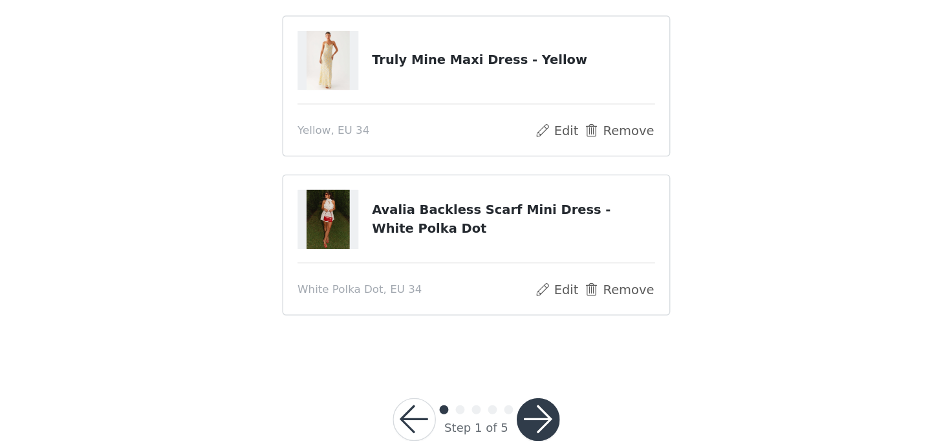
scroll to position [124, 0]
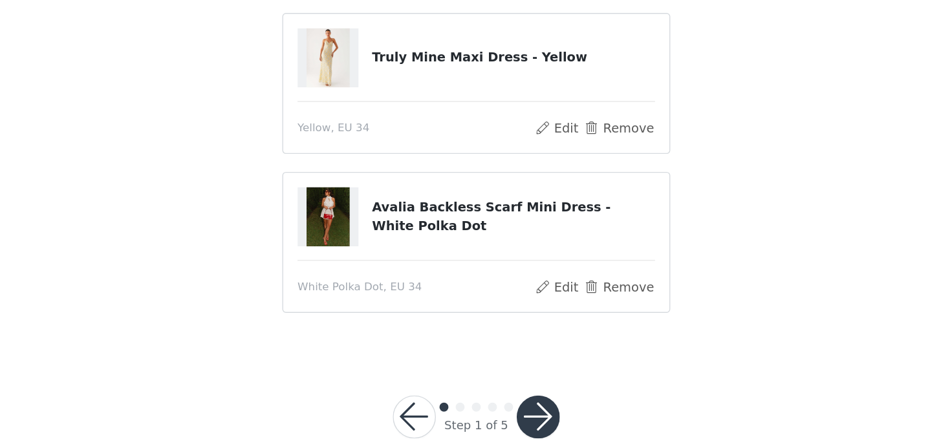
click at [506, 411] on button "button" at bounding box center [509, 425] width 31 height 31
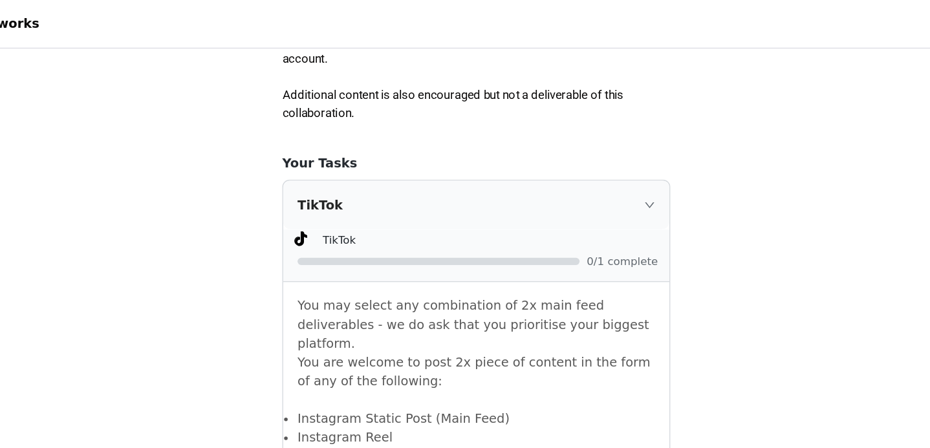
scroll to position [750, 0]
click at [591, 151] on icon "icon: right" at bounding box center [590, 148] width 8 height 8
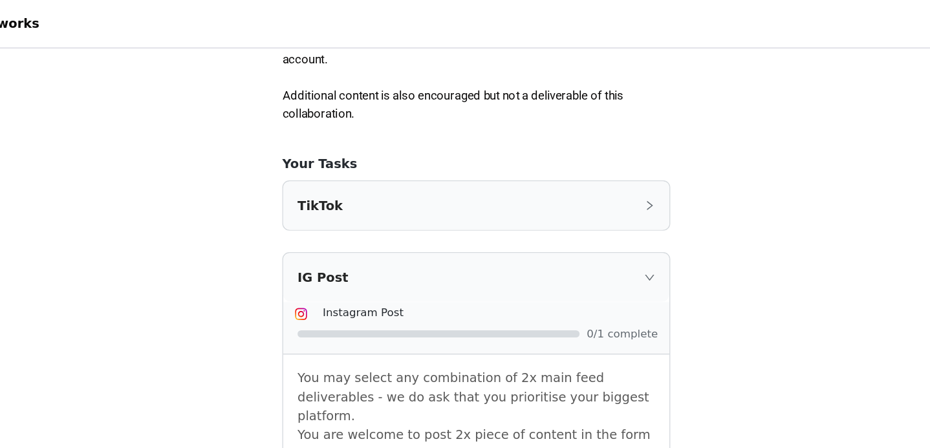
click at [590, 149] on icon "icon: right" at bounding box center [590, 148] width 8 height 8
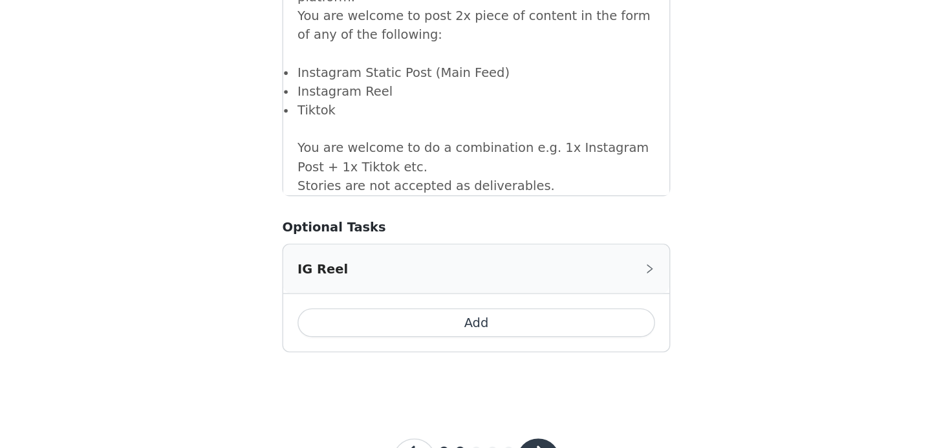
scroll to position [1180, 0]
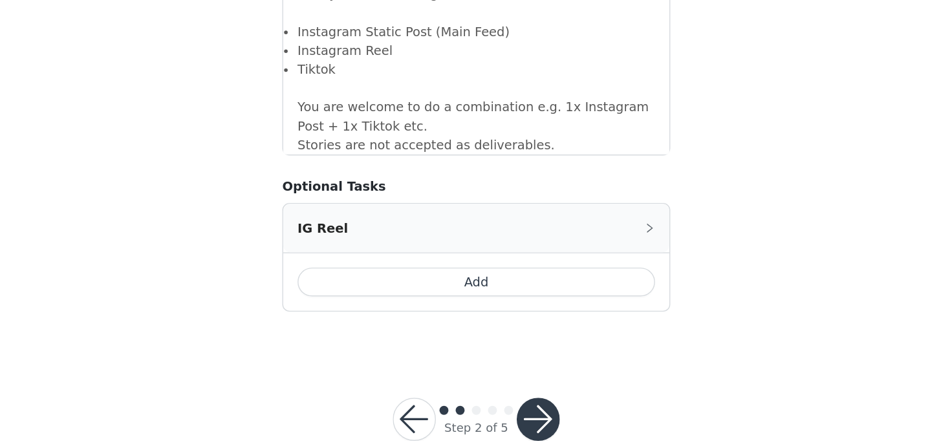
click at [511, 411] on button "button" at bounding box center [509, 427] width 31 height 31
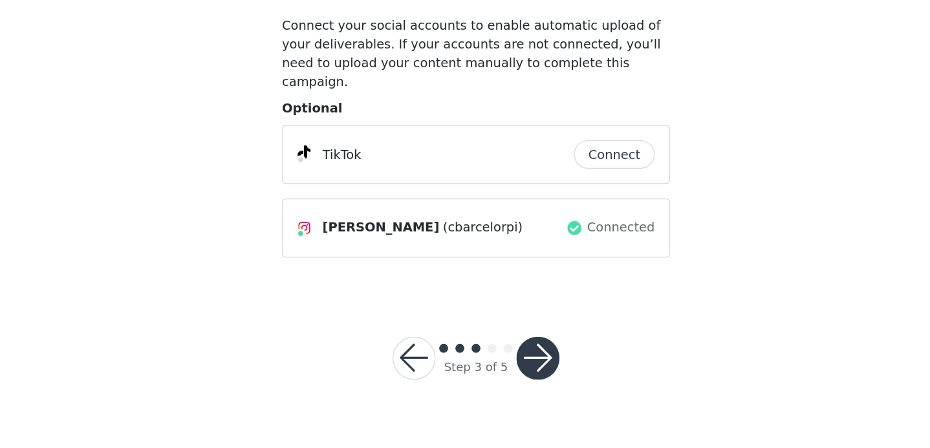
click at [514, 365] on button "button" at bounding box center [509, 366] width 31 height 31
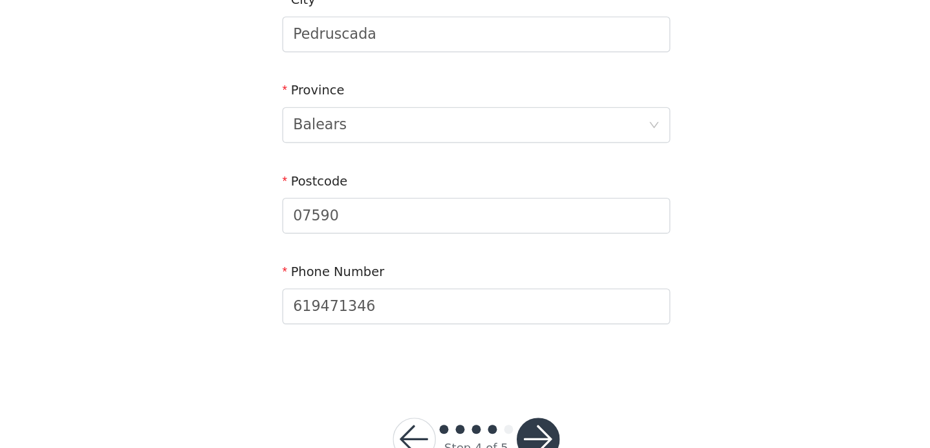
scroll to position [447, 0]
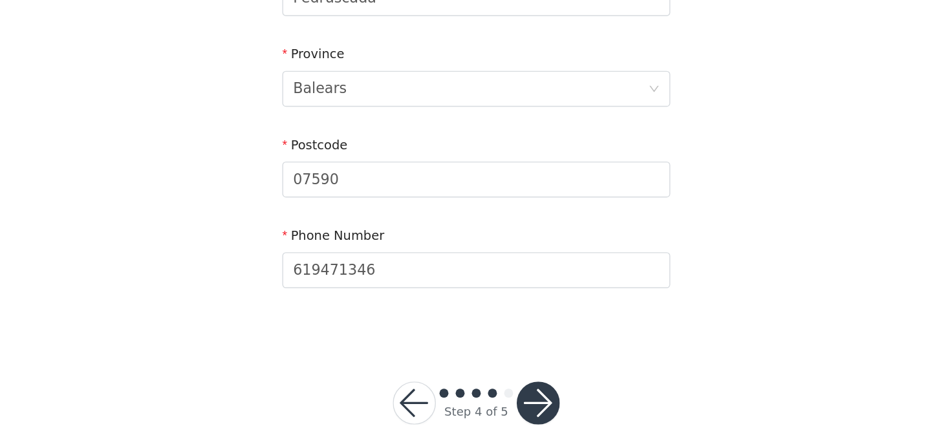
click at [505, 411] on button "button" at bounding box center [509, 415] width 31 height 31
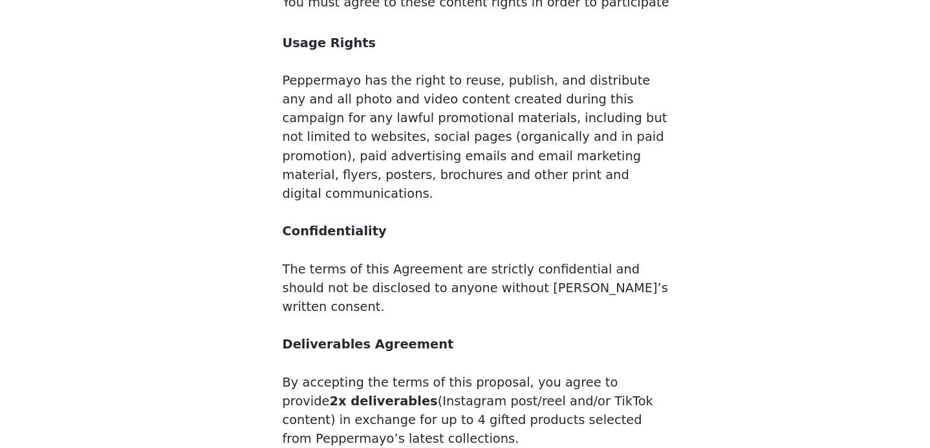
scroll to position [150, 0]
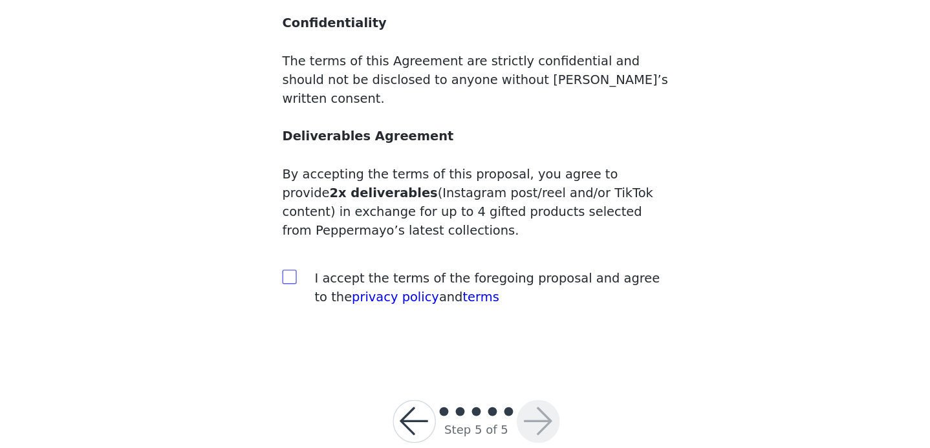
click at [331, 320] on input "checkbox" at bounding box center [329, 324] width 9 height 9
checkbox input "true"
click at [501, 411] on button "button" at bounding box center [509, 428] width 31 height 31
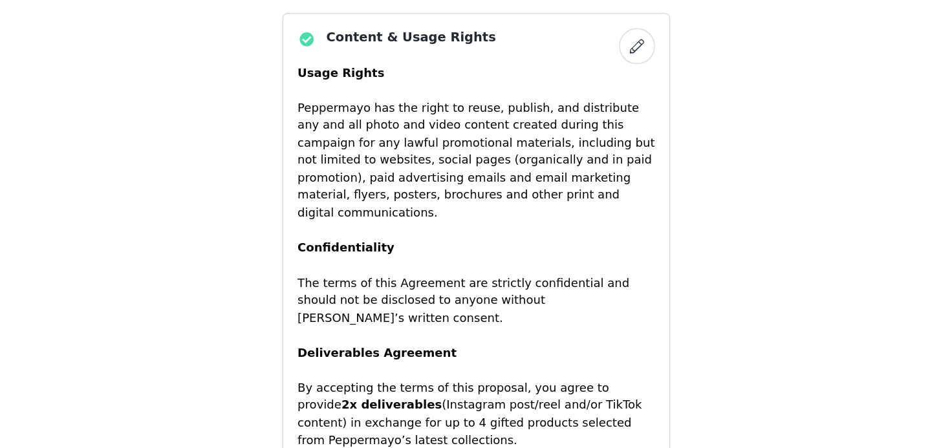
scroll to position [937, 0]
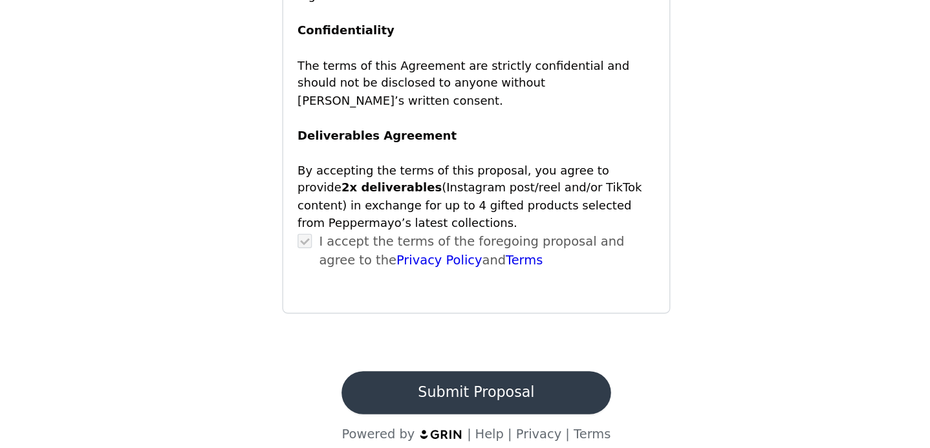
click at [433, 393] on button "Submit Proposal" at bounding box center [464, 408] width 193 height 31
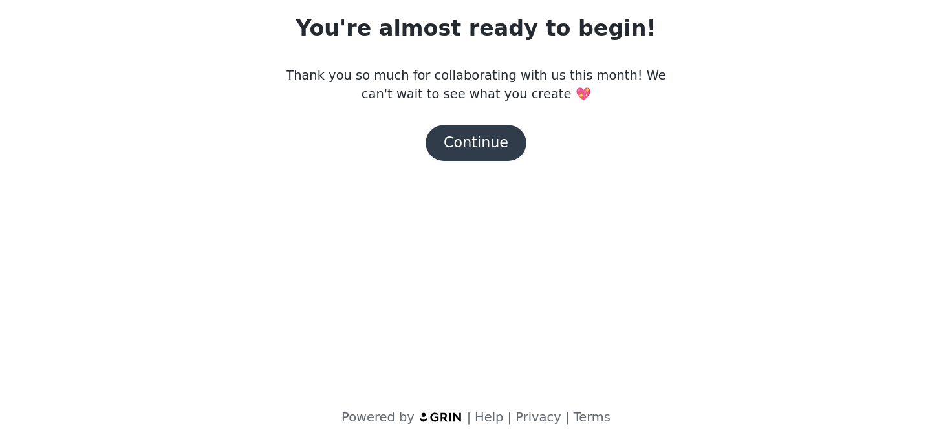
scroll to position [0, 0]
click at [453, 234] on button "Continue" at bounding box center [465, 228] width 72 height 26
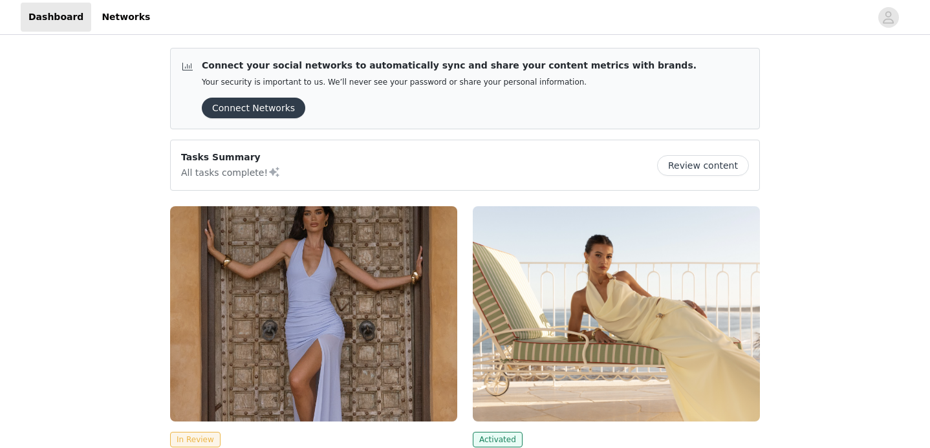
scroll to position [219, 0]
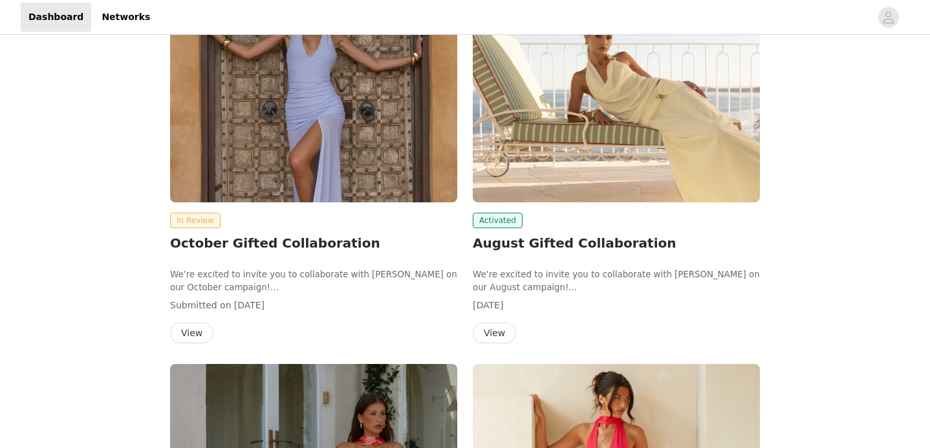
click at [193, 339] on button "View" at bounding box center [191, 333] width 43 height 21
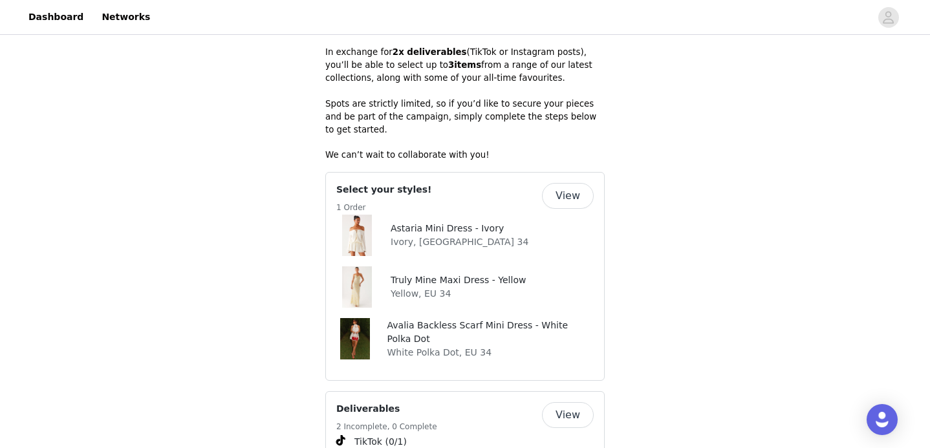
scroll to position [470, 0]
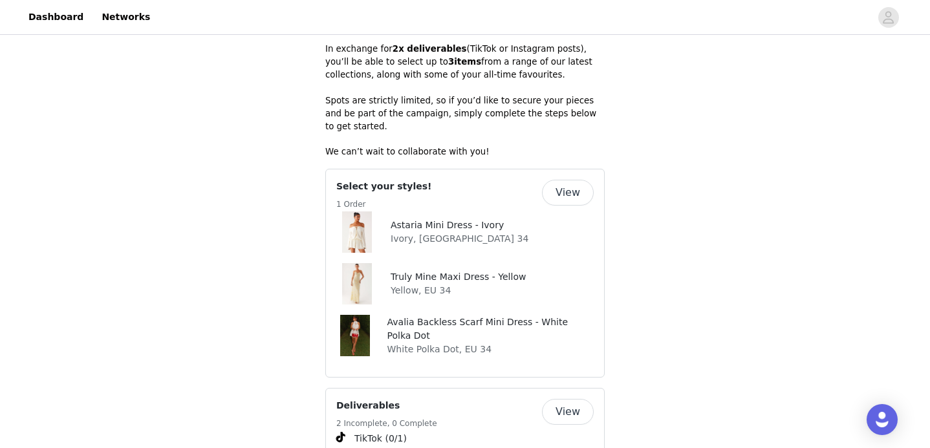
click at [566, 187] on button "View" at bounding box center [568, 193] width 52 height 26
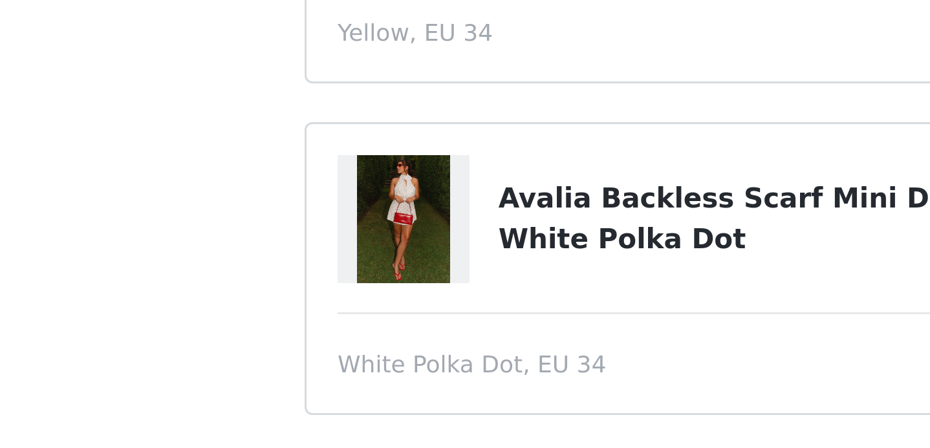
scroll to position [171, 0]
